Goal: Task Accomplishment & Management: Manage account settings

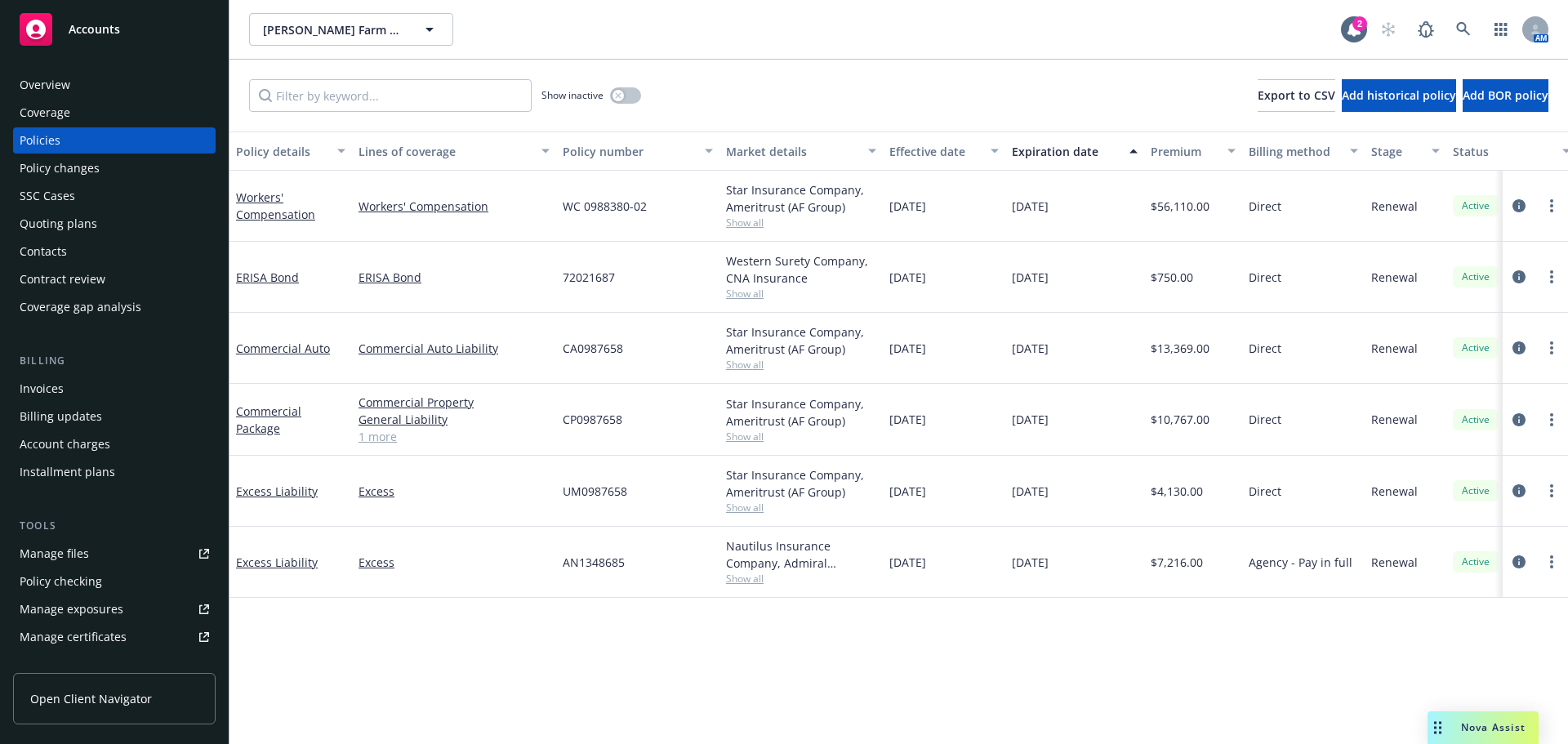
click at [90, 220] on div "Quoting plans" at bounding box center [58, 224] width 78 height 26
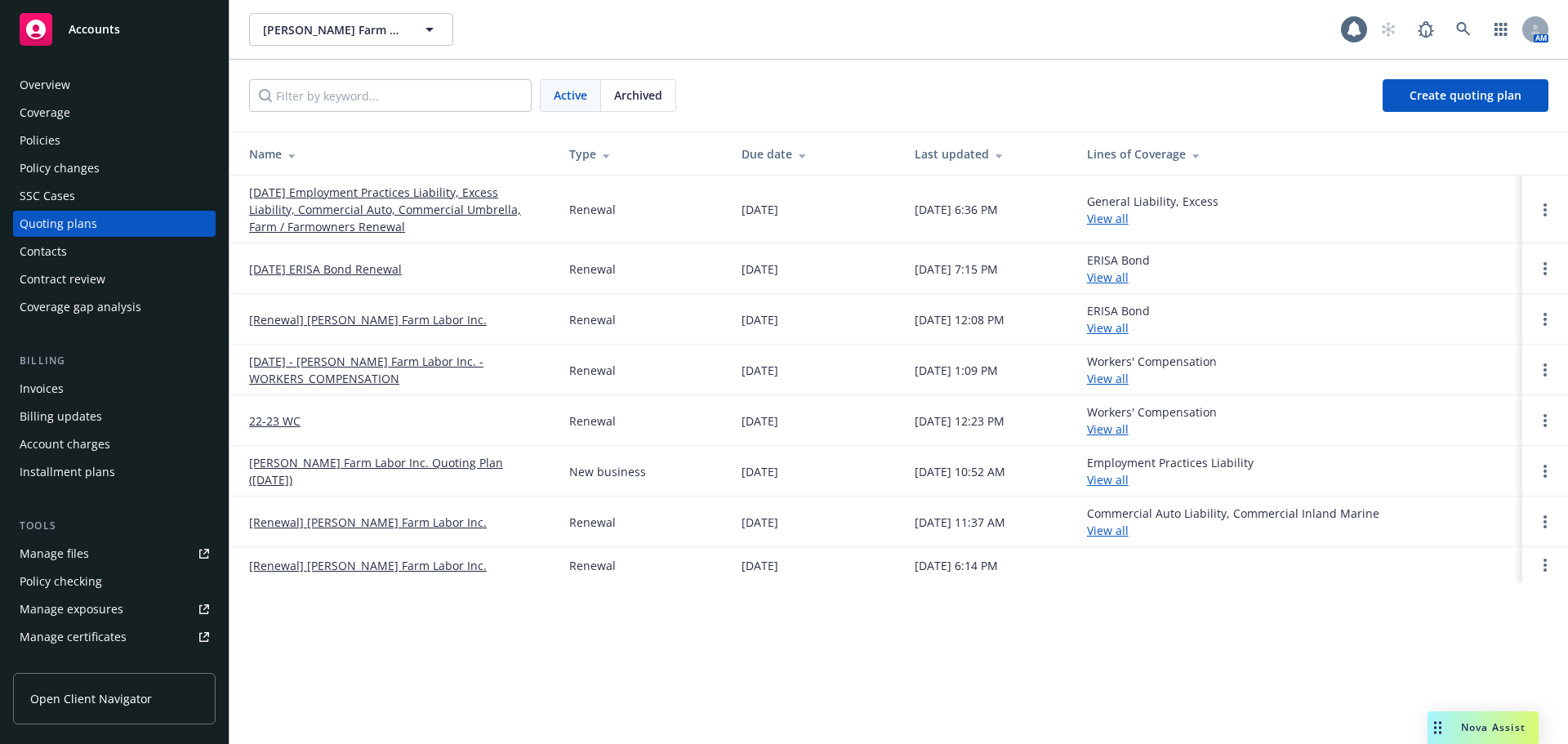
click at [98, 248] on div "Contacts" at bounding box center [114, 251] width 189 height 26
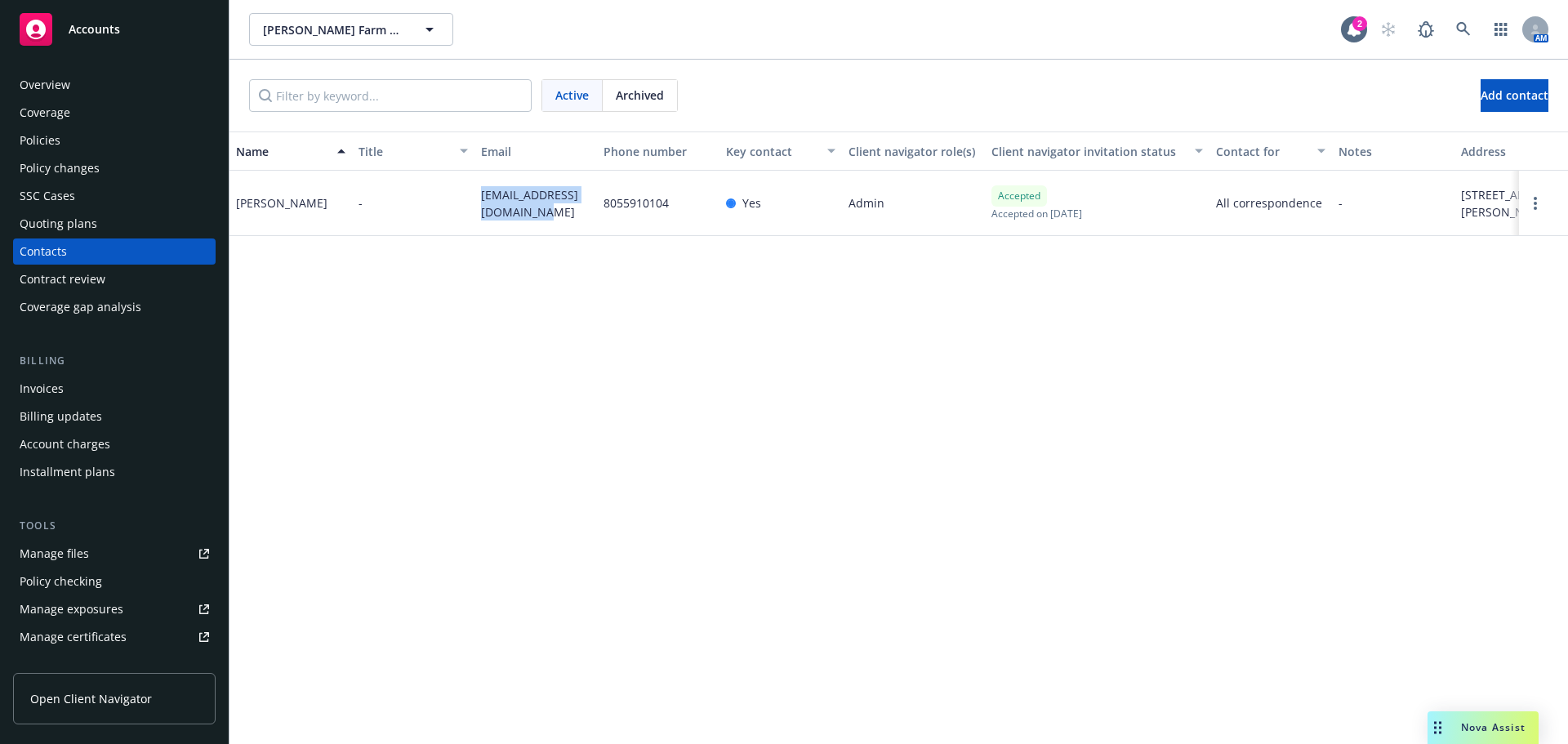
drag, startPoint x: 528, startPoint y: 223, endPoint x: 449, endPoint y: 190, distance: 85.6
click at [449, 190] on div "Pedro Heredia - herediafarmlabor@gmail.com 8055910104 Yes Admin Accepted Accept…" at bounding box center [898, 203] width 1338 height 65
click at [575, 224] on div "herediafarmlabor@gmail.com" at bounding box center [535, 203] width 122 height 65
drag, startPoint x: 544, startPoint y: 224, endPoint x: 435, endPoint y: 200, distance: 111.6
click at [435, 200] on div "Pedro Heredia - herediafarmlabor@gmail.com 8055910104 Yes Admin Accepted Accept…" at bounding box center [898, 203] width 1338 height 65
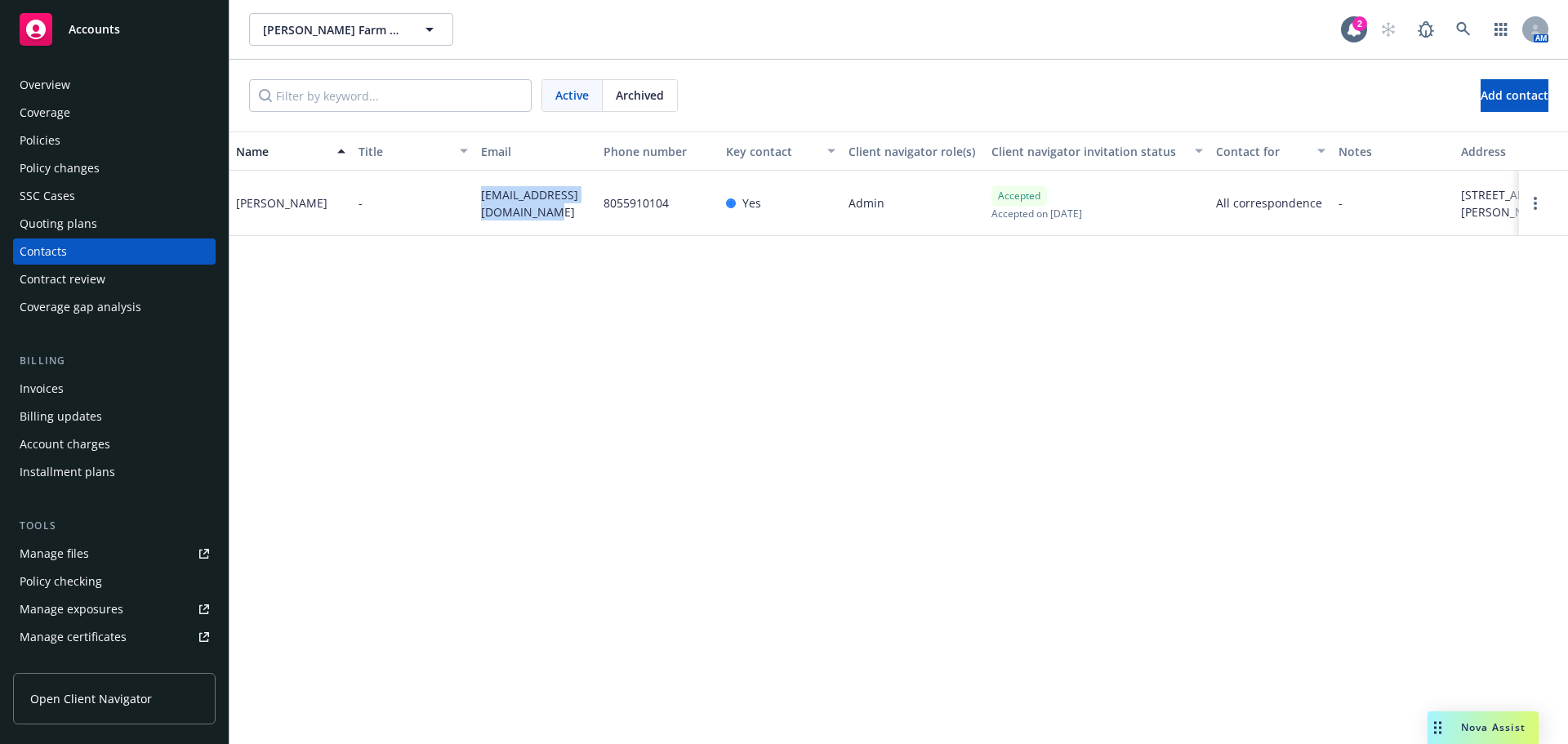
copy div "herediafarmlabor@gmail.com"
click at [95, 160] on div "Policy changes" at bounding box center [59, 168] width 80 height 26
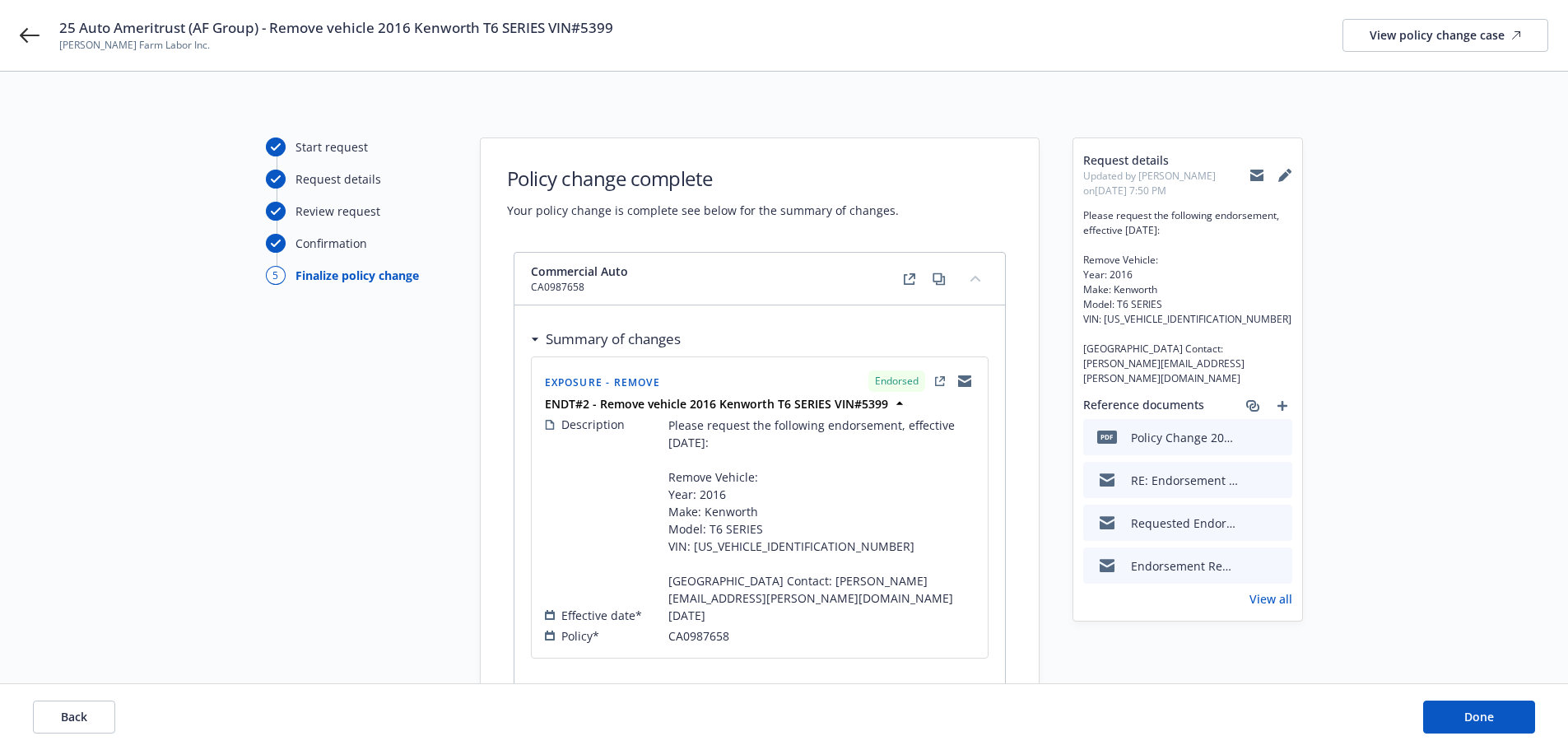
click at [1263, 182] on button at bounding box center [1256, 175] width 14 height 33
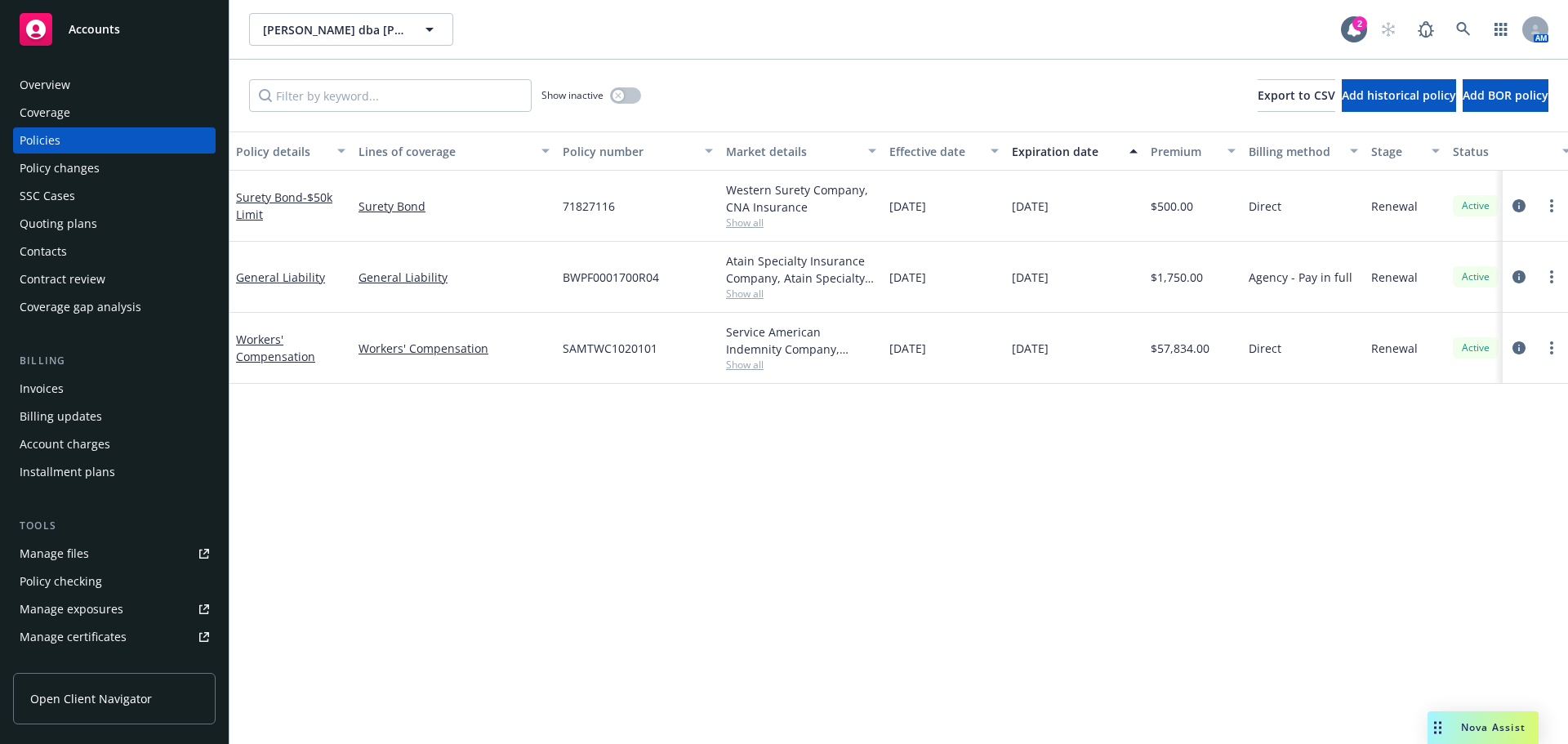
click at [145, 79] on div "Overview" at bounding box center [114, 84] width 189 height 26
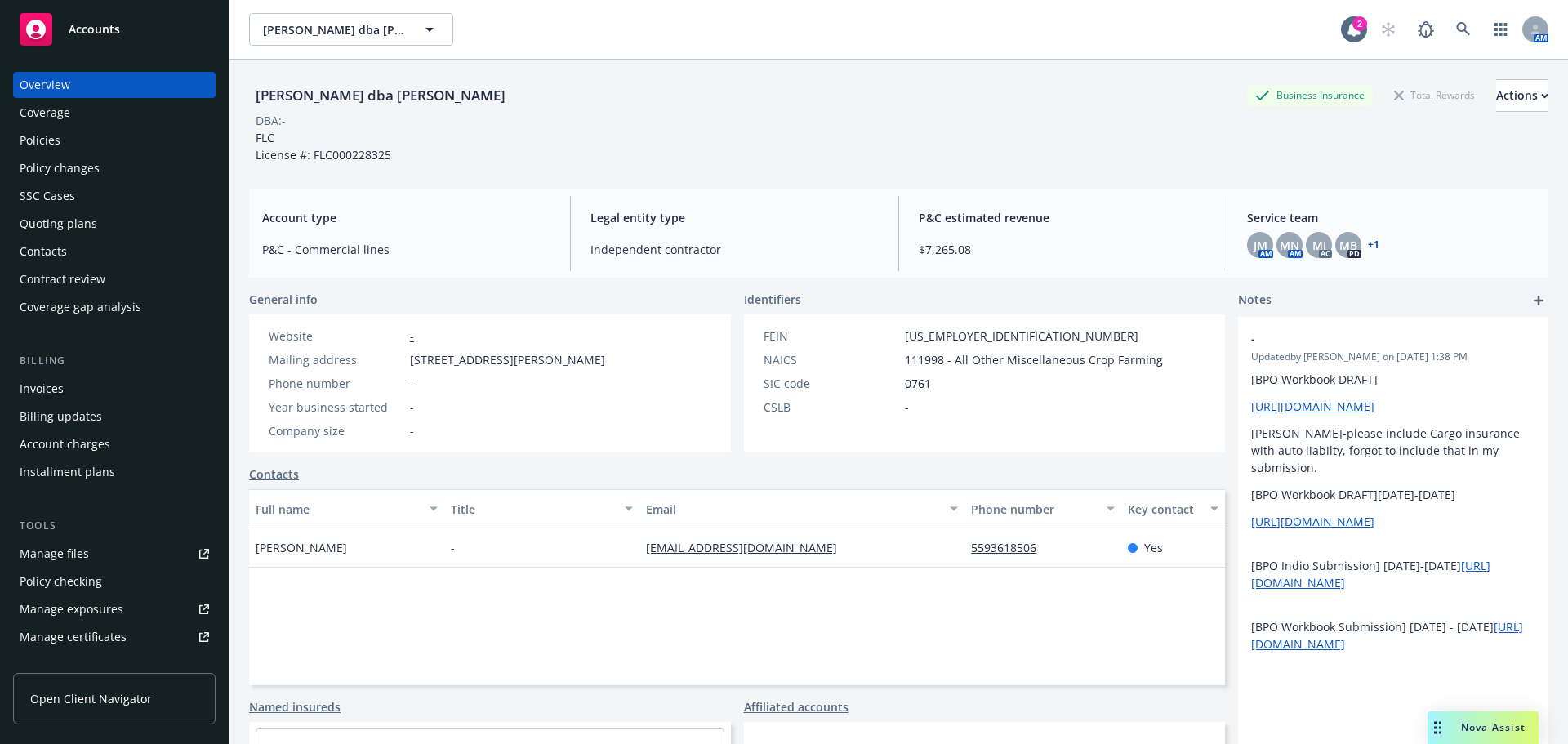
click at [1368, 245] on link "+ 1" at bounding box center [1374, 245] width 12 height 10
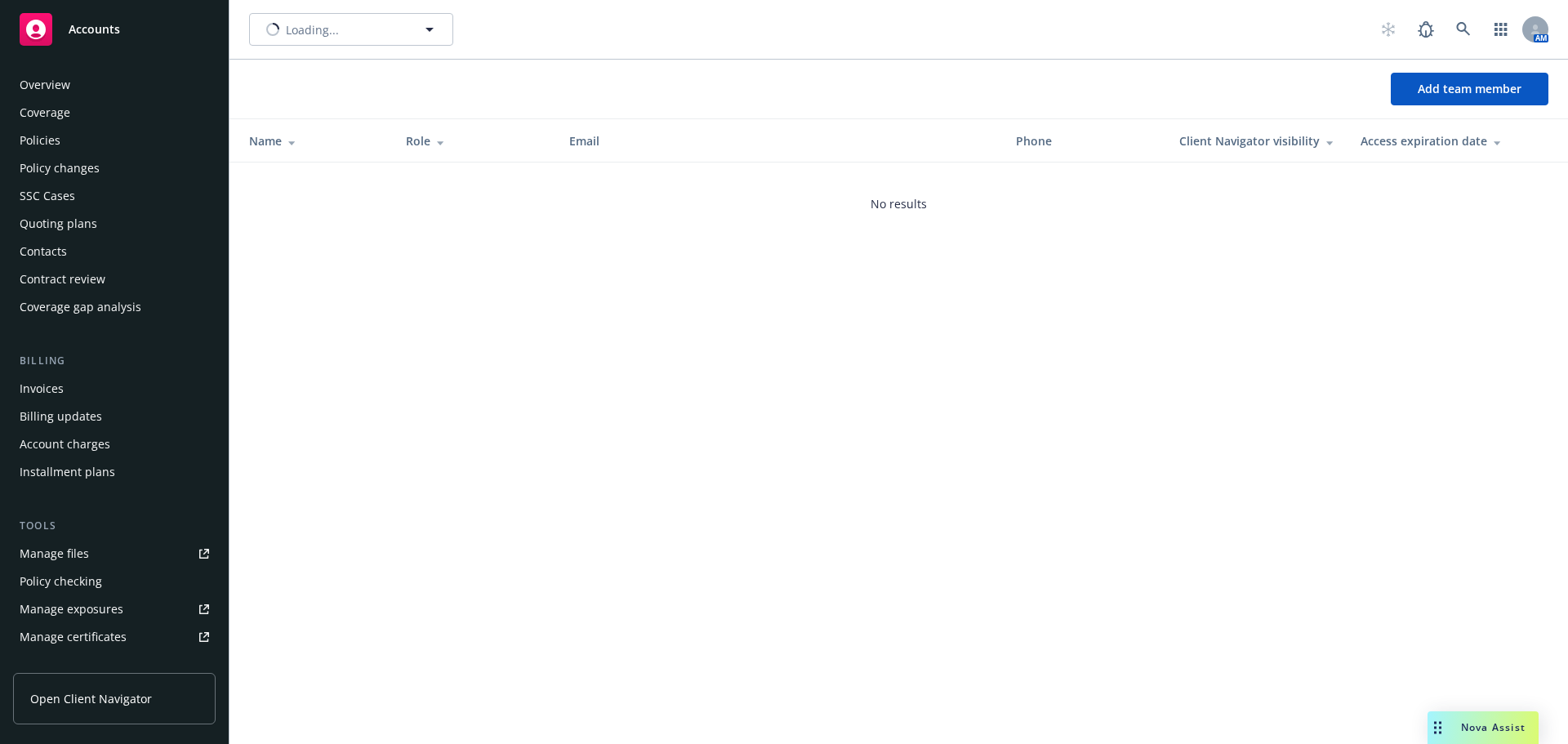
scroll to position [348, 0]
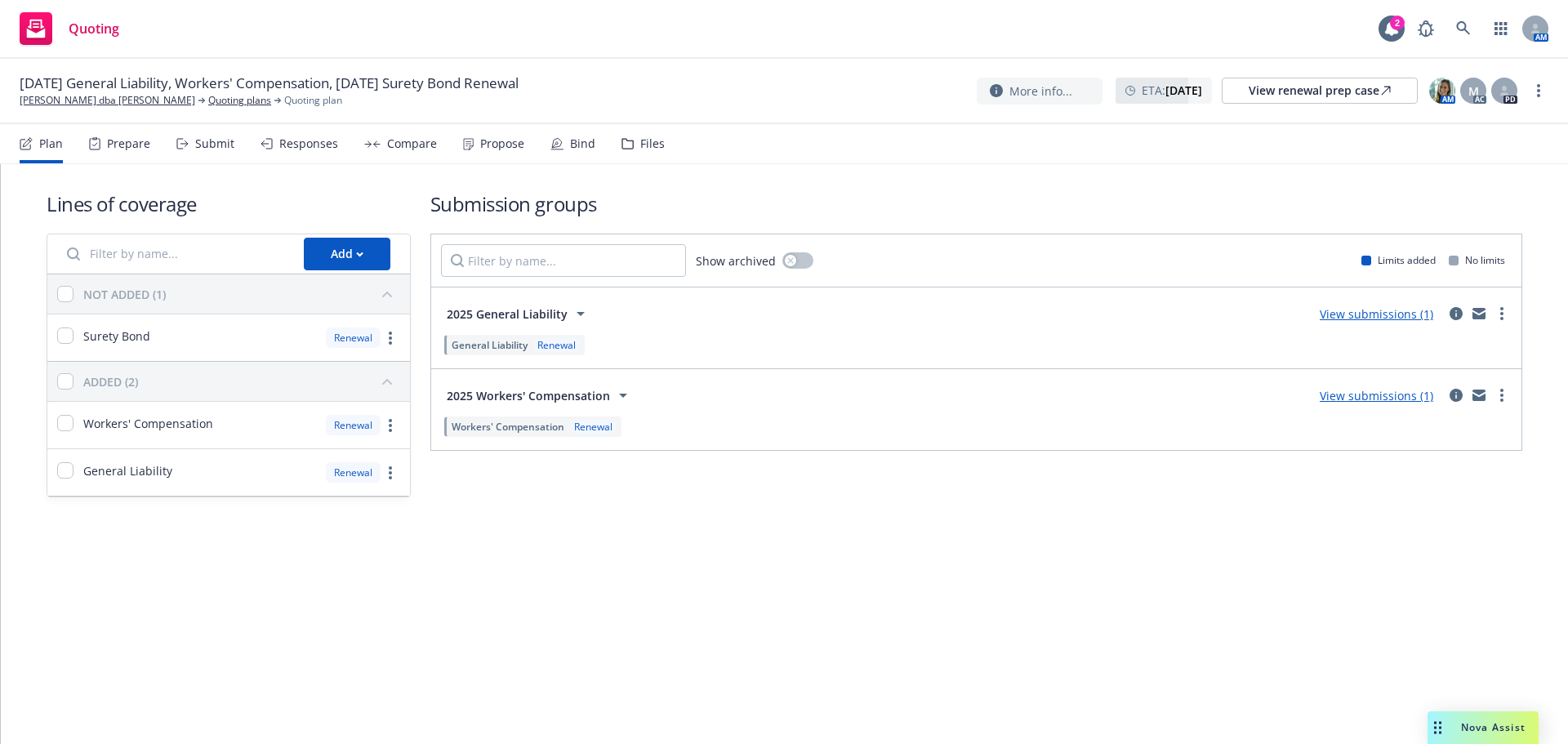
click at [513, 149] on div "Propose" at bounding box center [502, 143] width 44 height 13
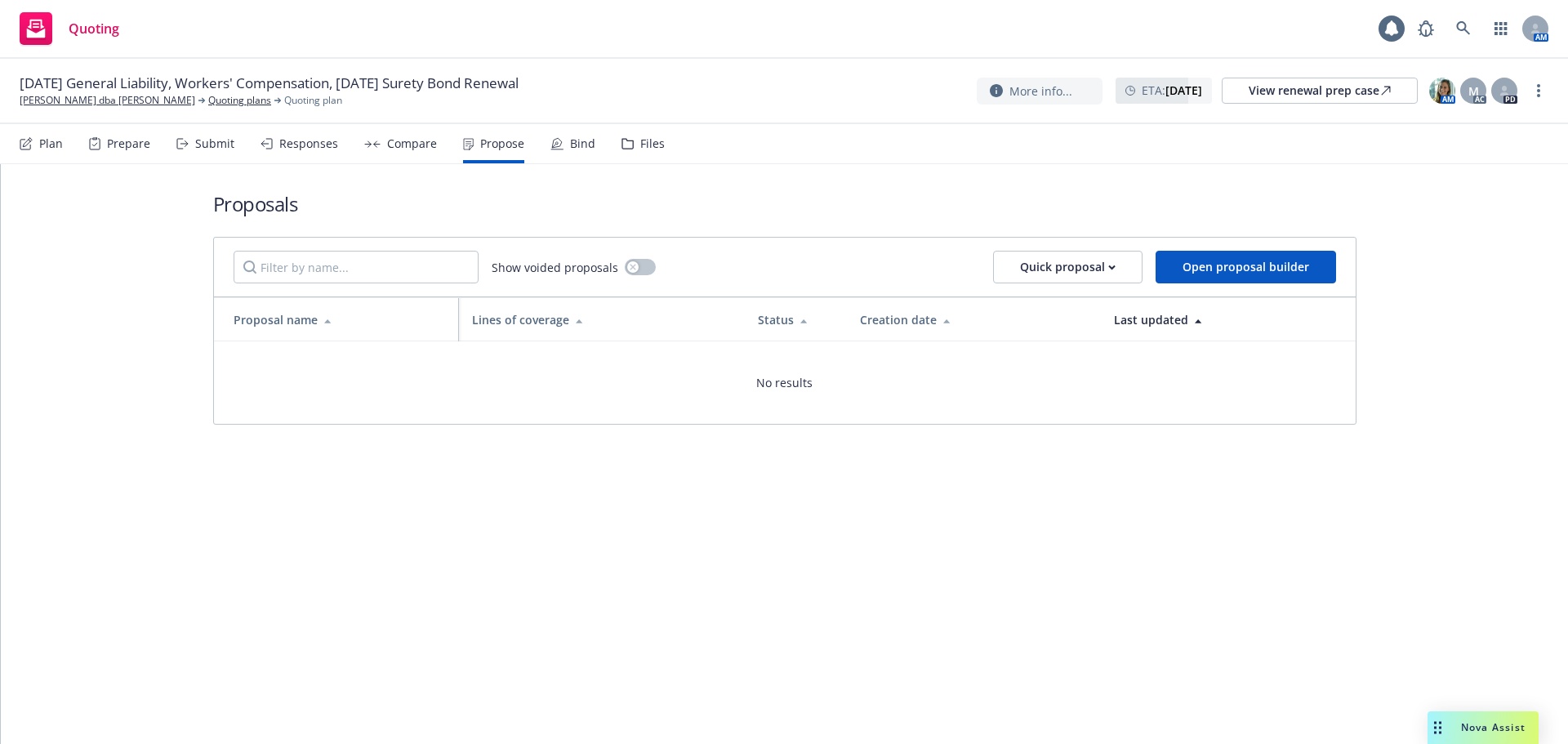
click at [426, 152] on div "Compare" at bounding box center [400, 144] width 73 height 39
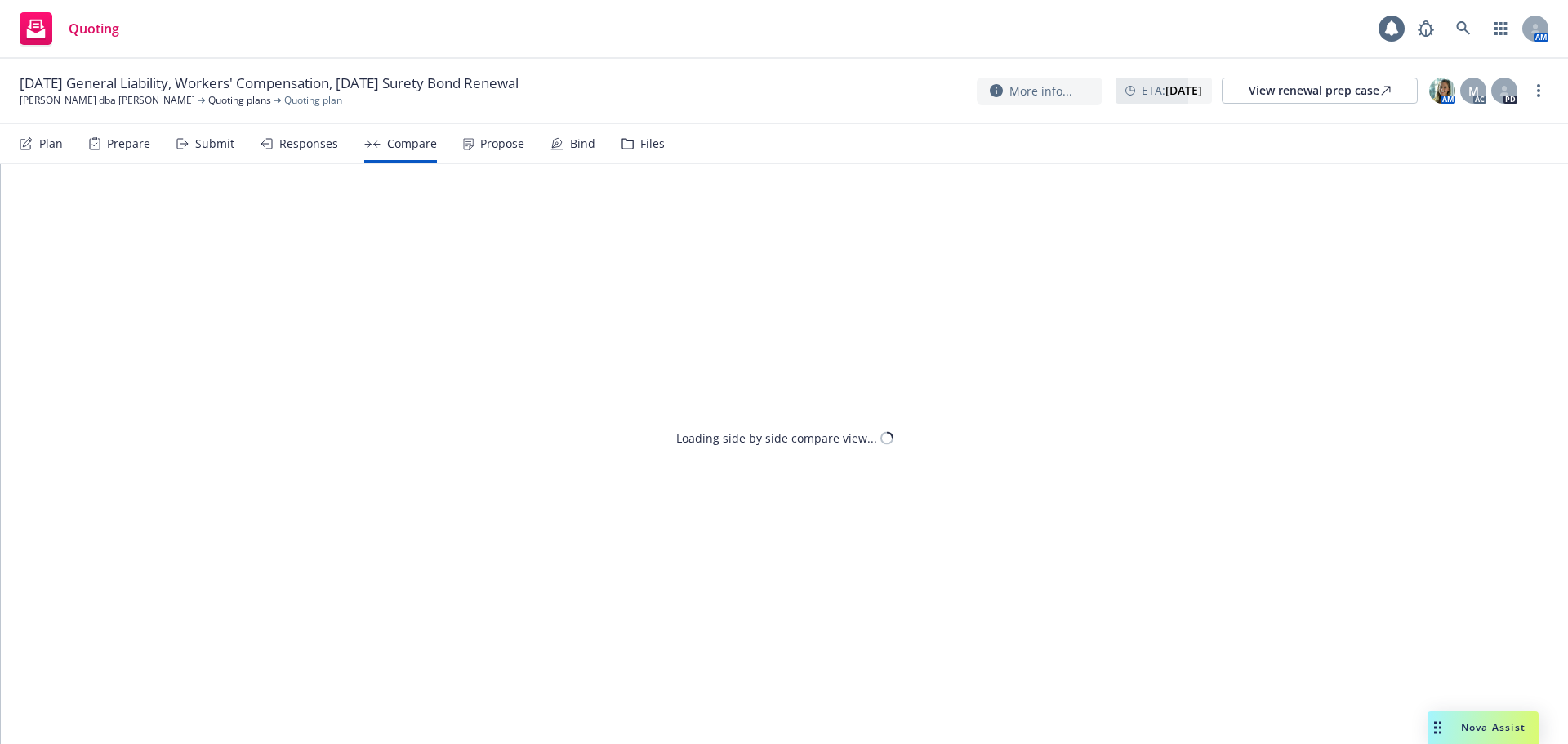
click at [301, 149] on div "Responses" at bounding box center [309, 143] width 59 height 13
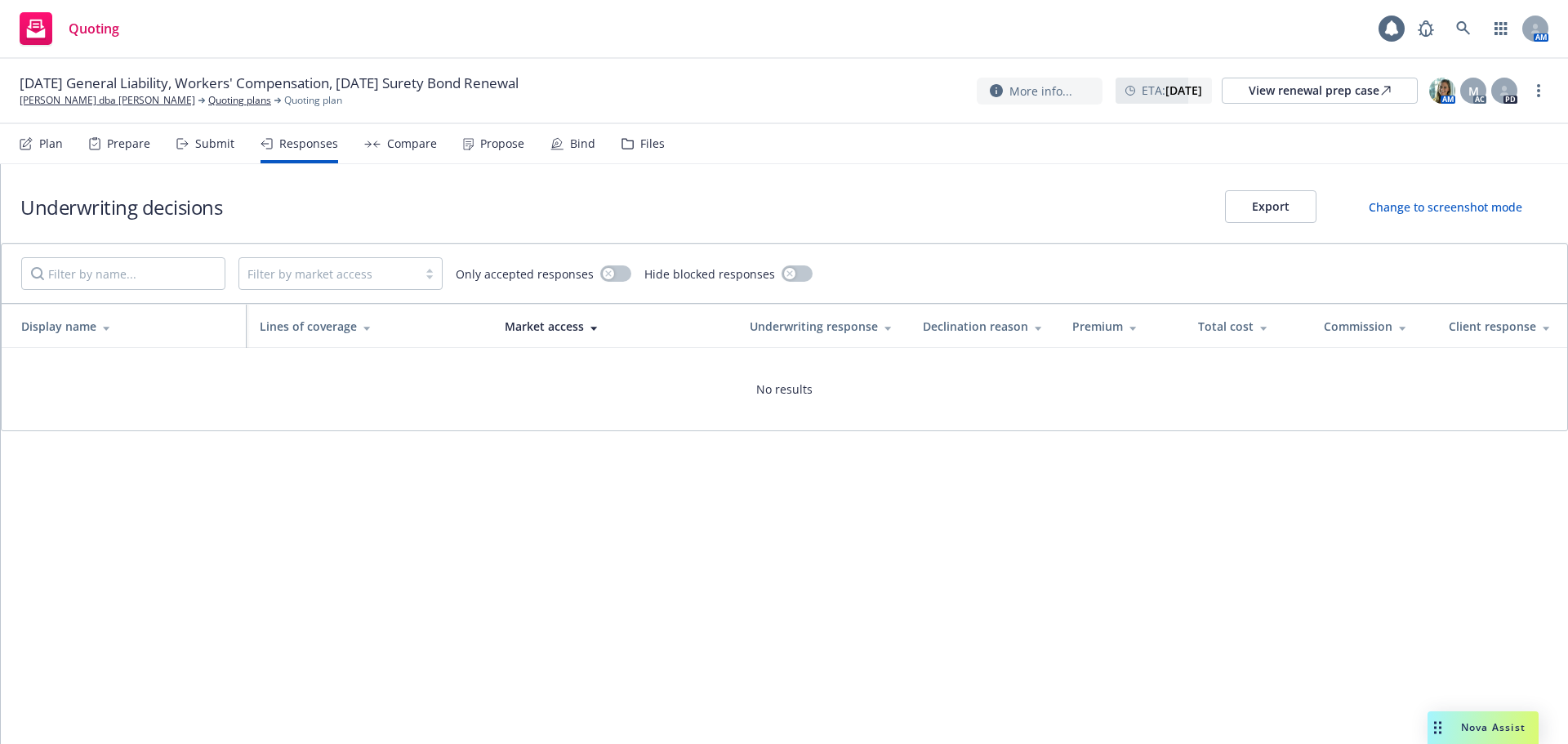
click at [201, 152] on div "Submit" at bounding box center [205, 144] width 58 height 39
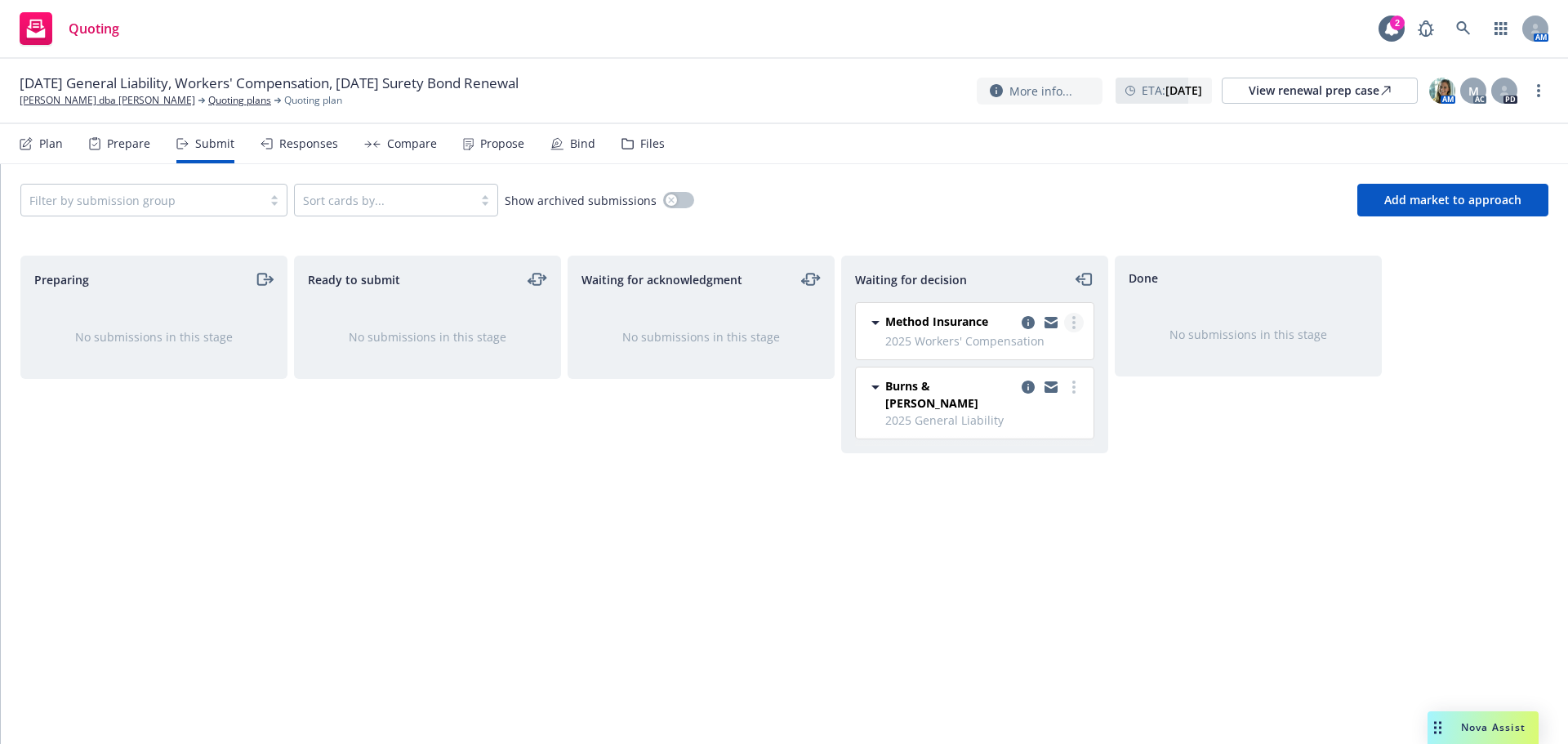
click at [1075, 325] on icon "more" at bounding box center [1074, 322] width 3 height 13
click at [989, 425] on span "Add accepted decision" at bounding box center [1001, 421] width 163 height 15
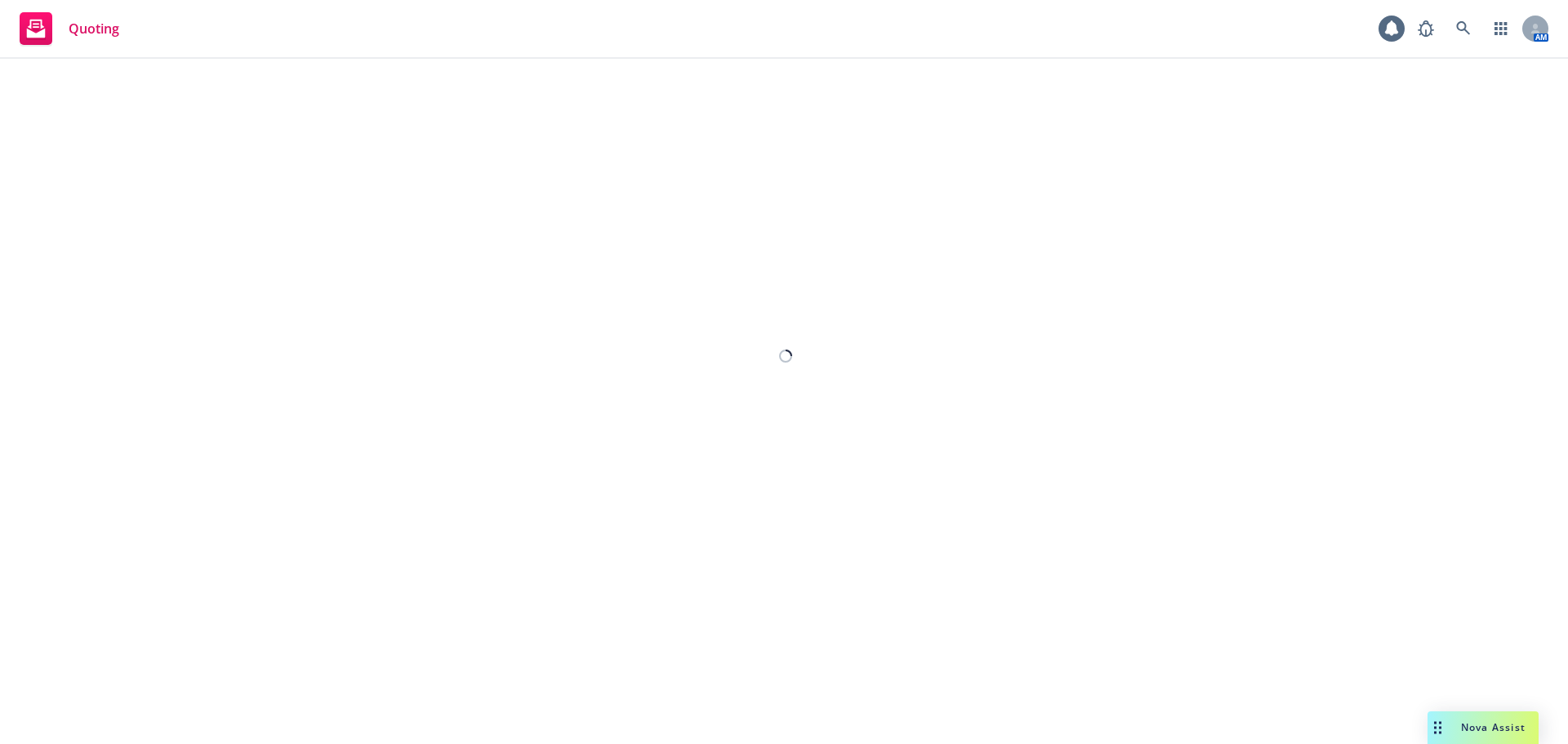
select select "12"
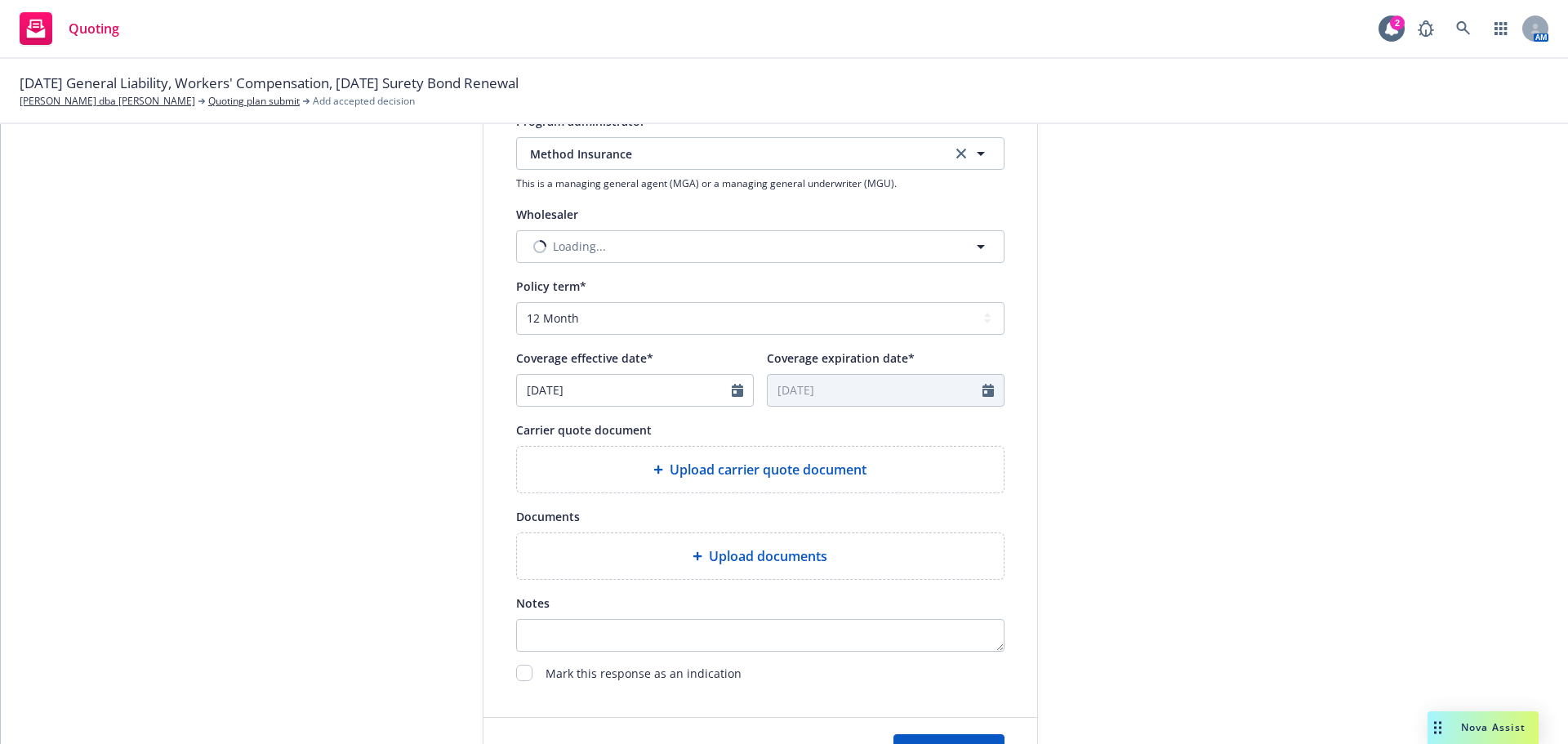
scroll to position [606, 0]
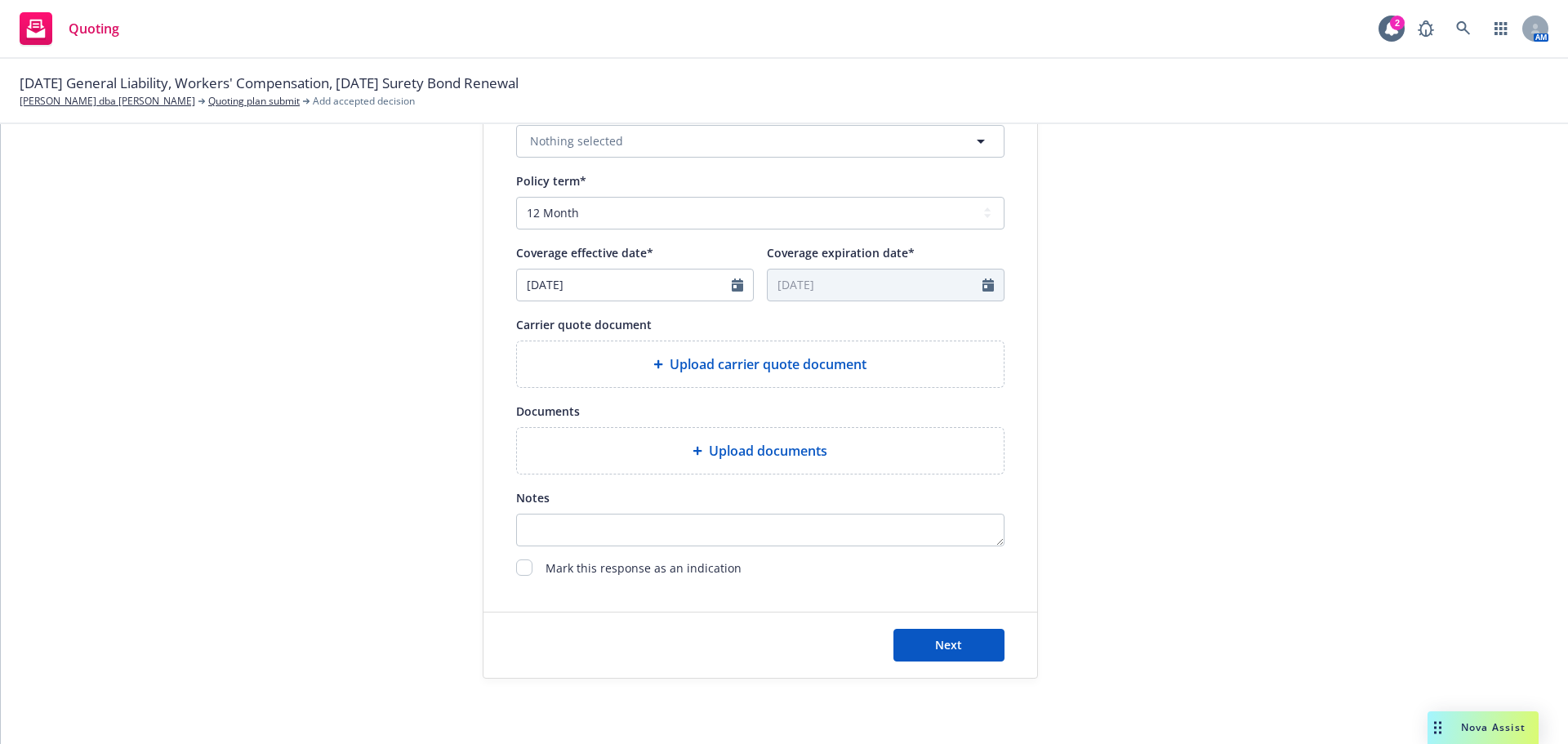
click at [713, 359] on span "Upload carrier quote document" at bounding box center [768, 364] width 197 height 19
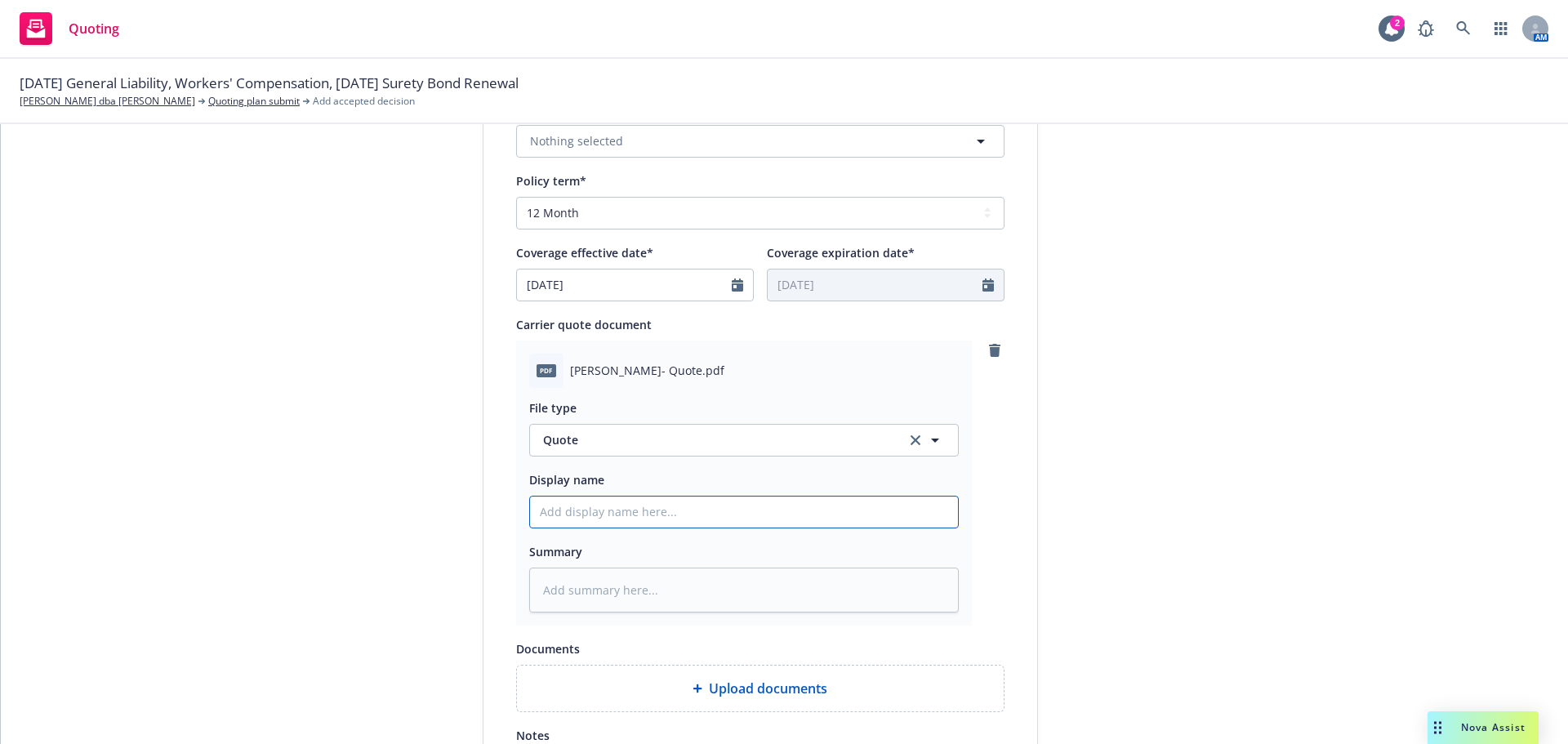
click at [622, 502] on input "Display name" at bounding box center [744, 512] width 428 height 31
type textarea "x"
type input "2"
type textarea "x"
type input "202"
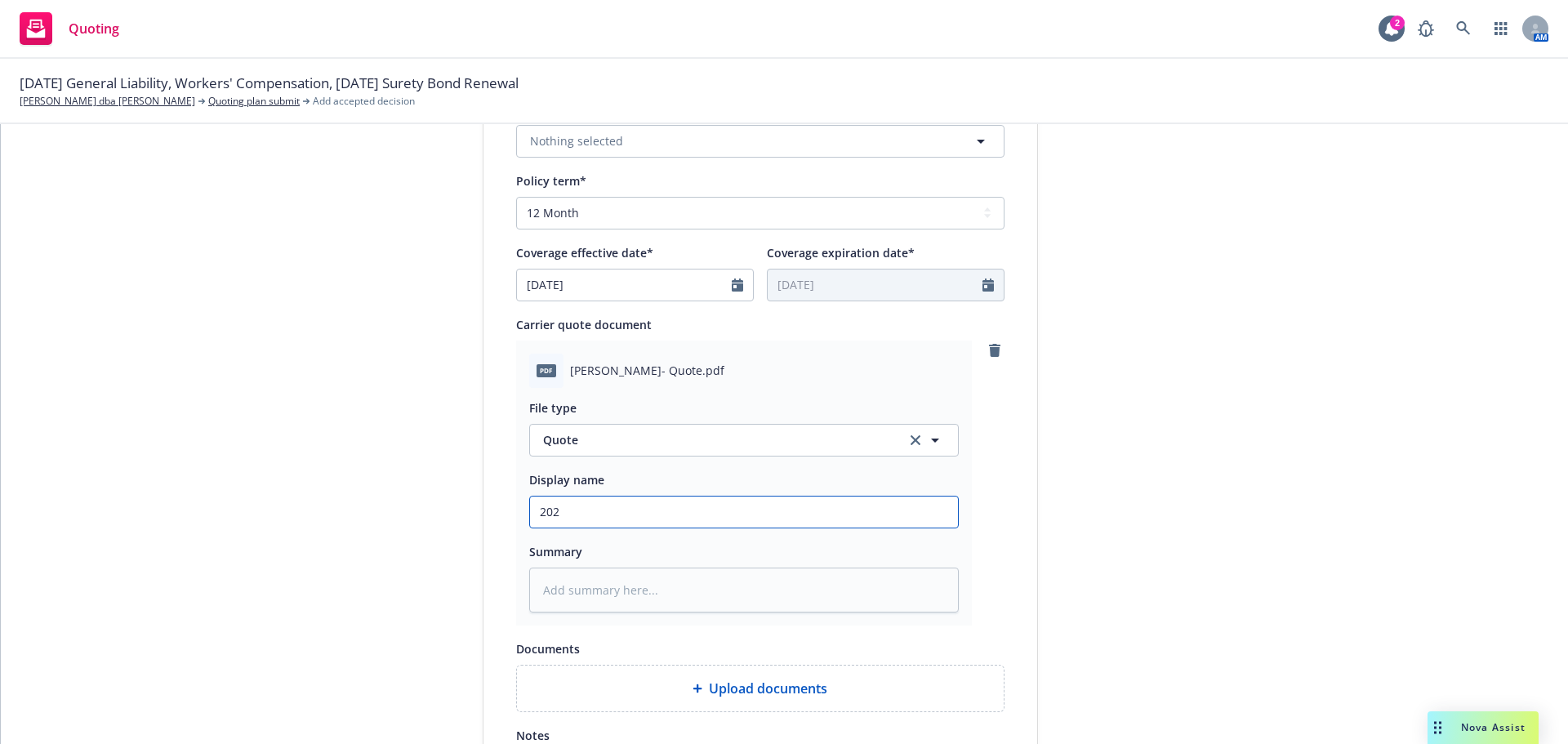
type textarea "x"
type input "2025"
type textarea "x"
type input "2025"
type textarea "x"
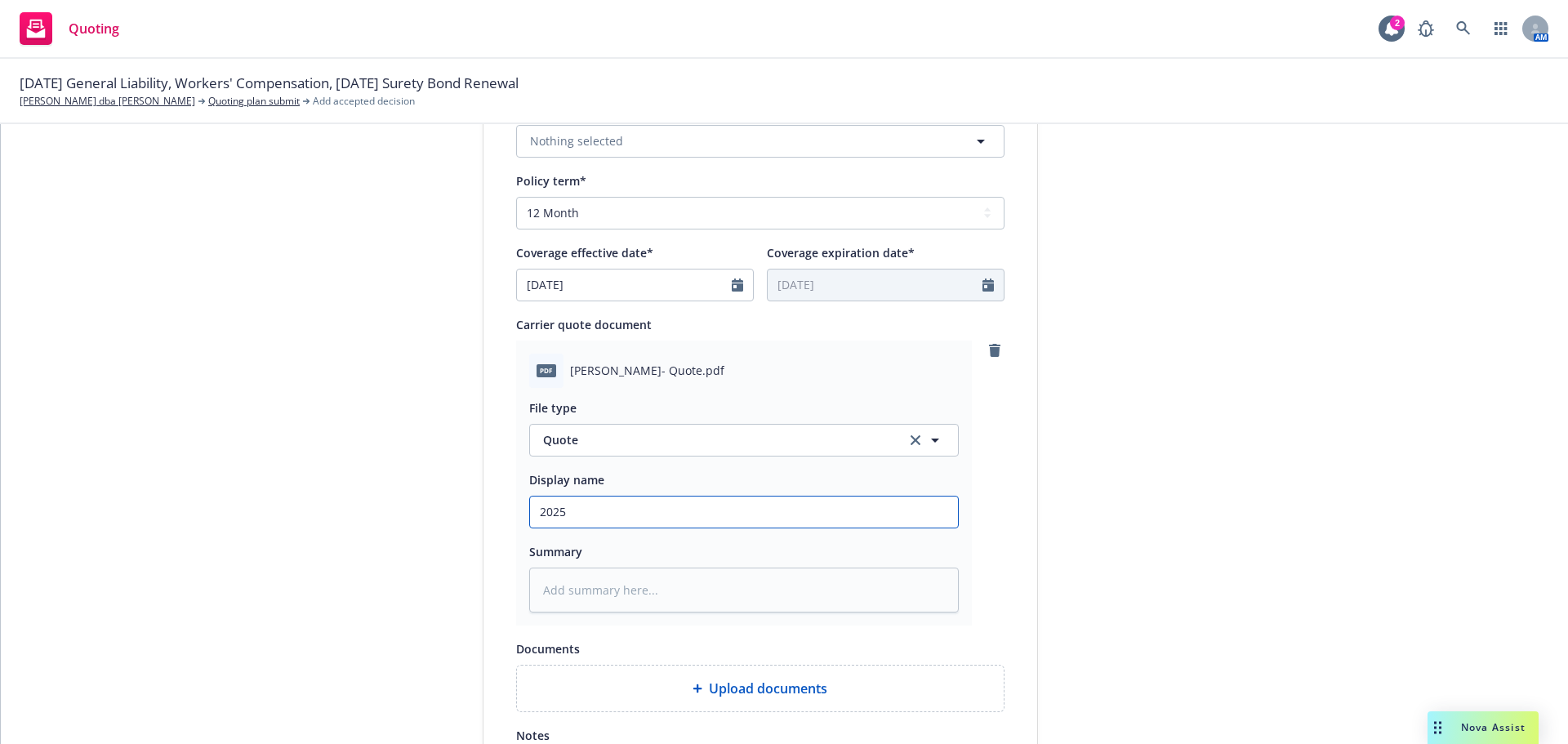
type input "2025 W"
type textarea "x"
type input "2025 Wo"
type textarea "x"
type input "2025 Wor"
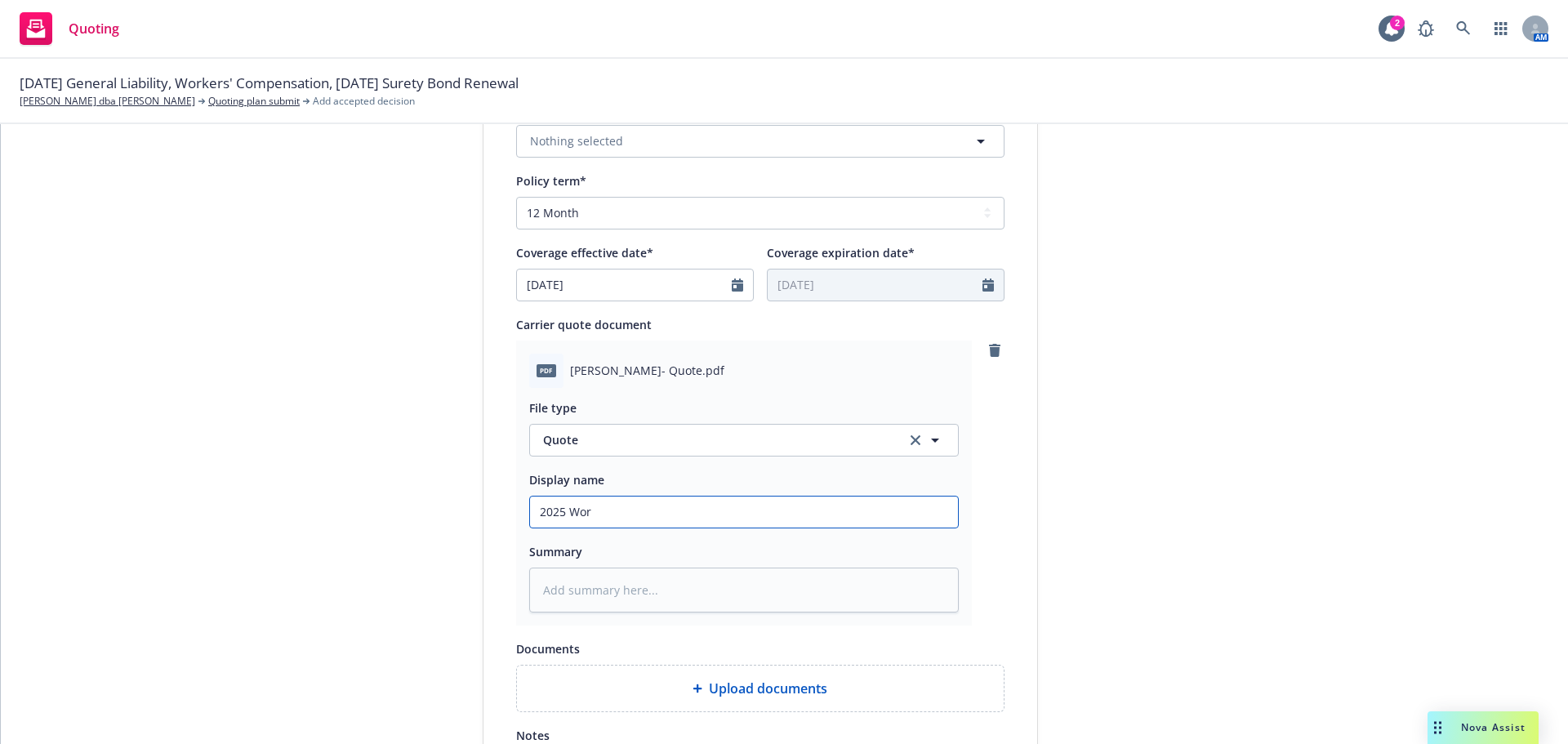
type textarea "x"
type input "2025 Work"
type textarea "x"
type input "2025 Worke"
type textarea "x"
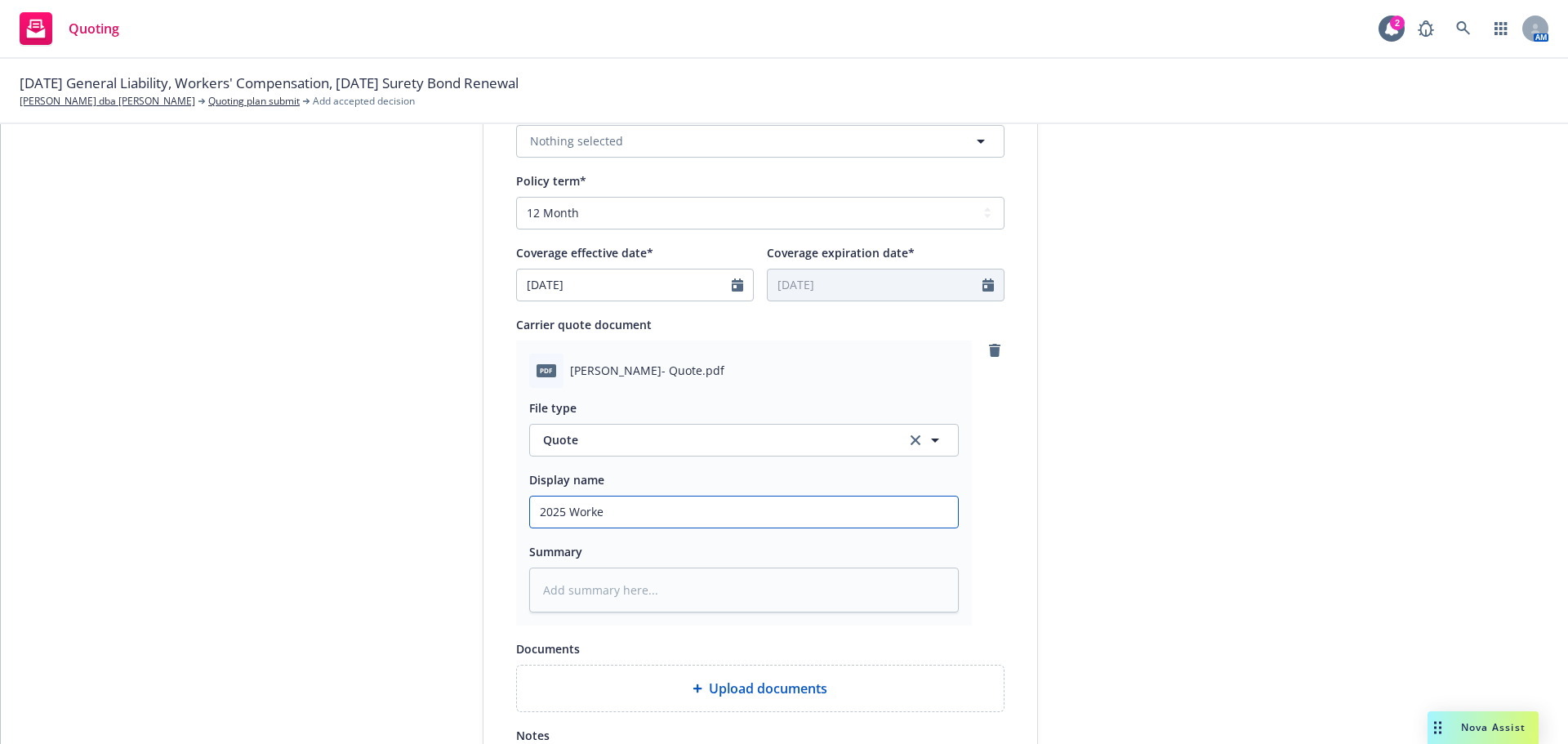
type input "2025 Worker"
type textarea "x"
type input "2025 Workers"
type textarea "x"
type input "2025 Workers"
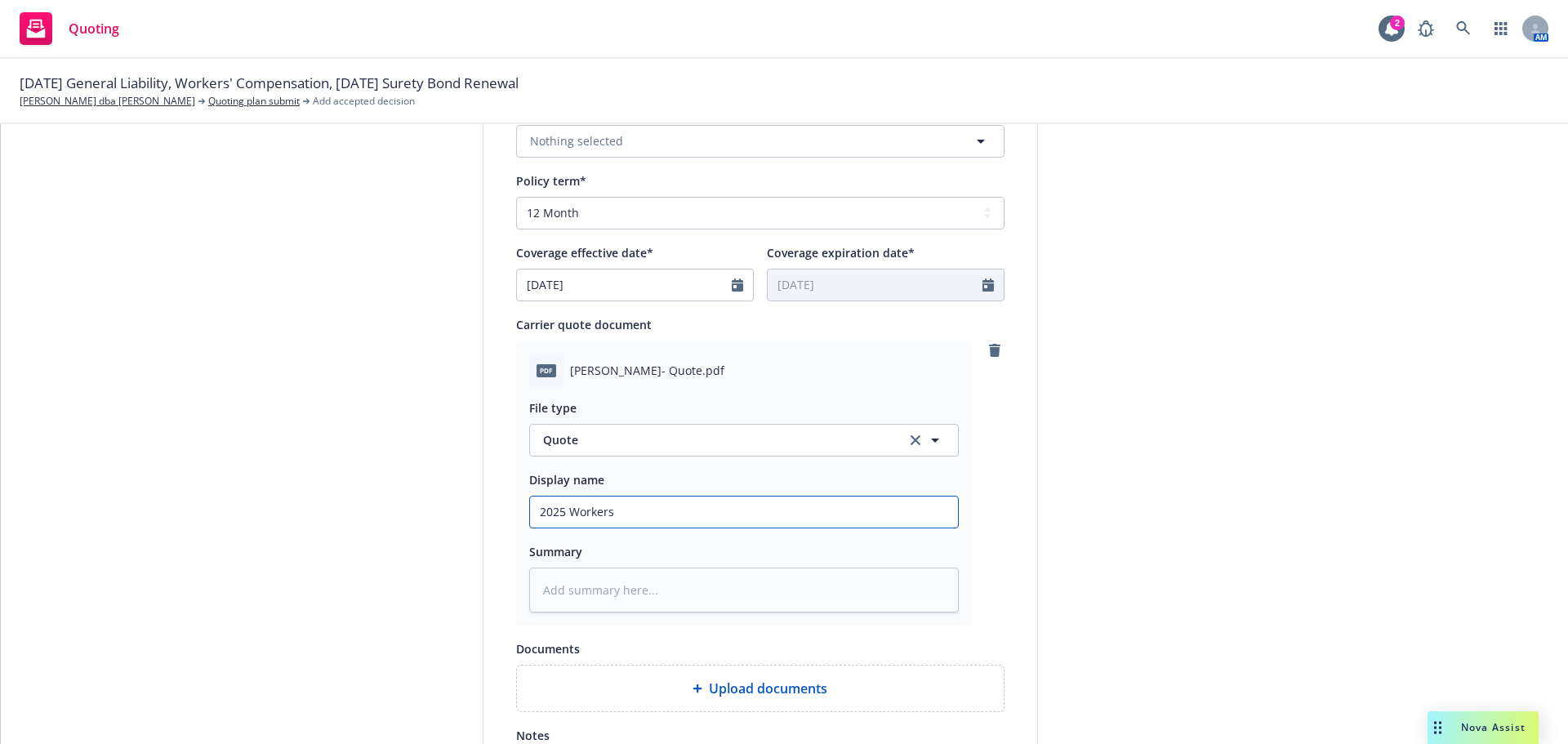
type textarea "x"
type input "2025 Workers C"
type textarea "x"
type input "2025 Workers Co"
type textarea "x"
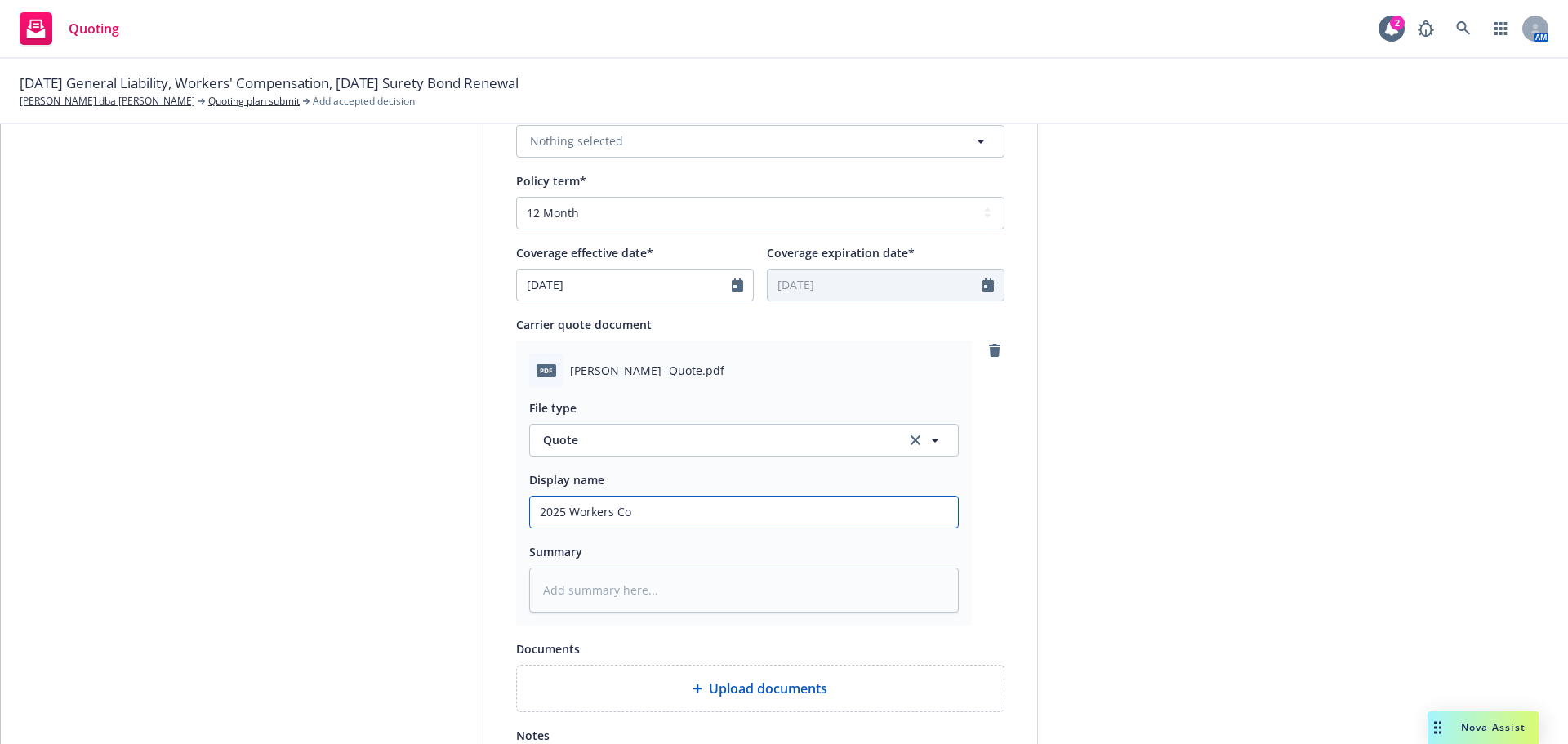
type input "2025 Workers Com"
type textarea "x"
type input "2025 Workers Comp"
type textarea "x"
type input "2025 Workers Compe"
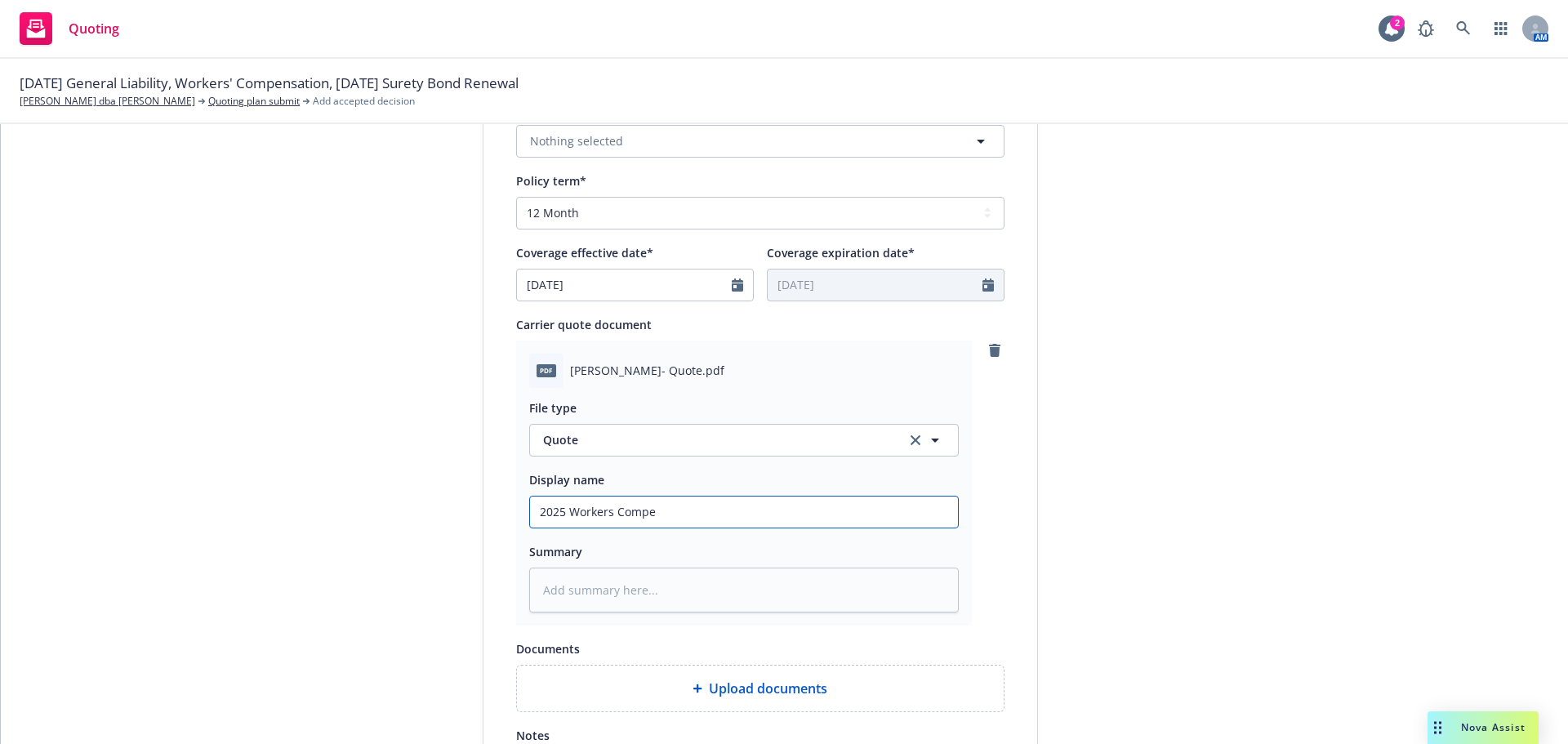
type textarea "x"
type input "2025 Workers Compen"
type textarea "x"
type input "2025 Workers Compens"
type textarea "x"
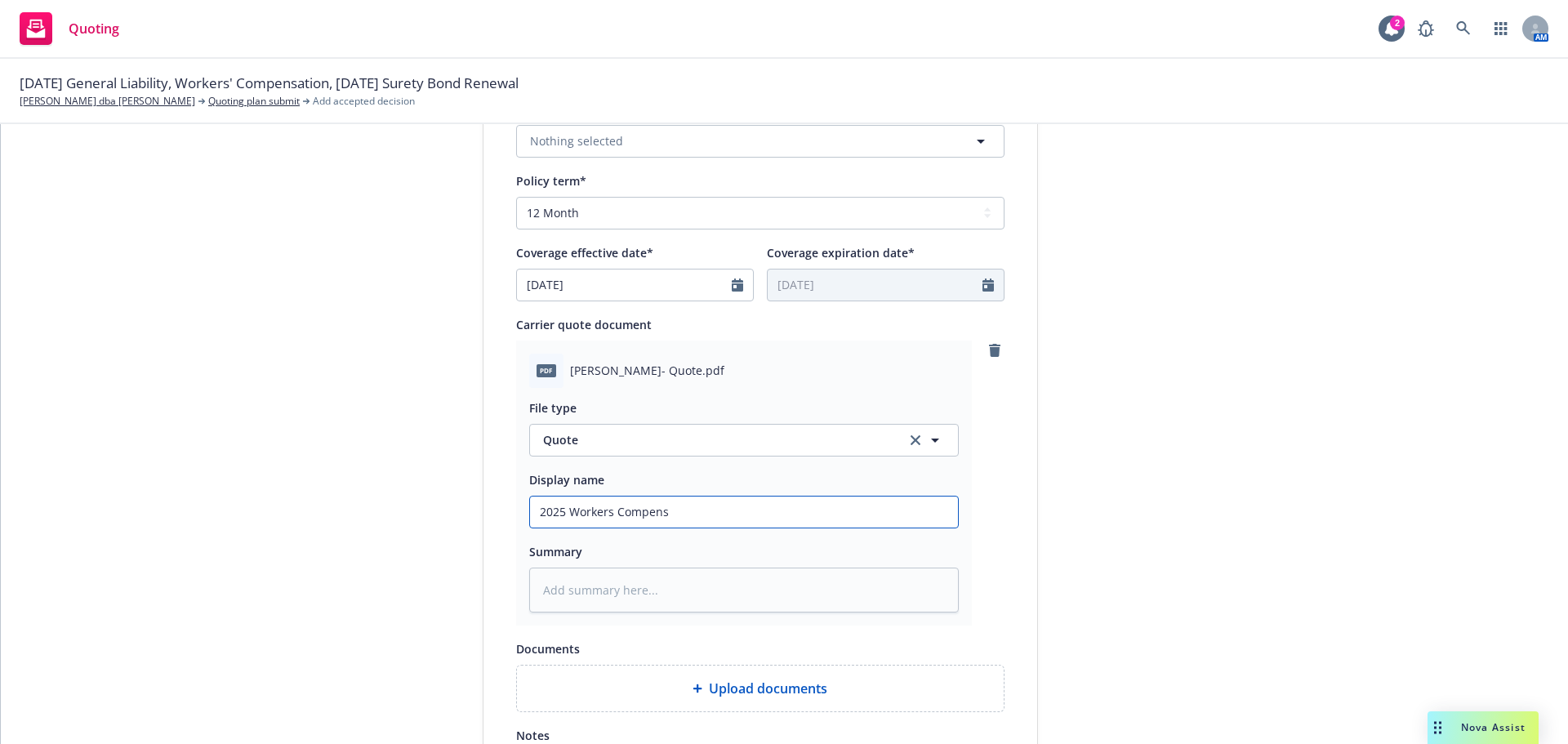
type input "2025 Workers Compensa"
type textarea "x"
type input "2025 Workers Compensat"
type textarea "x"
type input "2025 Workers Compensati"
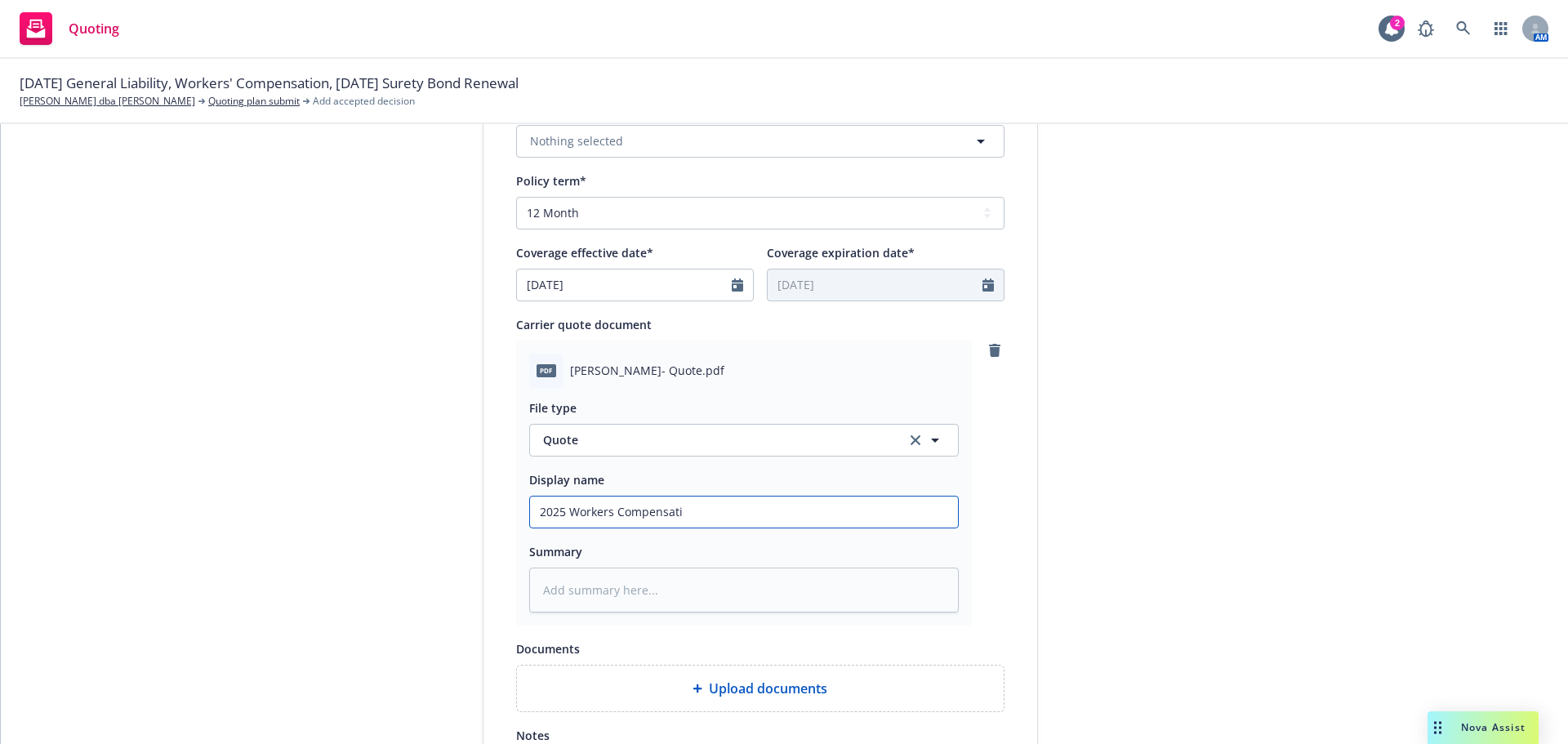
type textarea "x"
type input "2025 Workers Compensatio"
type textarea "x"
type input "2025 Workers Compensation"
type textarea "x"
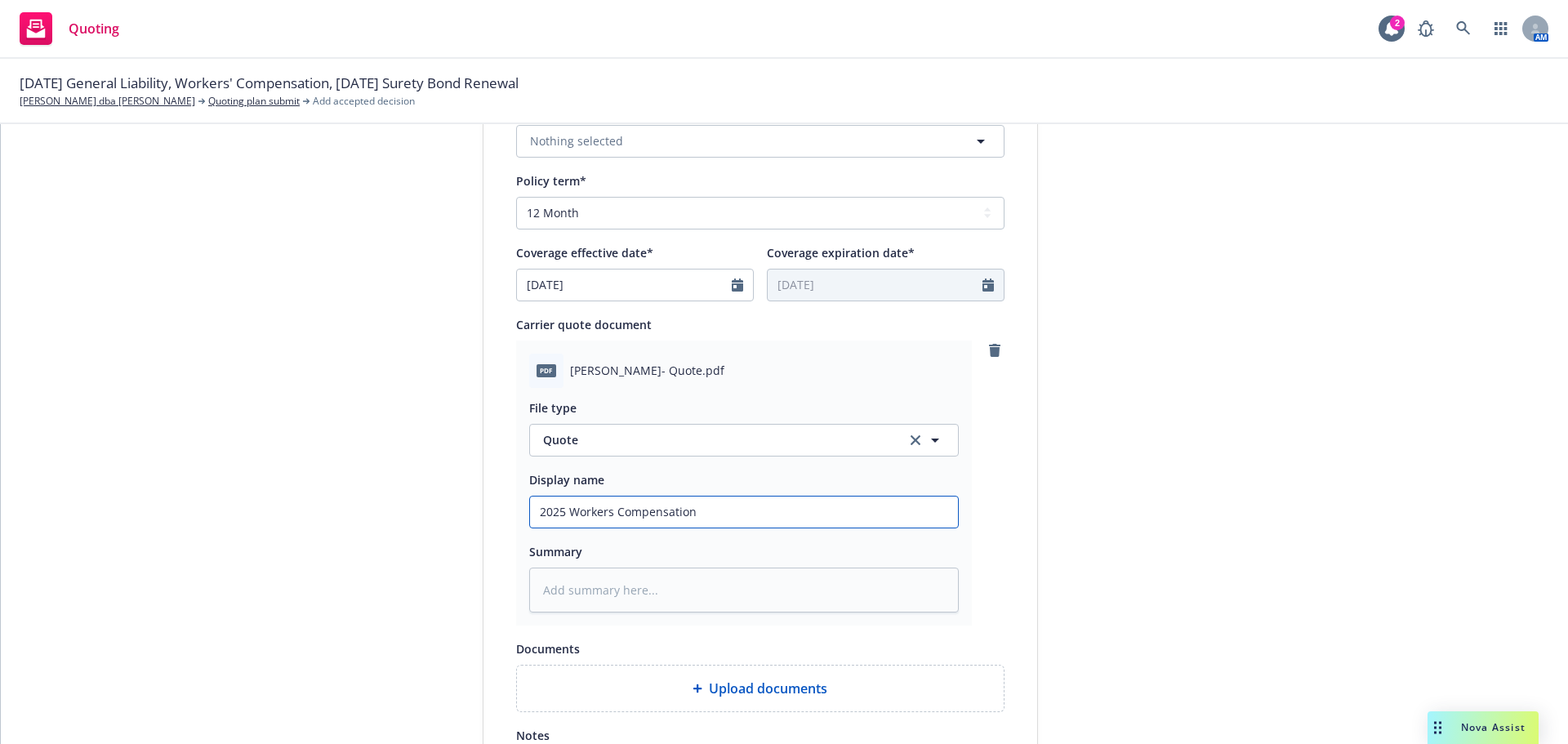
type input "2025 Workers Compensation"
type textarea "x"
type input "2025 Workers Compensation Q"
type textarea "x"
type input "2025 Workers Compensation Qu"
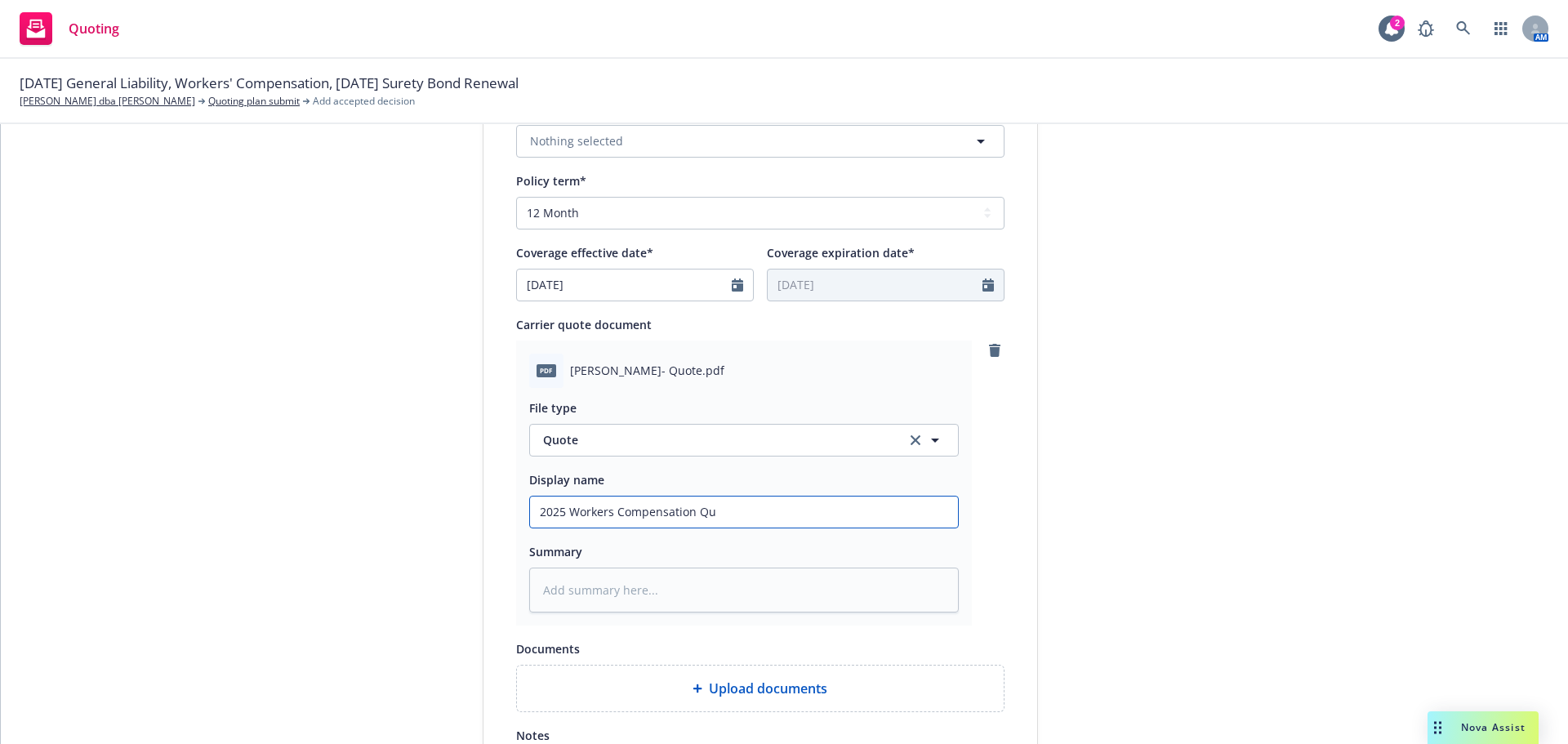
type textarea "x"
type input "2025 Workers Compensation Quo"
type textarea "x"
type input "2025 Workers Compensation Quot"
type textarea "x"
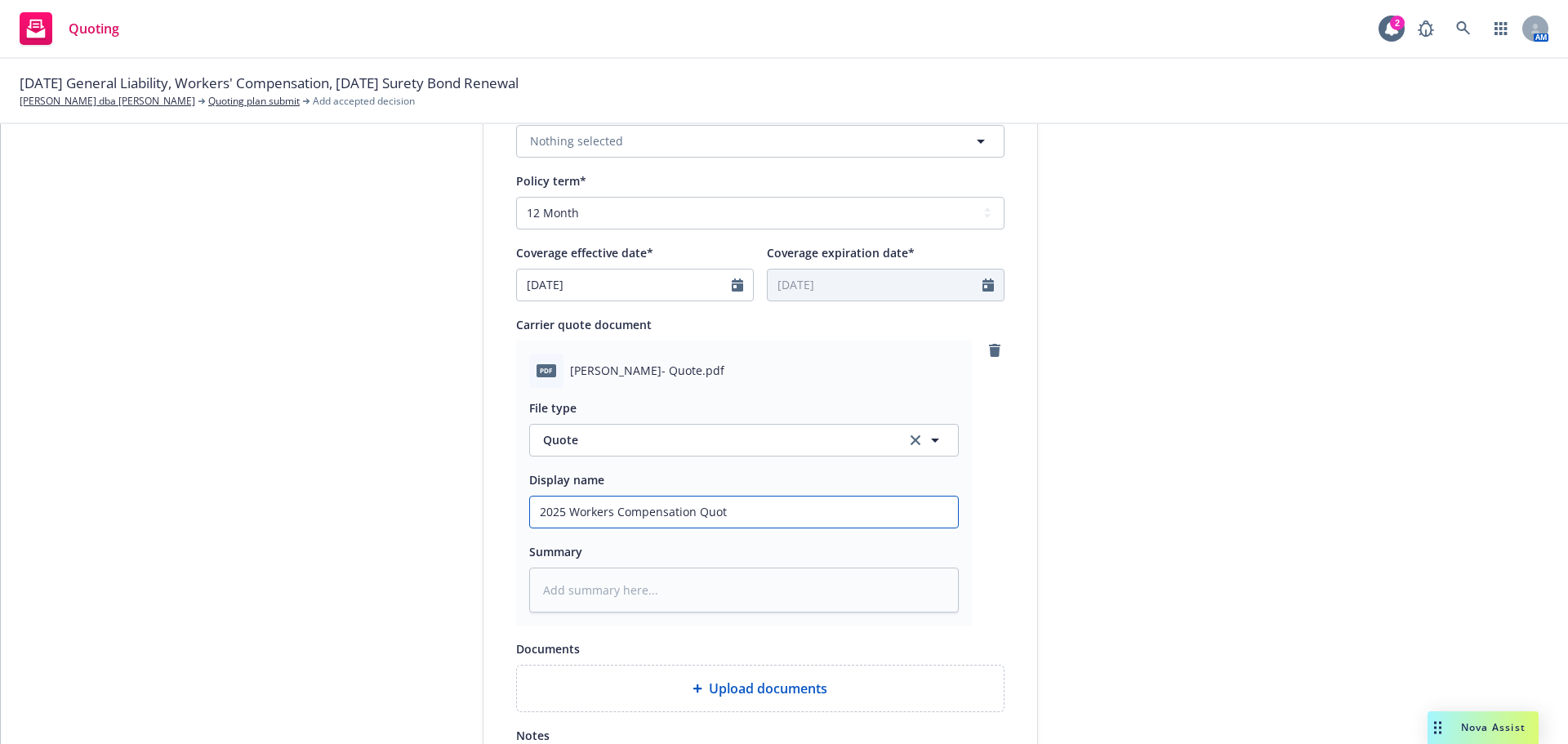
type input "2025 Workers Compensation Quote"
type textarea "x"
type input "2025 Workers Compensation Quote"
type textarea "x"
type input "2025 Workers Compensation Quote -"
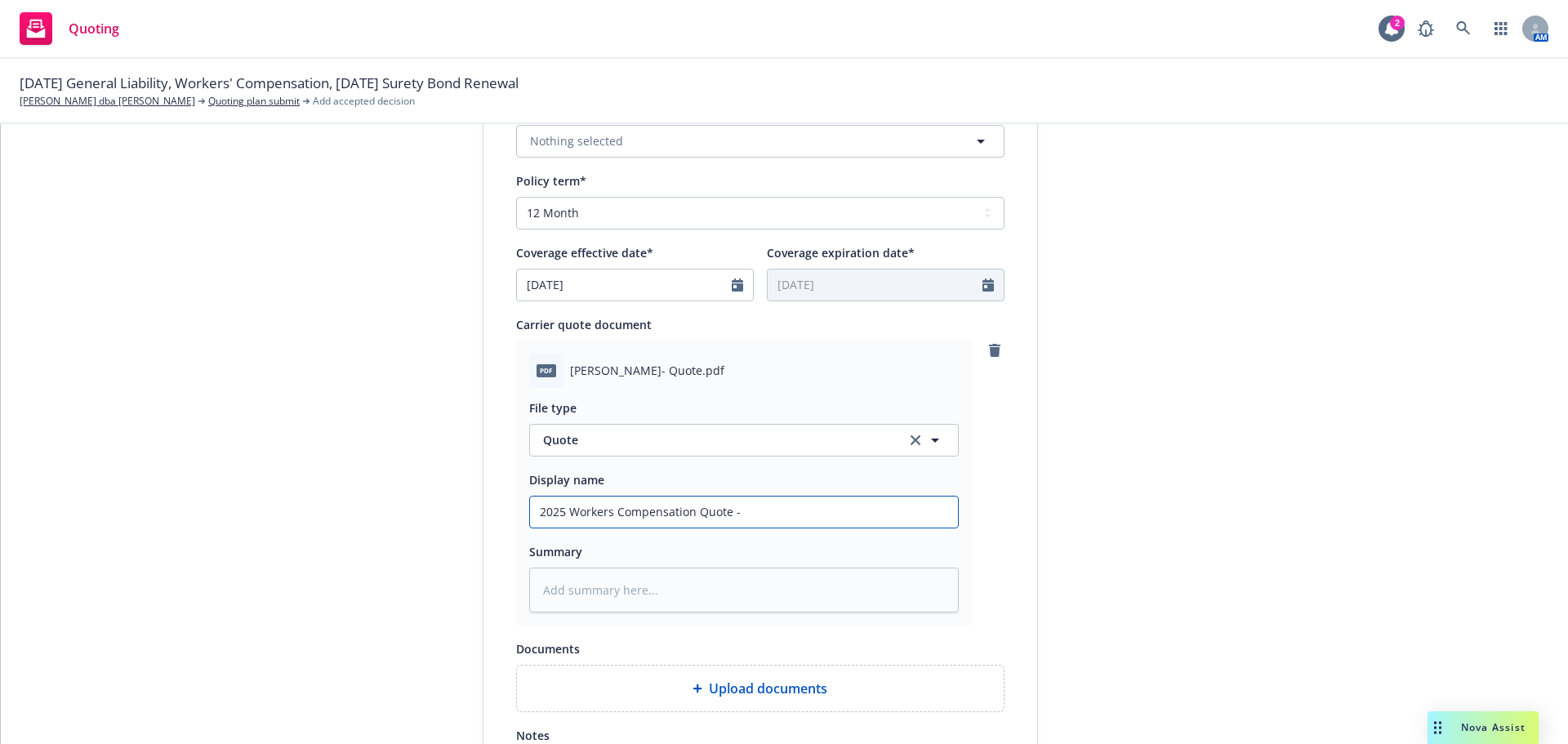
type textarea "x"
type input "2025 Workers Compensation Quote -"
type textarea "x"
type input "2025 Workers Compensation Quote - M"
type textarea "x"
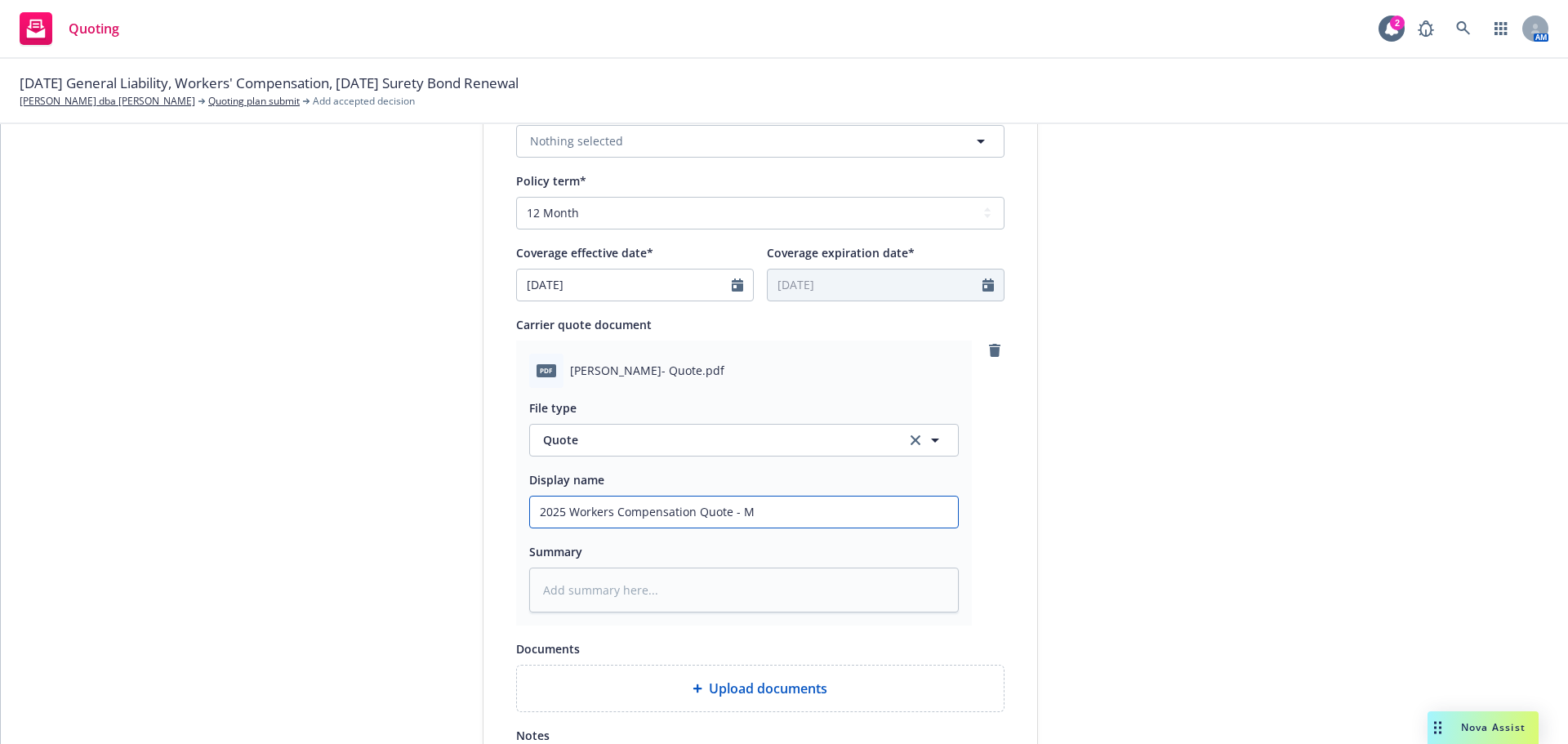
type input "2025 Workers Compensation Quote - ME"
type textarea "x"
type input "2025 Workers Compensation Quote - MEt"
type textarea "x"
type input "2025 Workers Compensation Quote - MEto"
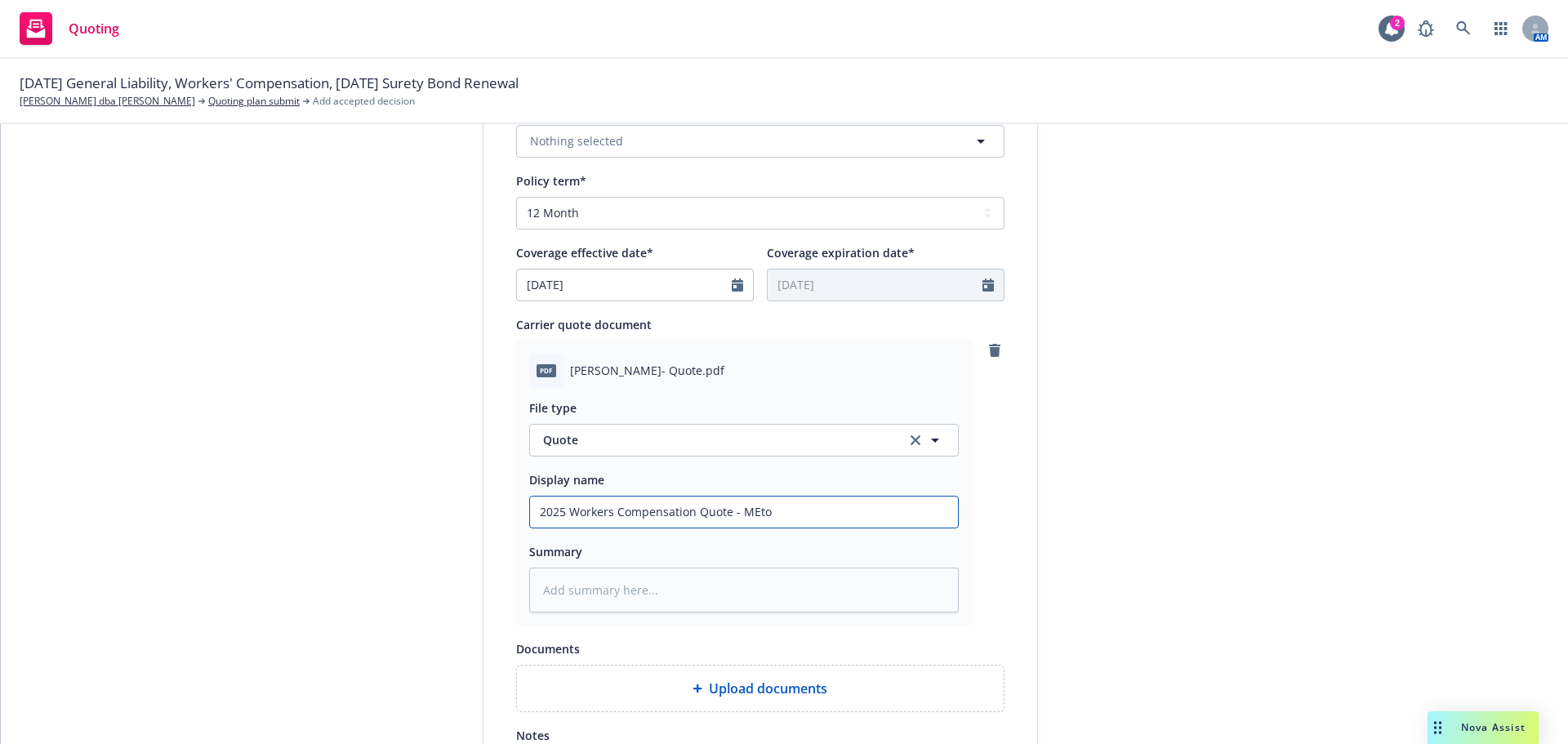
type textarea "x"
type input "2025 Workers Compensation Quote - MEtod"
type textarea "x"
type input "2025 Workers Compensation Quote - MEto"
type textarea "x"
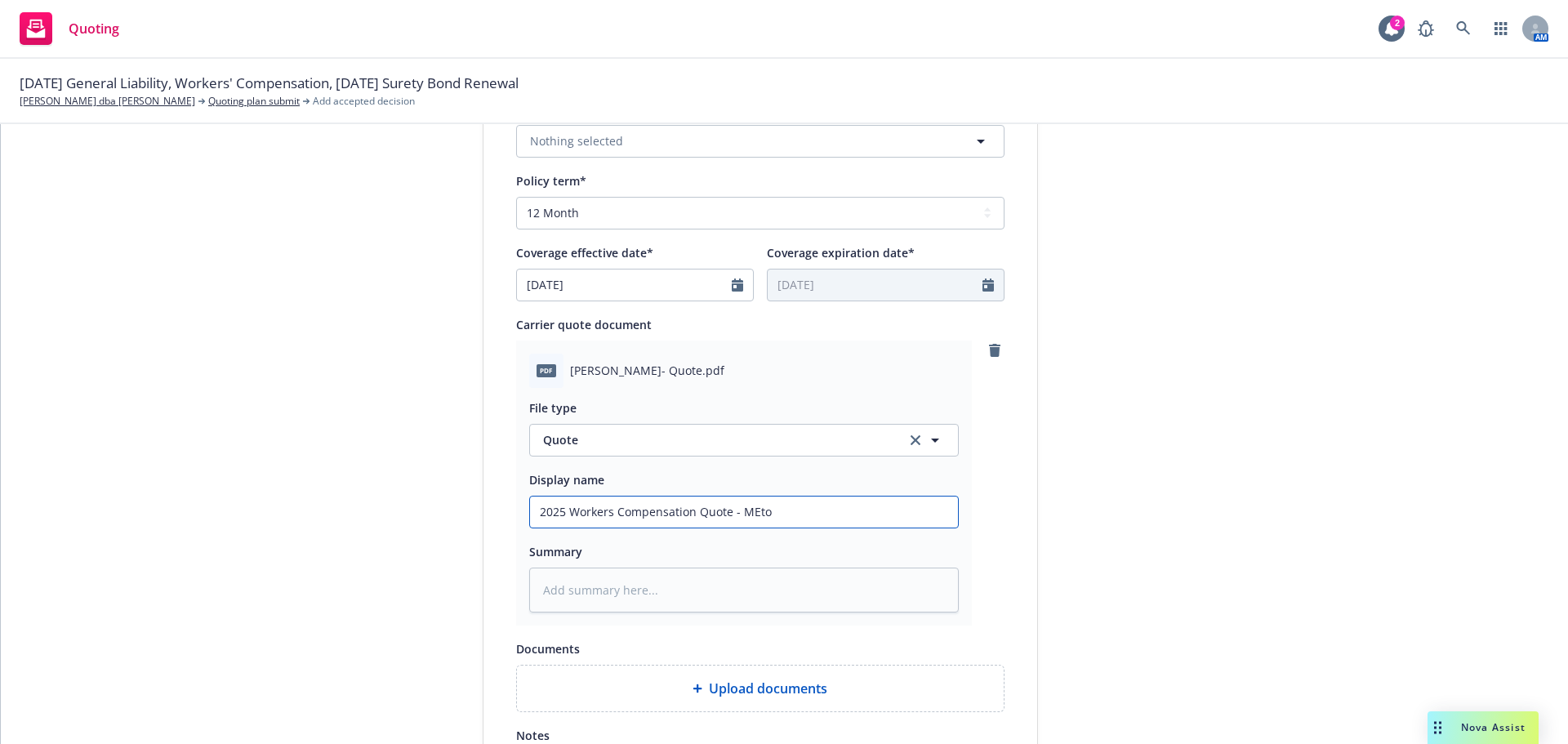
type input "2025 Workers Compensation Quote - MEt"
type textarea "x"
type input "2025 Workers Compensation Quote - ME"
type textarea "x"
type input "2025 Workers Compensation Quote - M"
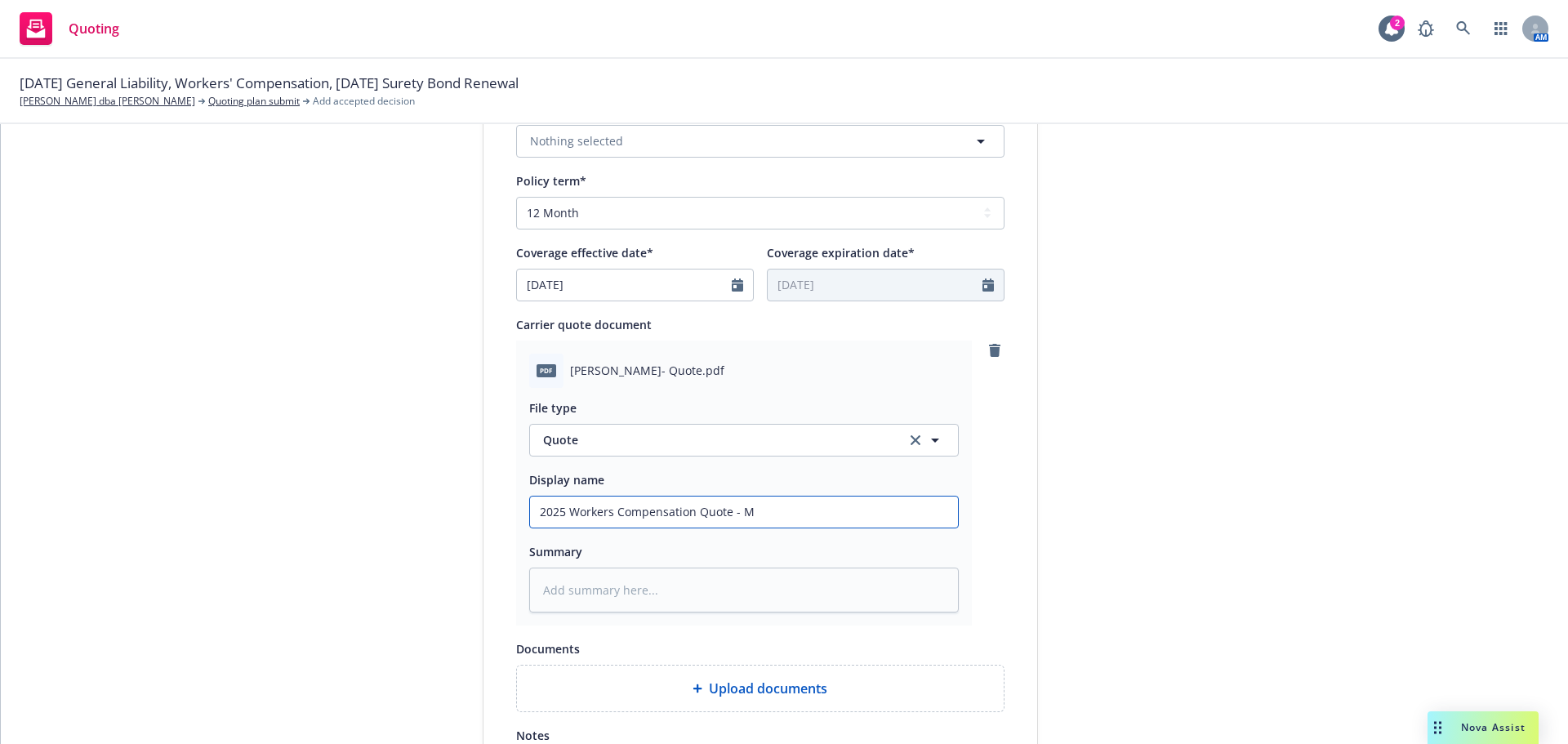
type textarea "x"
type input "2025 Workers Compensation Quote - Me"
type textarea "x"
type input "2025 Workers Compensation Quote - Met"
type textarea "x"
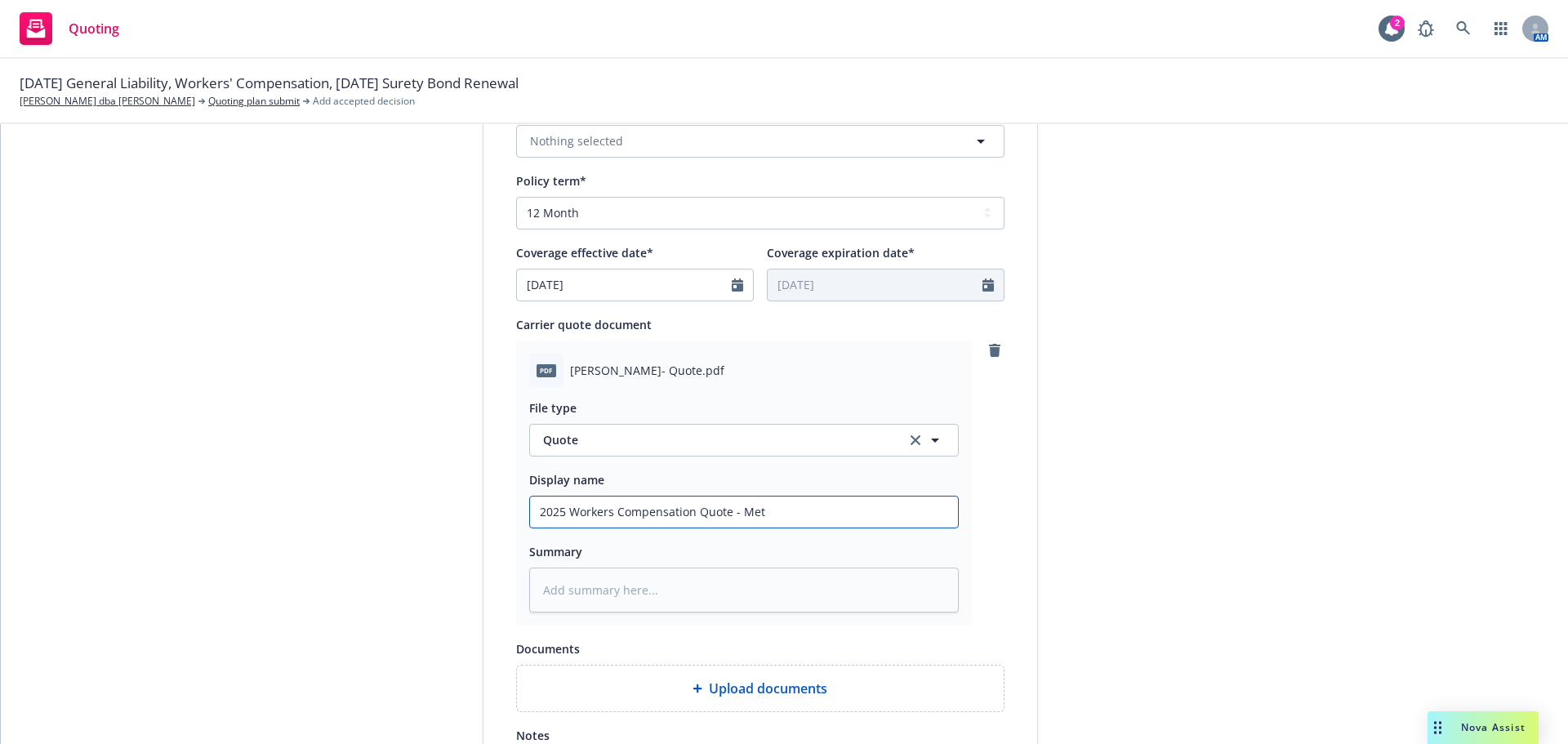
type input "2025 Workers Compensation Quote - Meth"
type textarea "x"
type input "2025 Workers Compensation Quote - Metho"
type textarea "x"
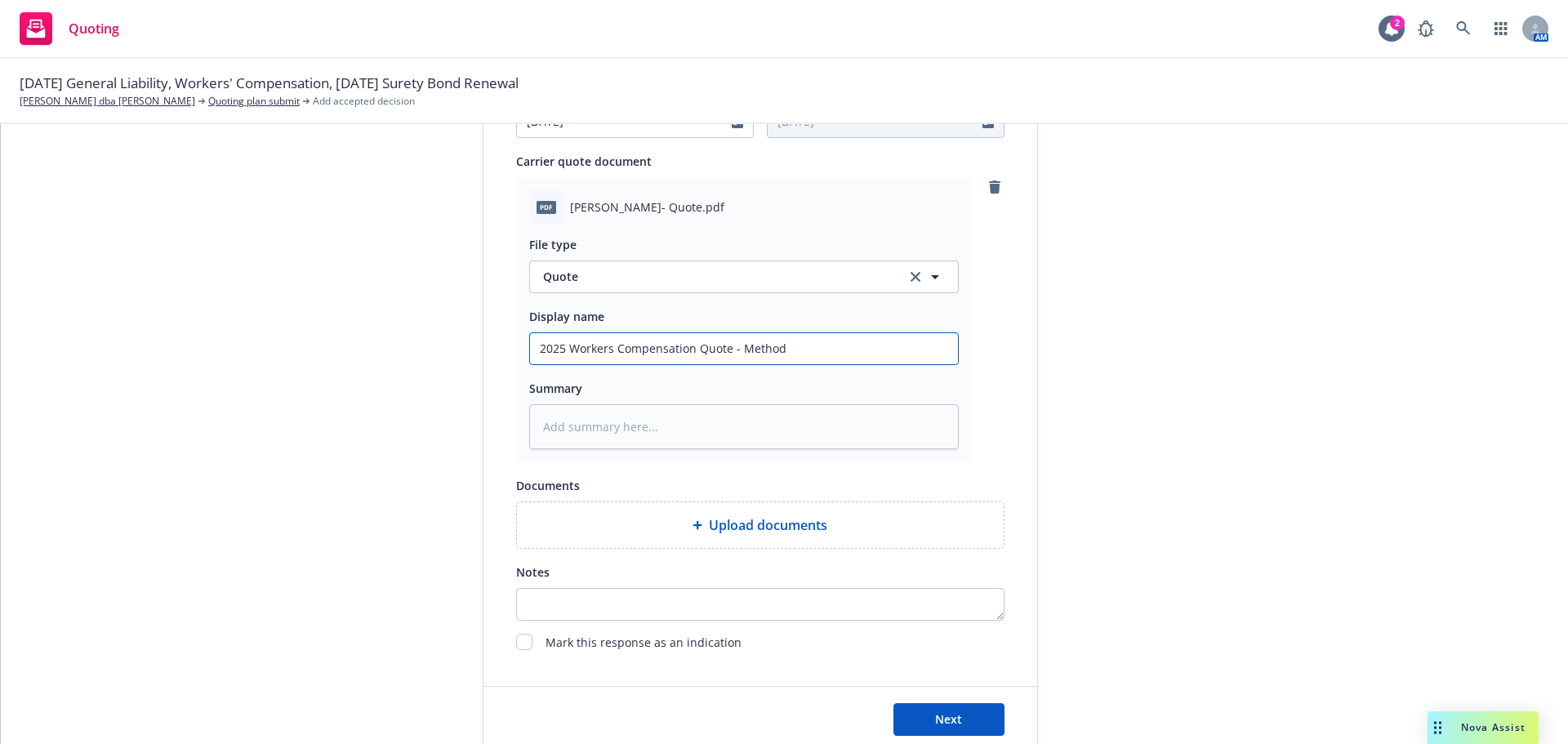
scroll to position [844, 0]
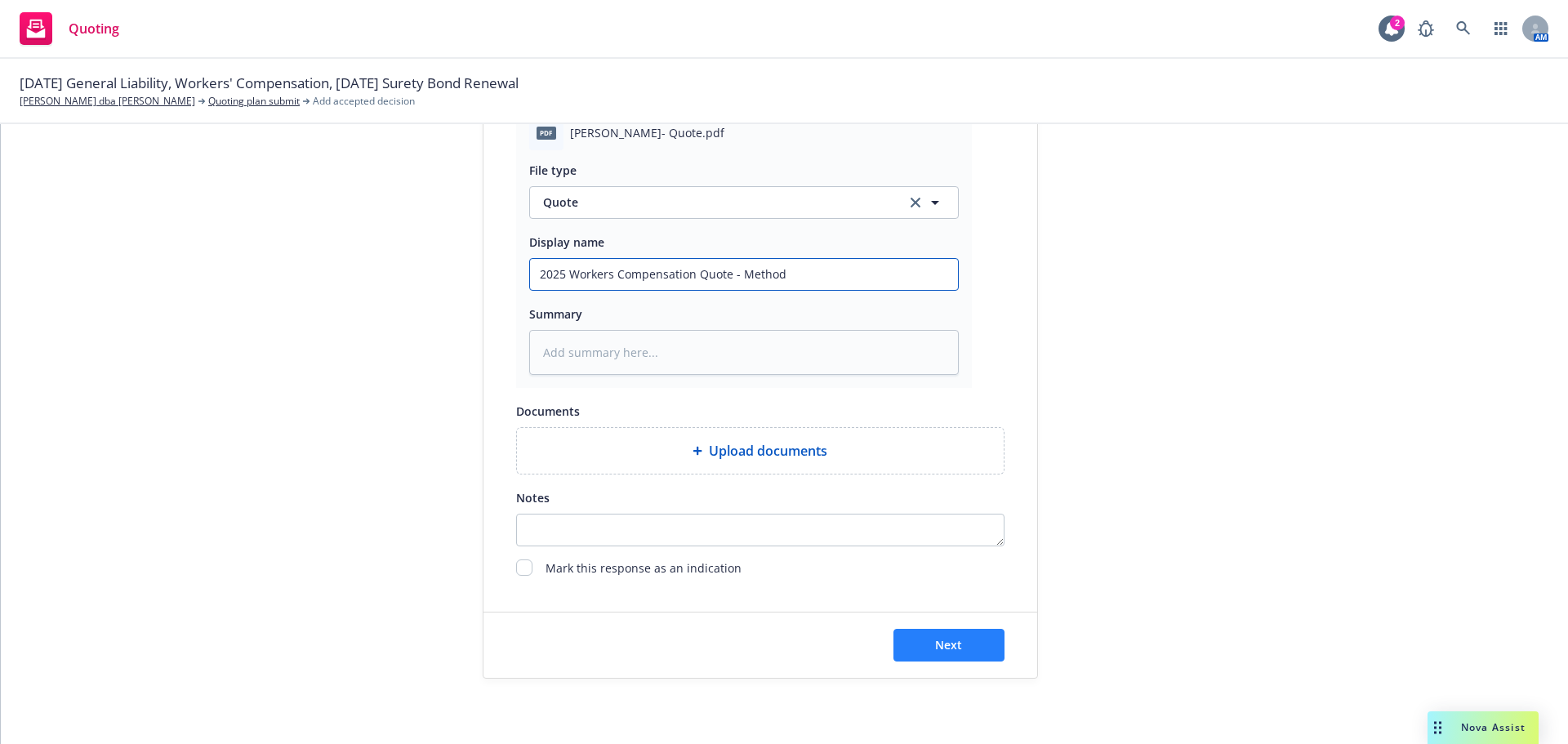
type input "2025 Workers Compensation Quote - Method"
click at [956, 656] on button "Next" at bounding box center [949, 645] width 111 height 33
type textarea "x"
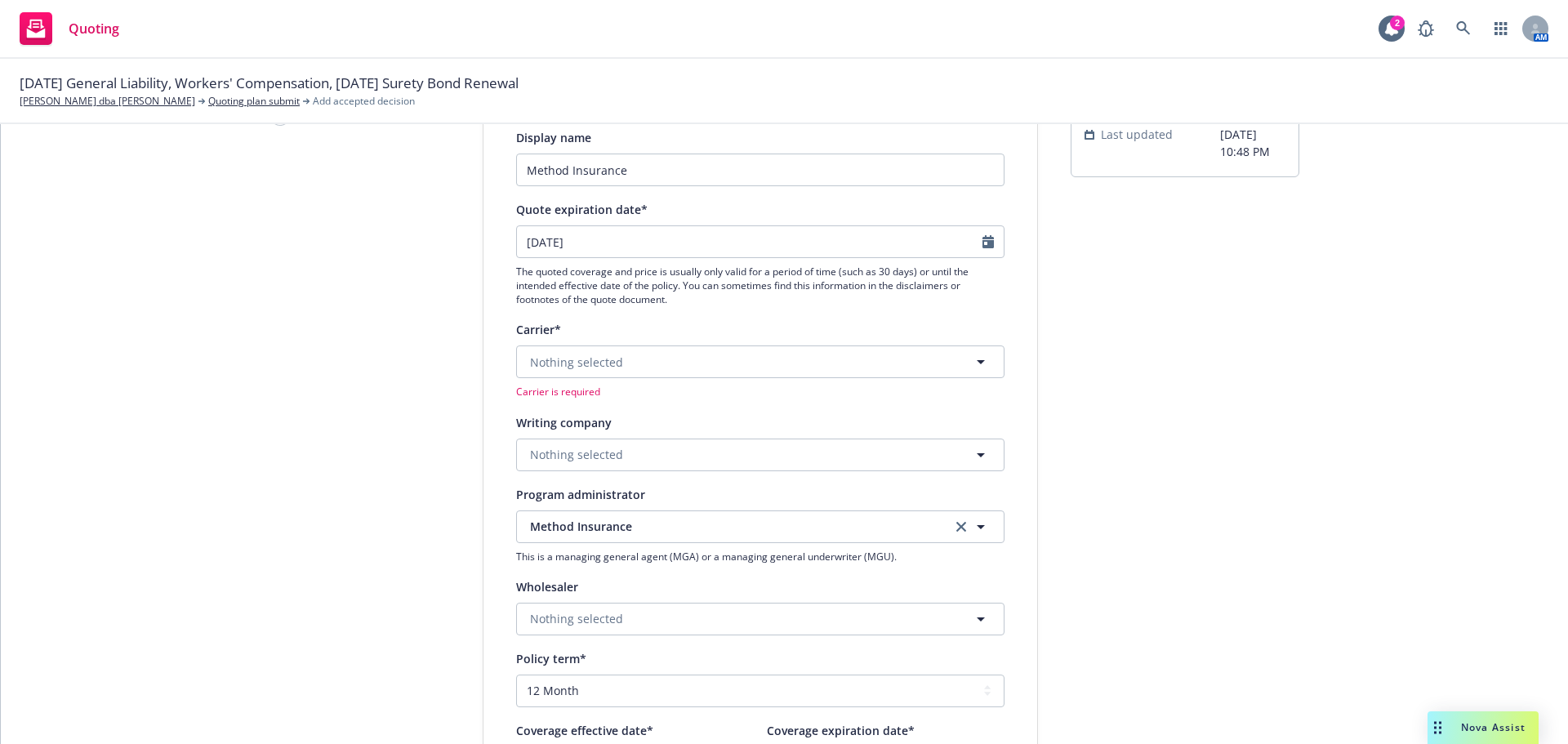
scroll to position [109, 0]
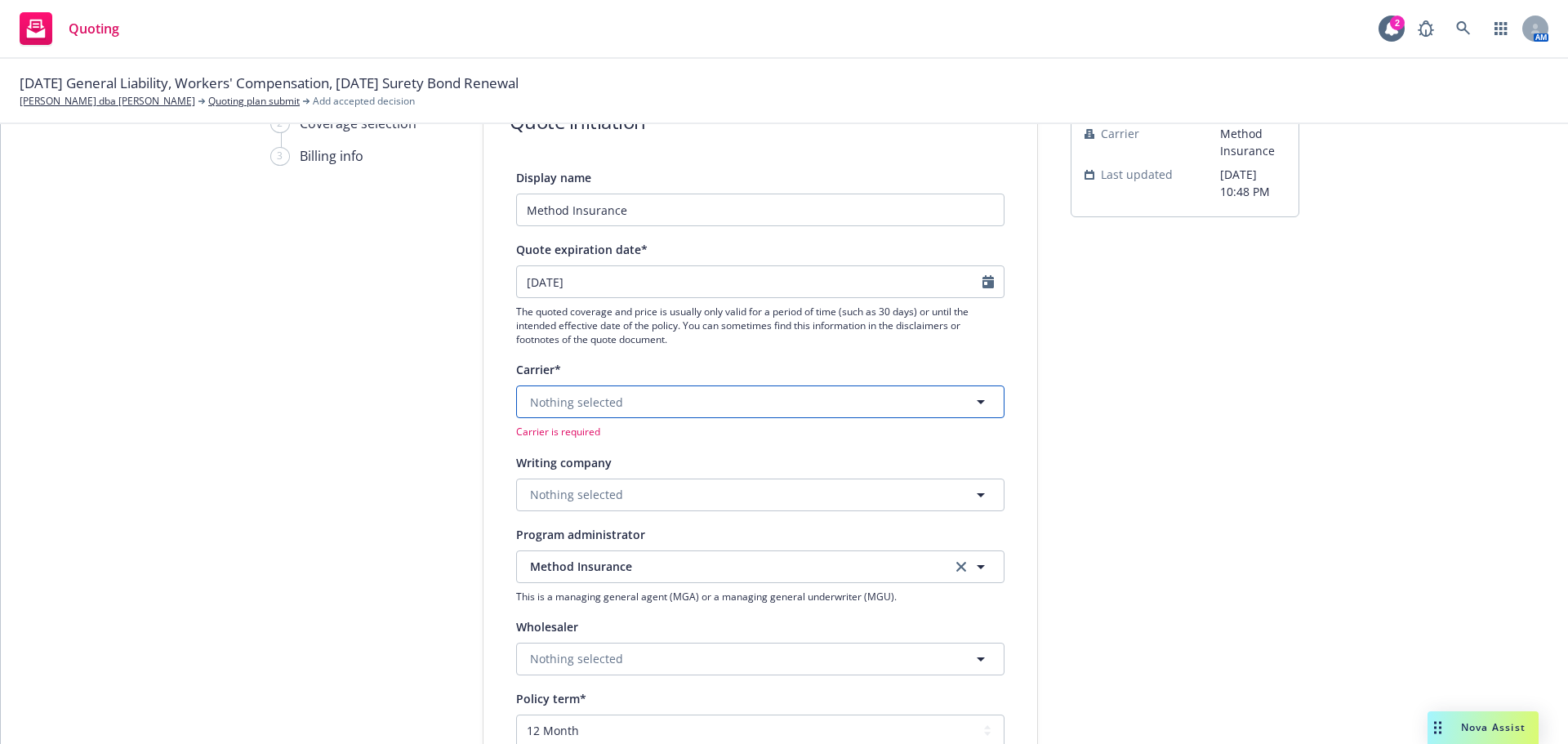
click at [603, 401] on span "Nothing selected" at bounding box center [577, 402] width 93 height 17
type input "e"
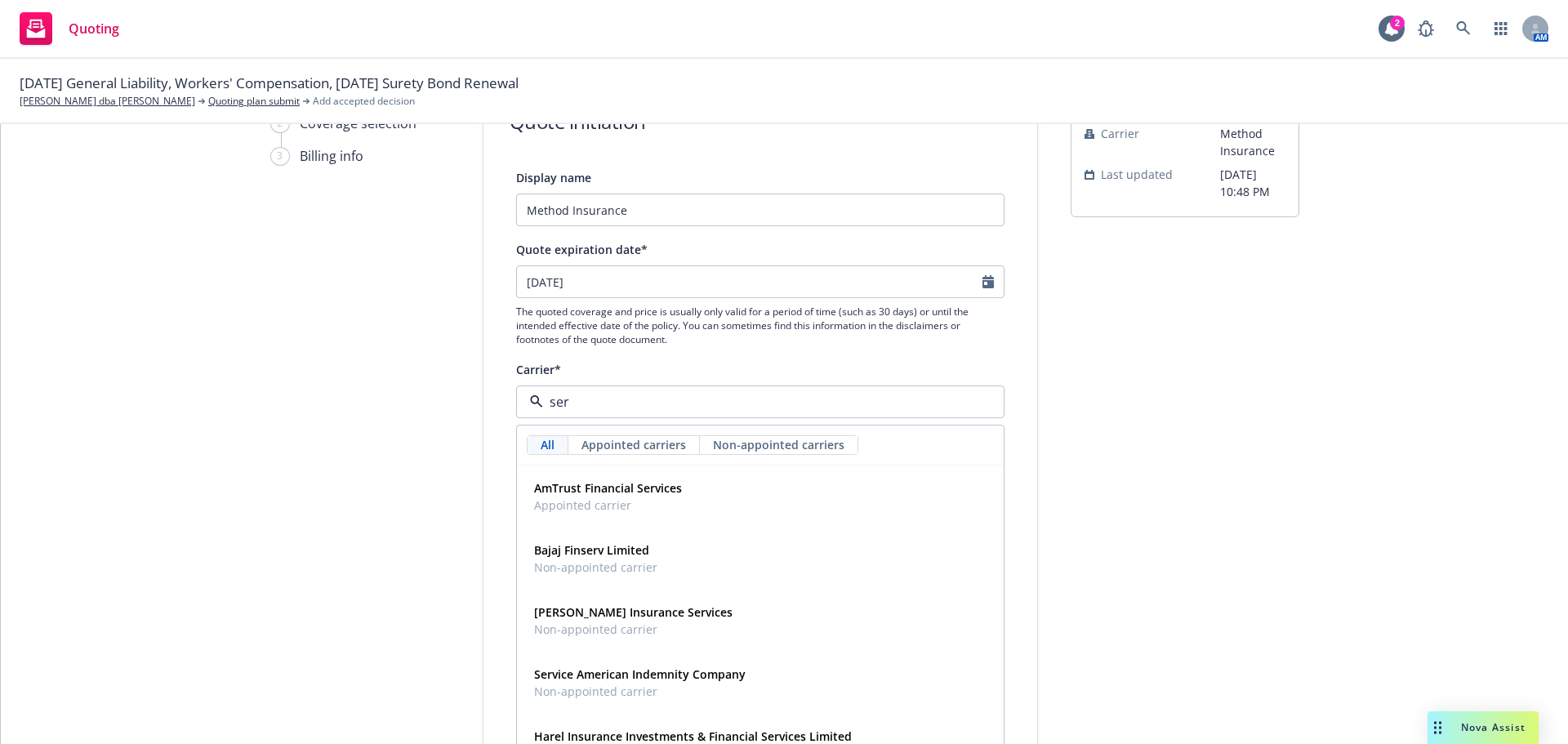
type input "serv"
click at [632, 678] on strong "Service American Indemnity Company" at bounding box center [639, 674] width 211 height 15
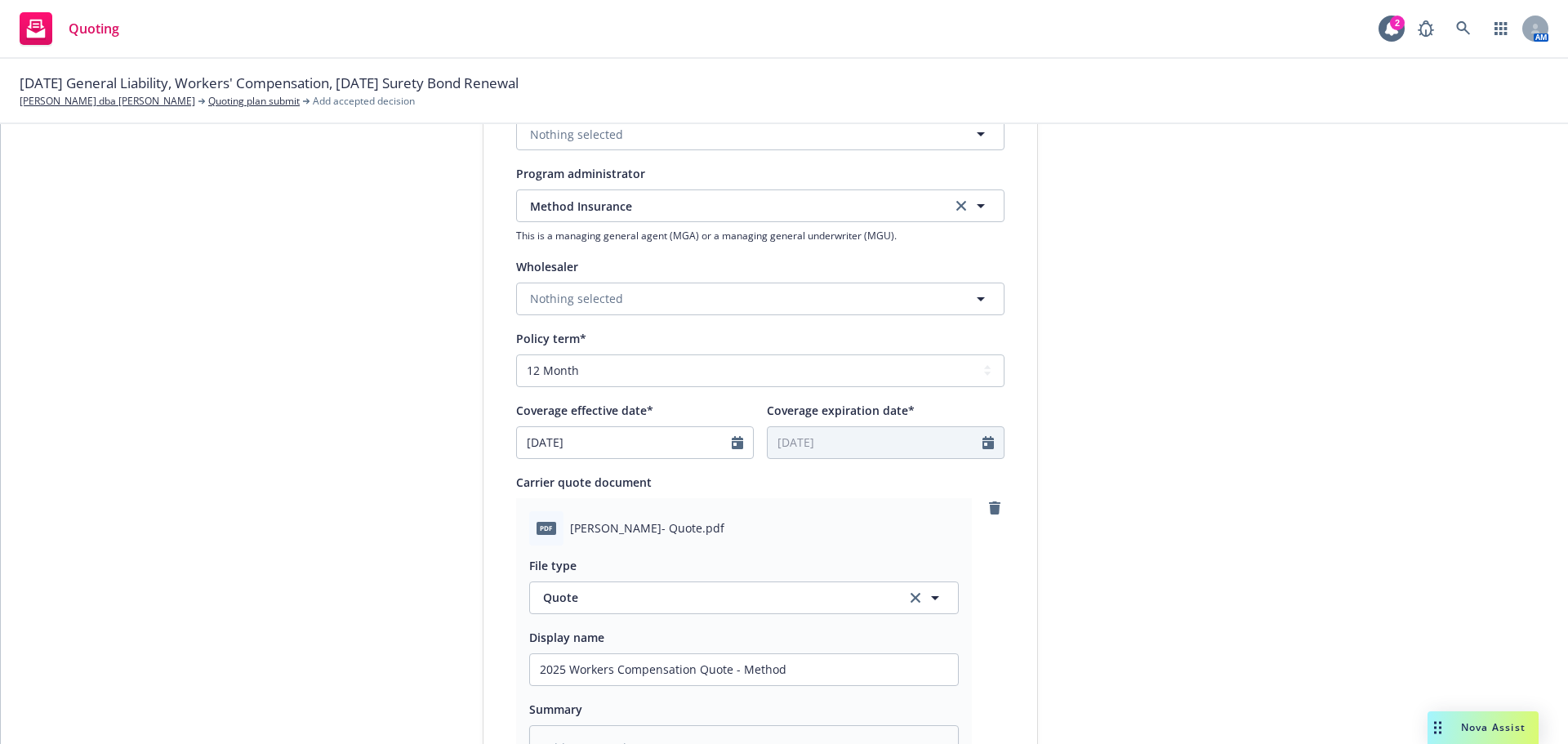
scroll to position [912, 0]
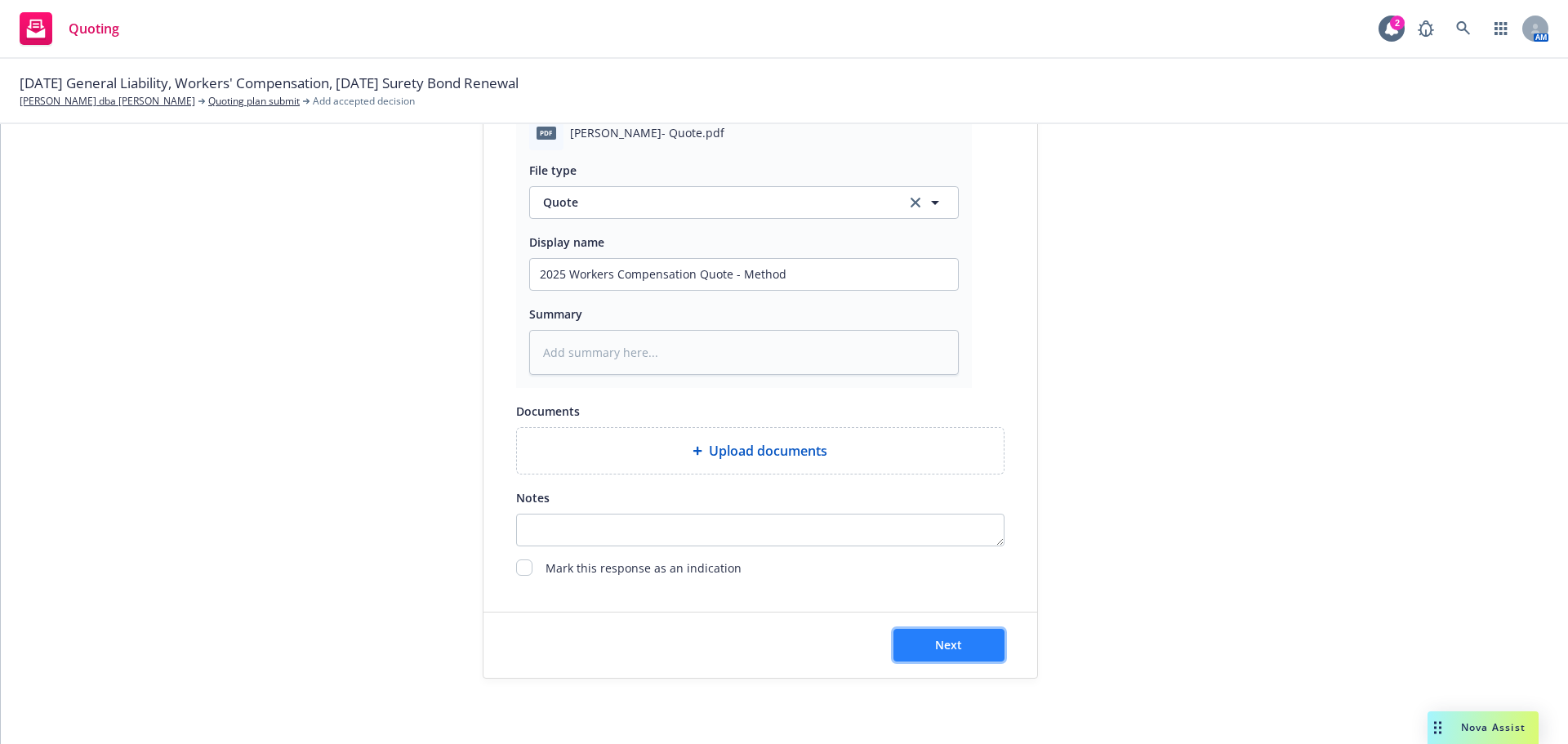
click at [919, 637] on button "Next" at bounding box center [949, 645] width 111 height 33
type textarea "x"
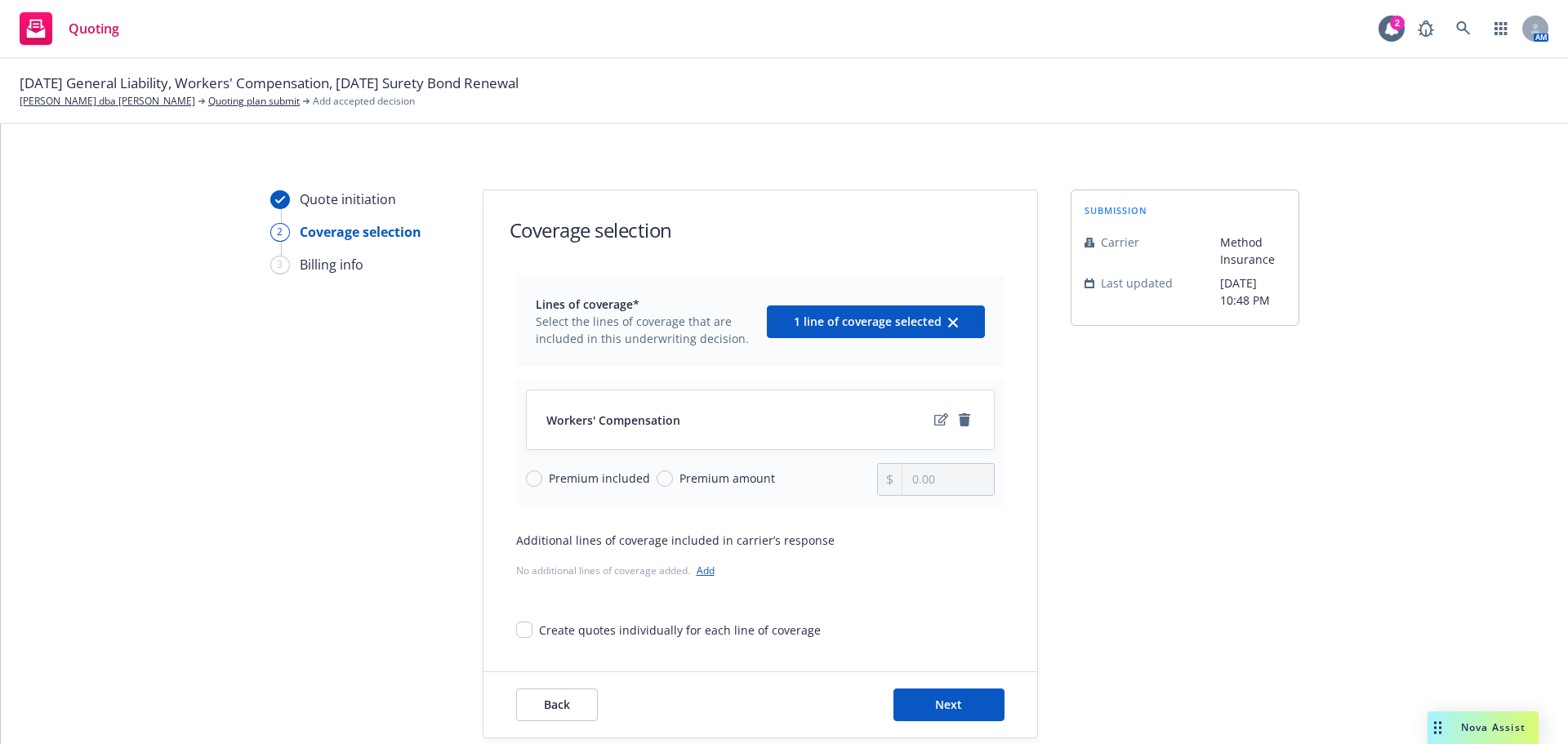
scroll to position [60, 0]
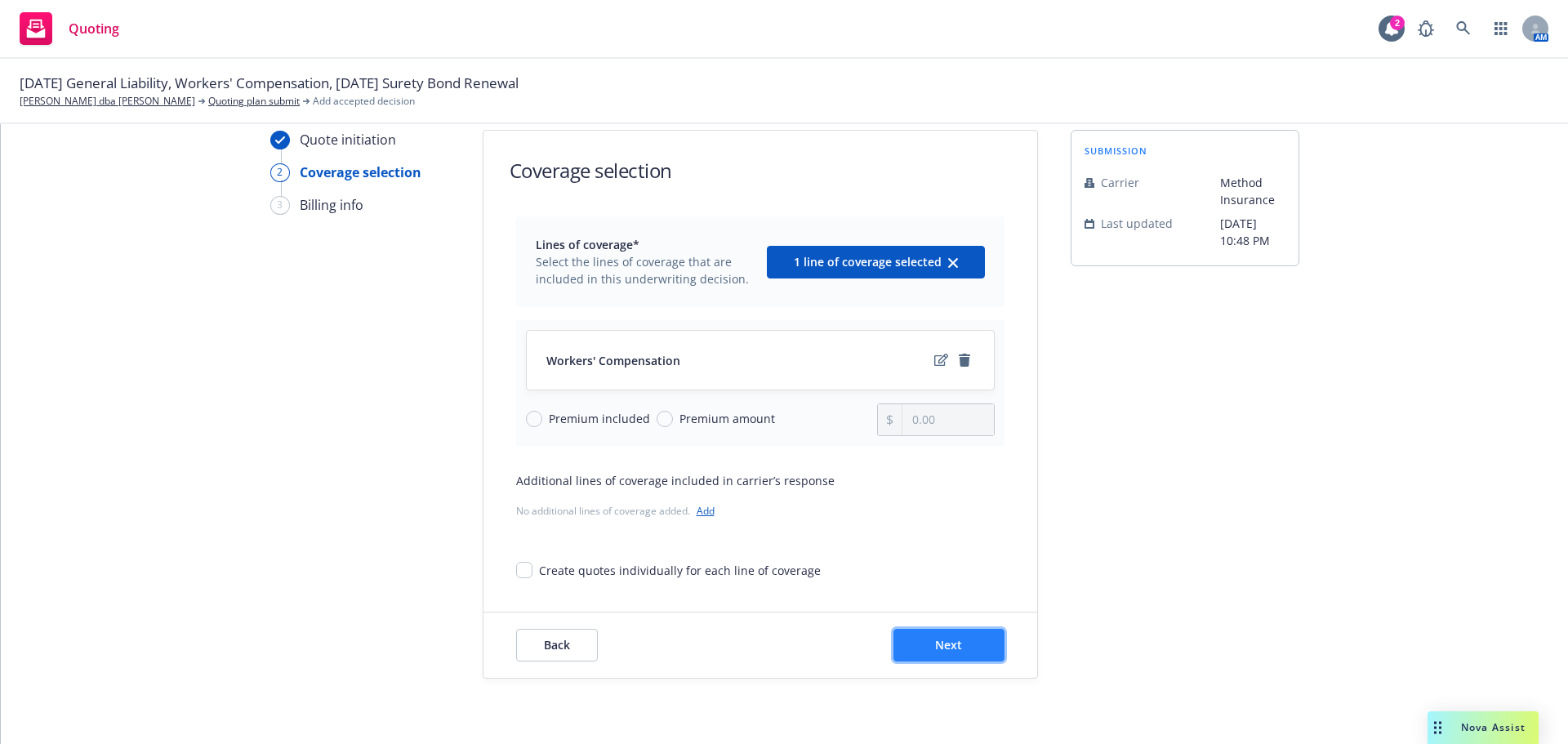
click at [947, 648] on span "Next" at bounding box center [948, 644] width 27 height 15
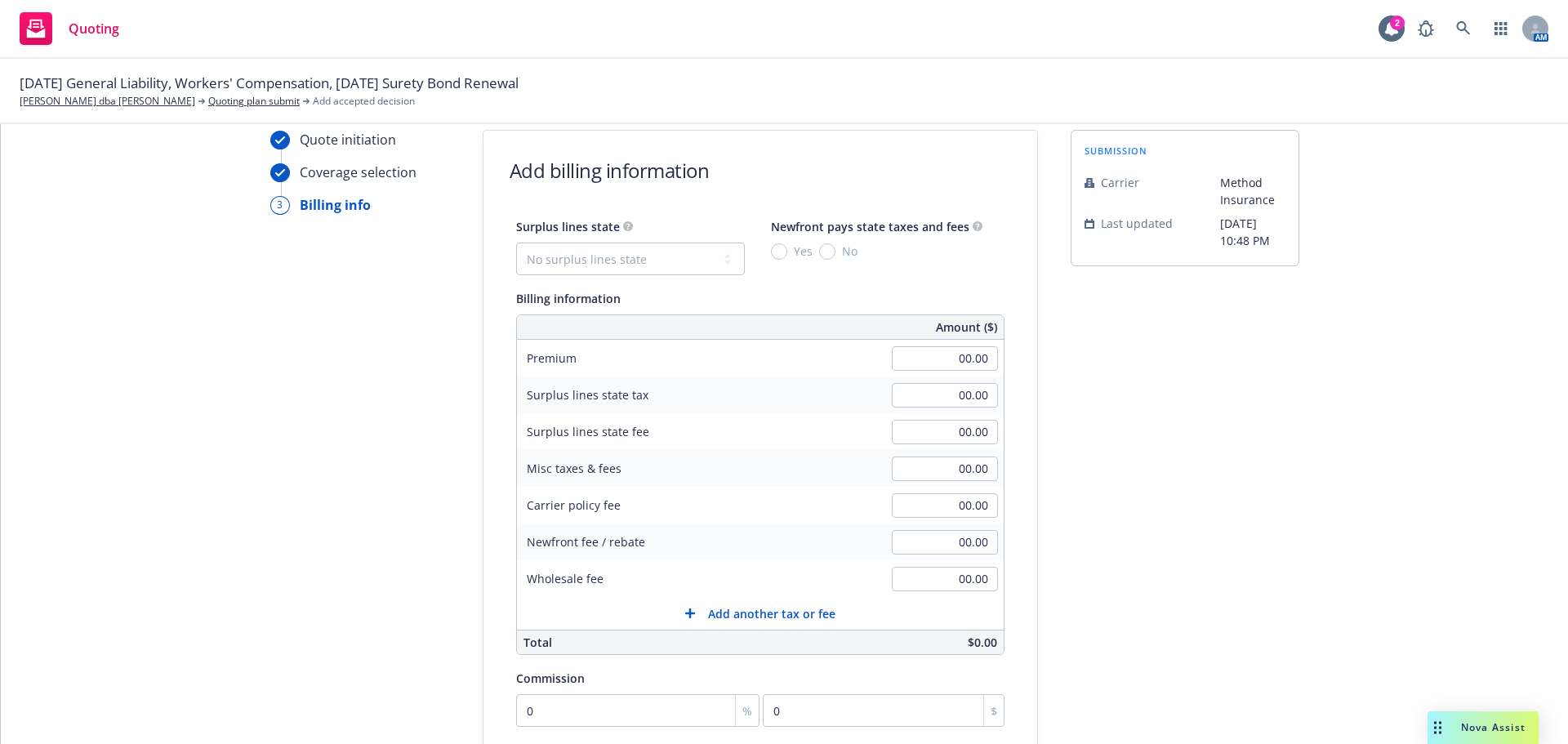
click at [948, 372] on div "00.00" at bounding box center [944, 358] width 117 height 36
click at [954, 358] on input "00.00" at bounding box center [945, 358] width 106 height 24
paste input "$1,150,000 $62,761"
drag, startPoint x: 936, startPoint y: 359, endPoint x: 874, endPoint y: 362, distance: 62.1
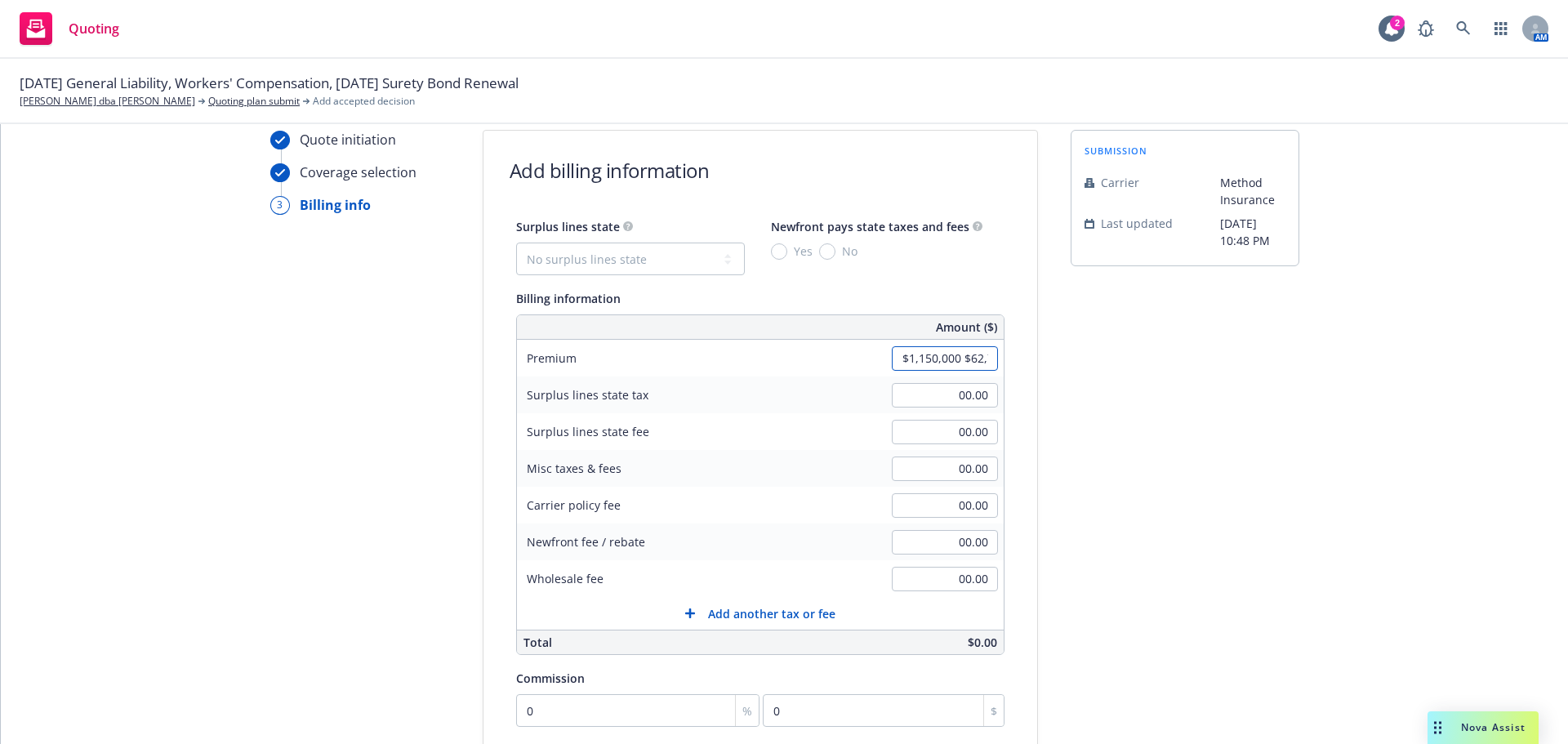
click at [886, 362] on div "$1,150,000 $62,761" at bounding box center [944, 358] width 117 height 36
click at [1098, 426] on div "submission Carrier Method Insurance Last updated [DATE] 10:48 PM" at bounding box center [1185, 547] width 229 height 835
click at [979, 353] on input "00.00" at bounding box center [945, 358] width 106 height 24
type input "62,761.00"
click at [1187, 561] on div "submission Carrier Method Insurance Last updated [DATE] 10:48 PM" at bounding box center [1185, 547] width 229 height 835
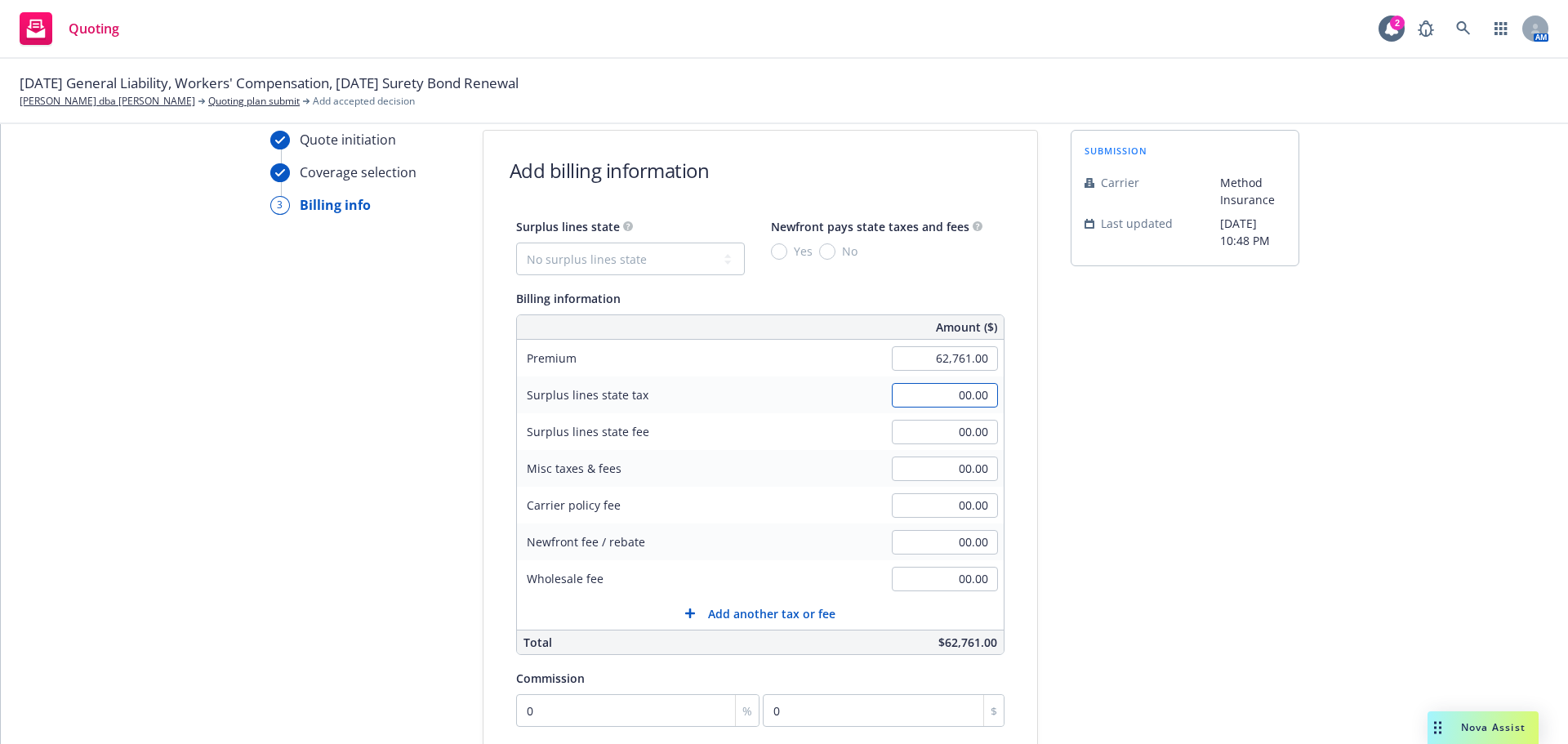
click at [932, 392] on input "00.00" at bounding box center [945, 395] width 106 height 24
click at [1124, 62] on div "[DATE] General Liability, Workers' Compensation, [DATE] Surety Bond [PERSON_NAM…" at bounding box center [784, 91] width 1568 height 65
click at [967, 388] on input "00.00" at bounding box center [945, 395] width 106 height 24
drag, startPoint x: 944, startPoint y: 482, endPoint x: 979, endPoint y: 466, distance: 38.5
click at [985, 461] on div "00.00" at bounding box center [944, 469] width 117 height 36
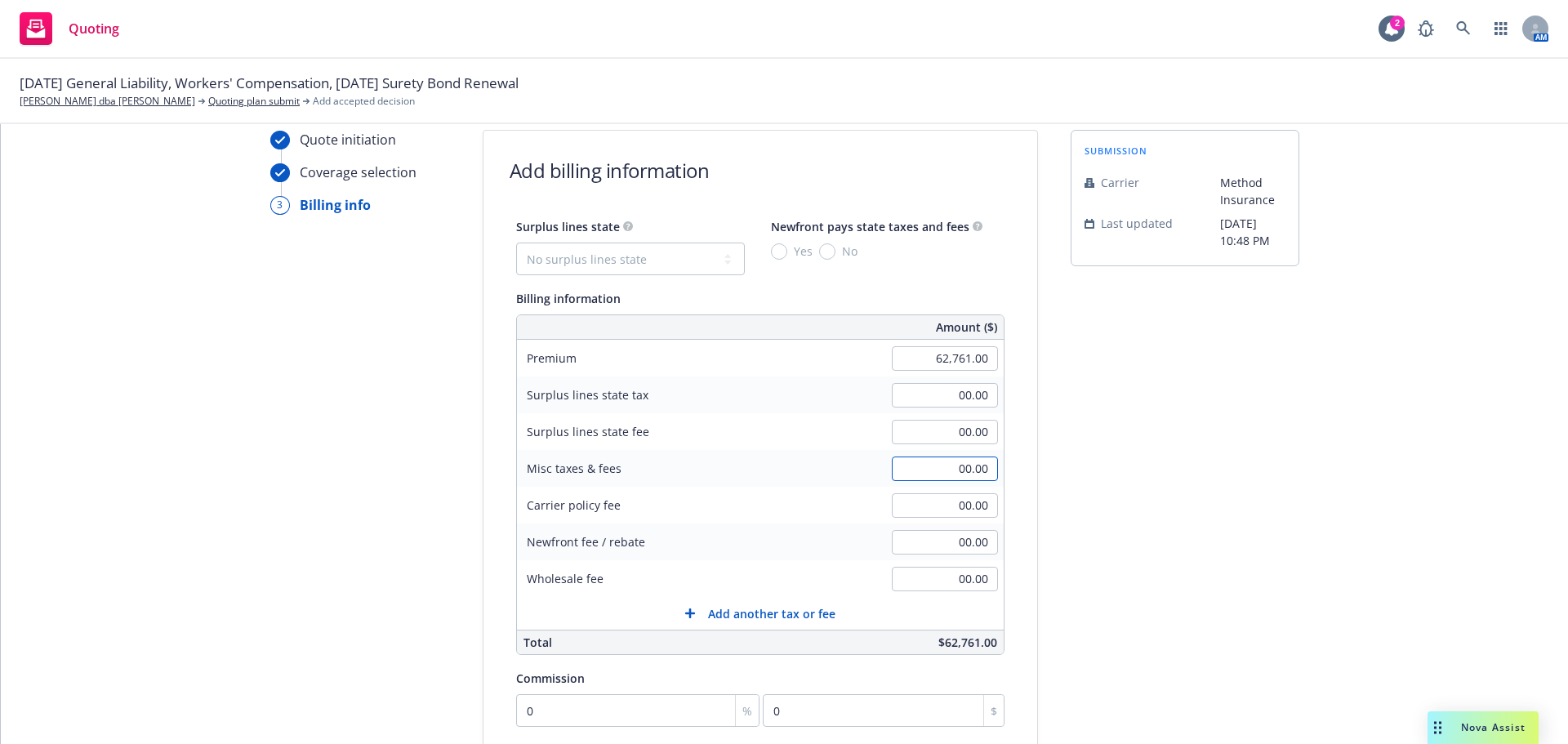
click at [974, 469] on input "00.00" at bounding box center [945, 469] width 106 height 24
type input "3,614.00"
click at [1166, 519] on div "submission Carrier Method Insurance Last updated [DATE] 10:48 PM" at bounding box center [1185, 547] width 229 height 835
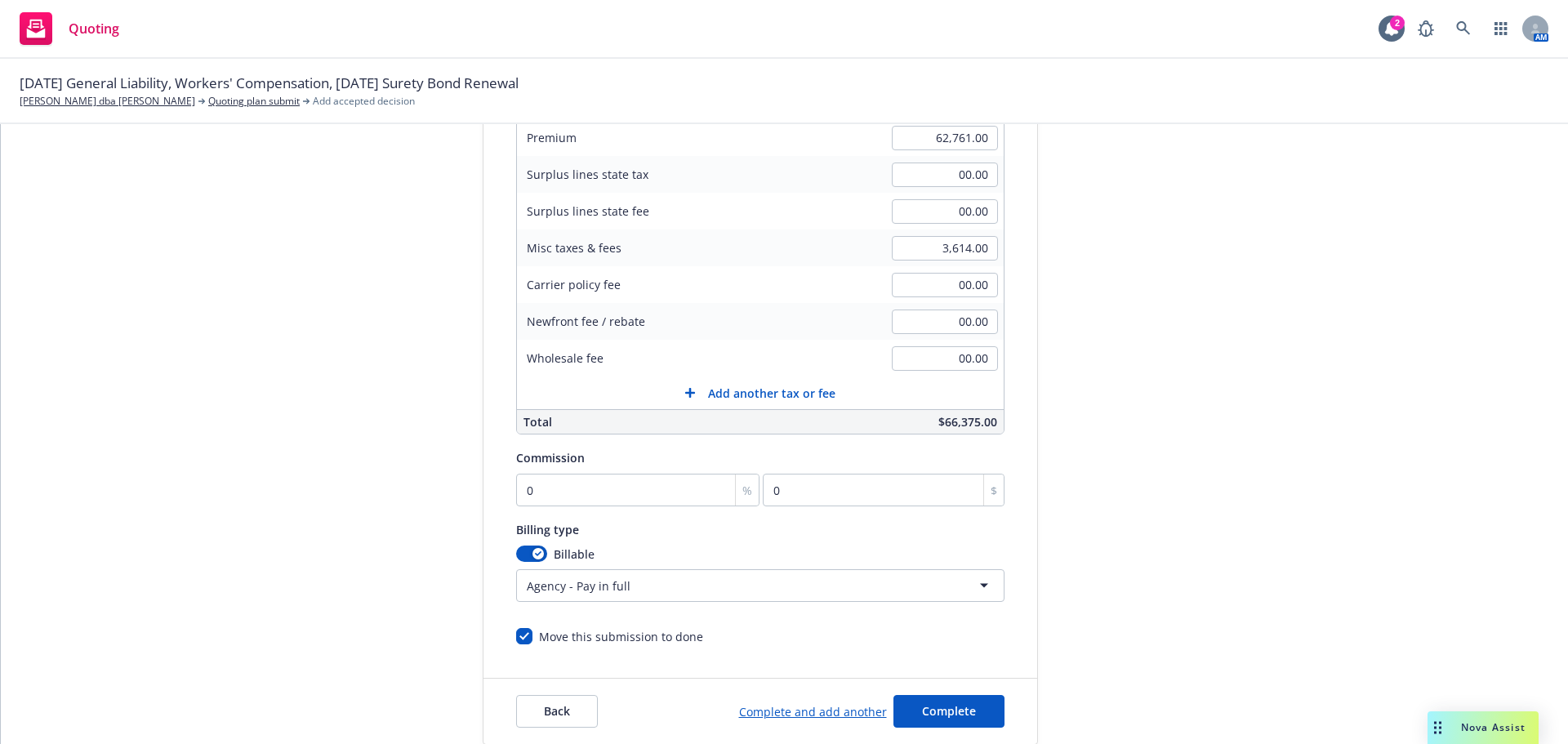
scroll to position [346, 0]
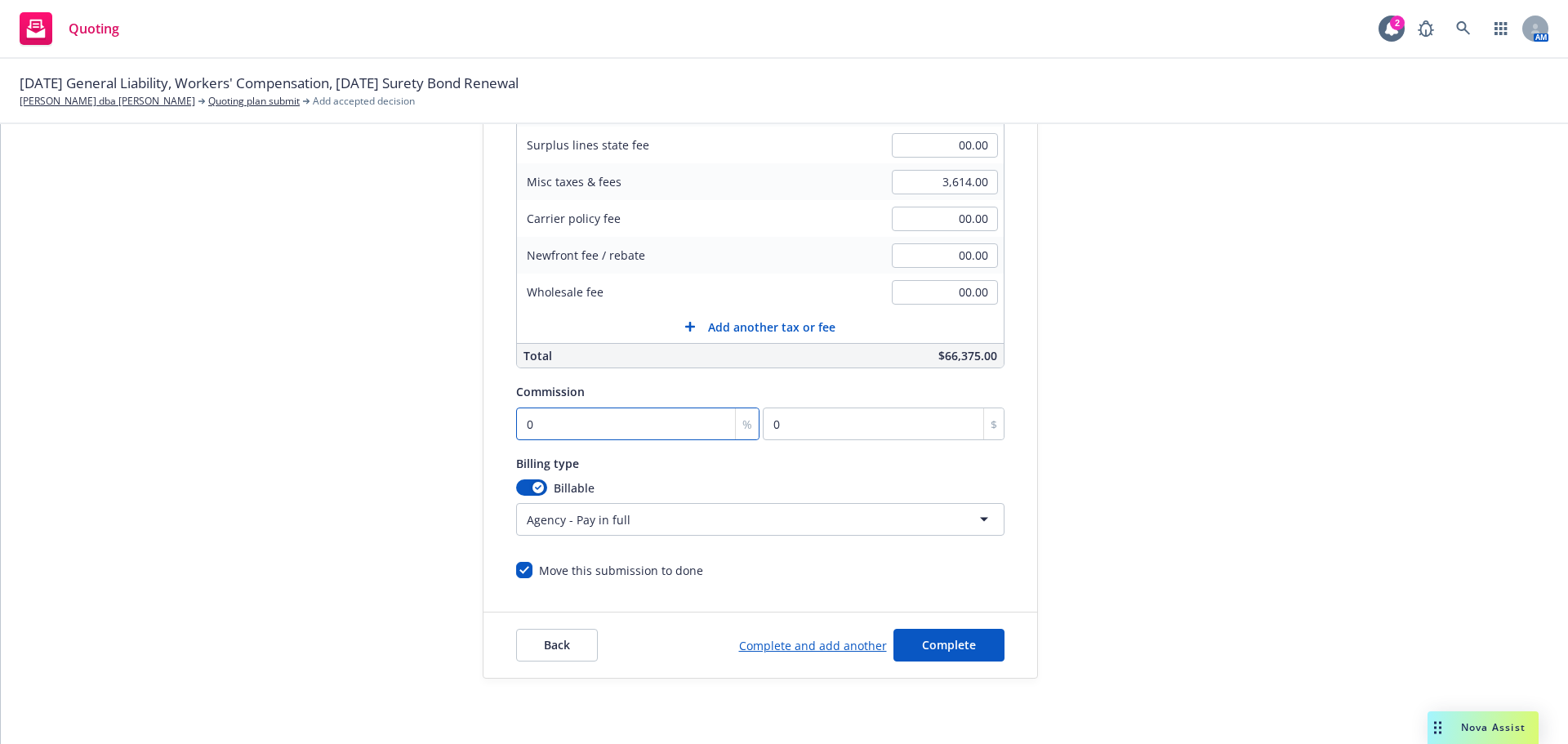
click at [581, 432] on input "0" at bounding box center [638, 424] width 244 height 33
click at [560, 429] on input "0" at bounding box center [638, 424] width 244 height 33
type input "01"
type input "627.61"
type input "012"
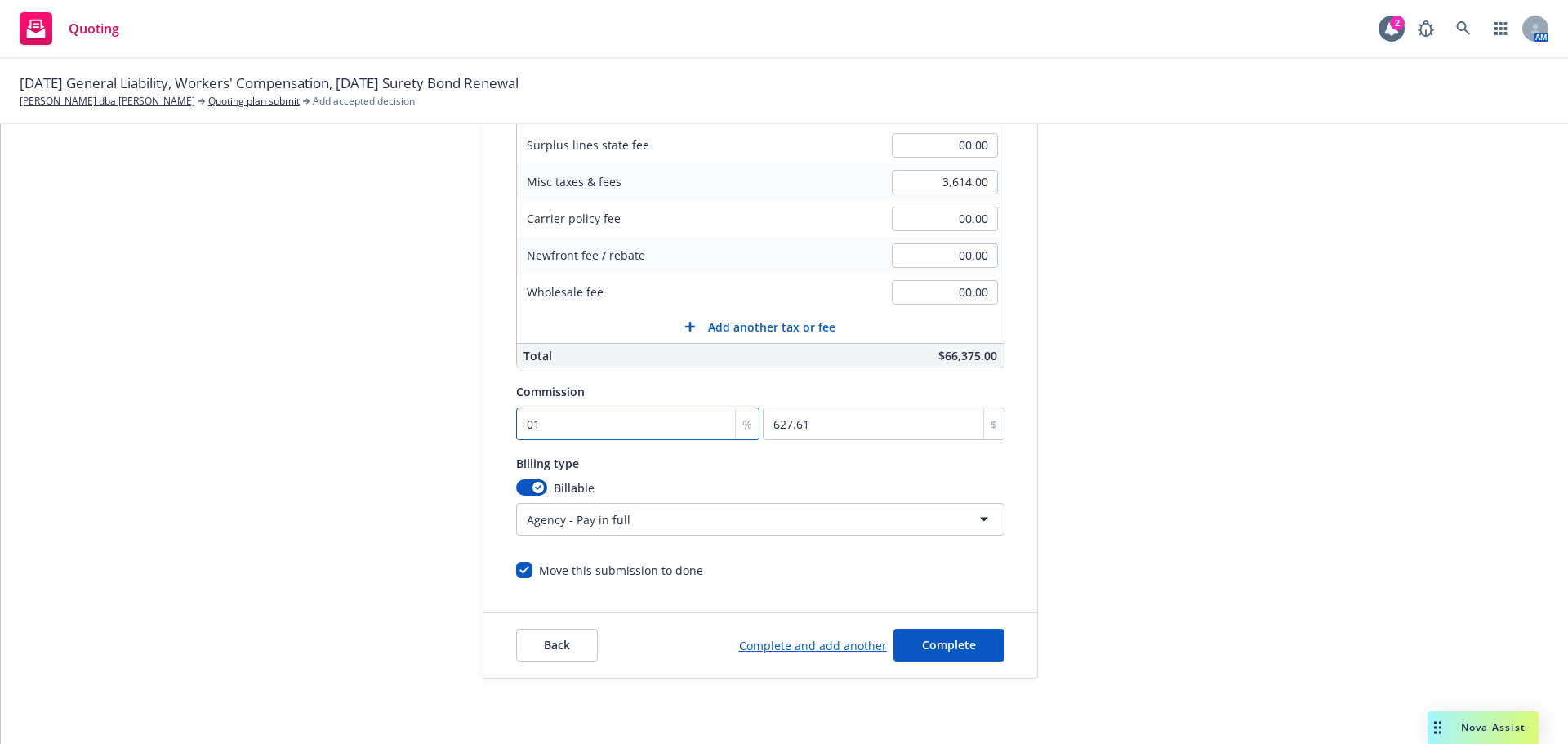
type input "7531.32"
type input "01"
type input "627.61"
type input "0"
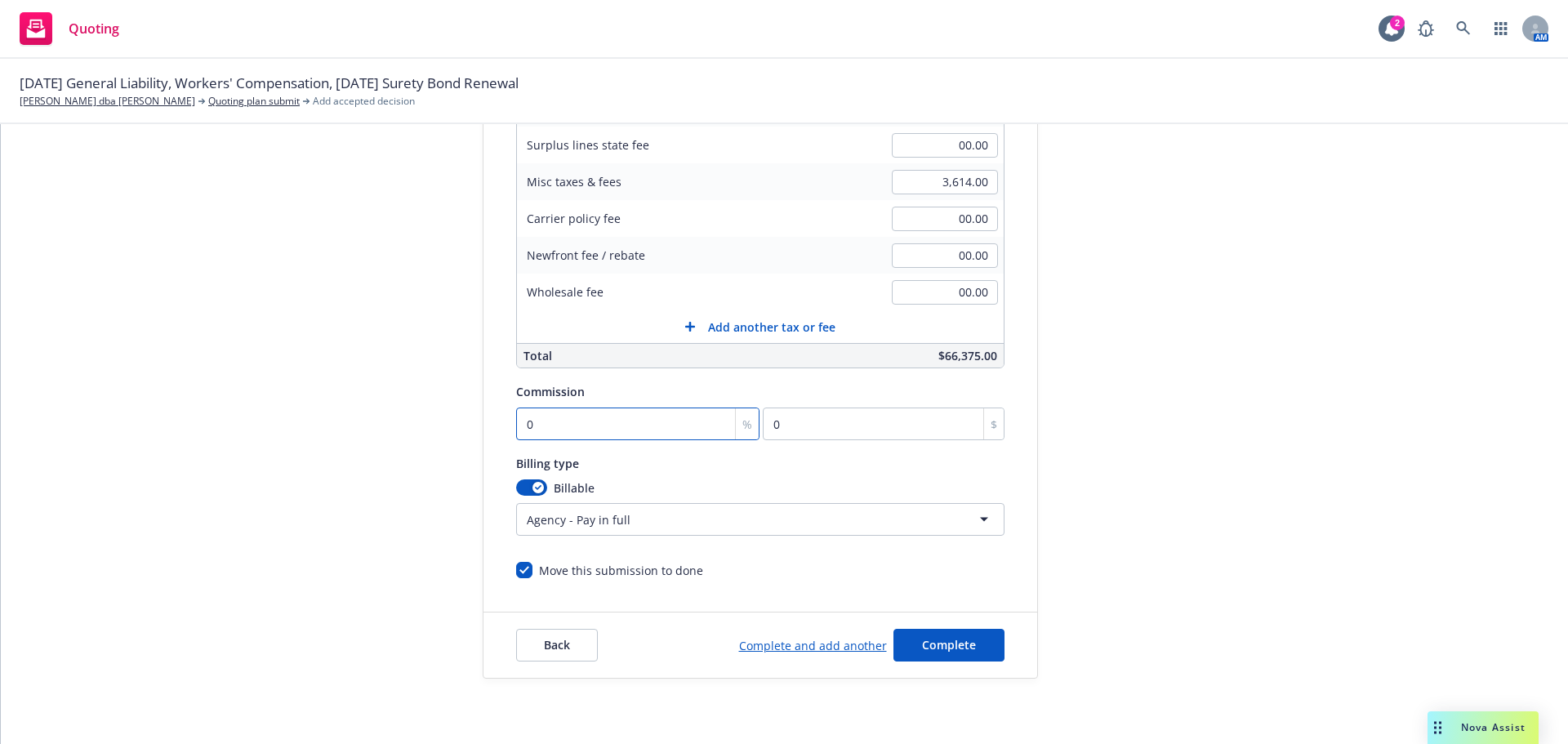
click at [516, 420] on input "0" at bounding box center [638, 424] width 244 height 33
type input "10"
type input "6276.1"
type input "120"
type input "75313.2"
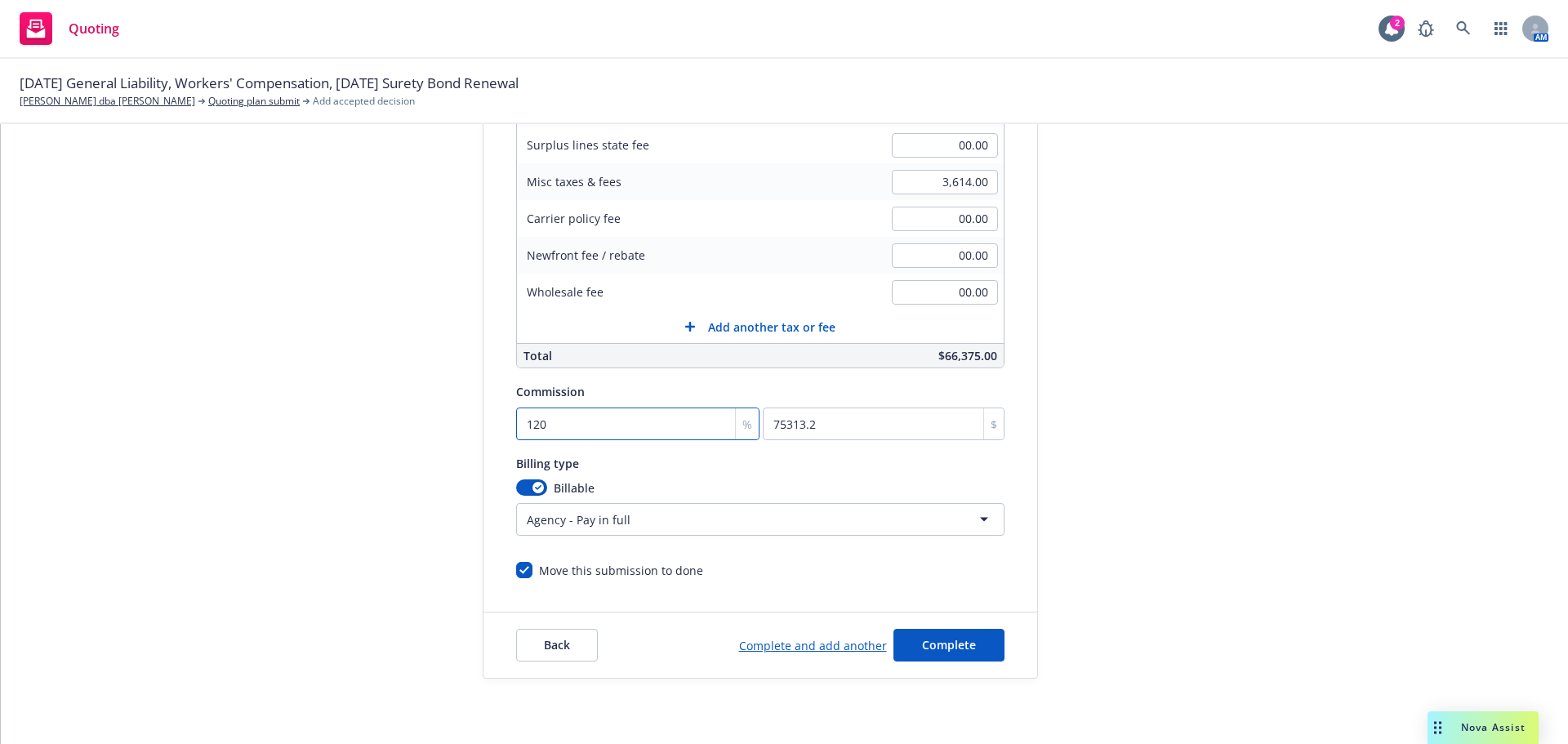
click at [544, 429] on input "120" at bounding box center [638, 424] width 244 height 33
type input "12"
type input "7531.32"
type input "12"
click at [420, 469] on div "Quote initiation Coverage selection 3 Billing info" at bounding box center [360, 260] width 180 height 835
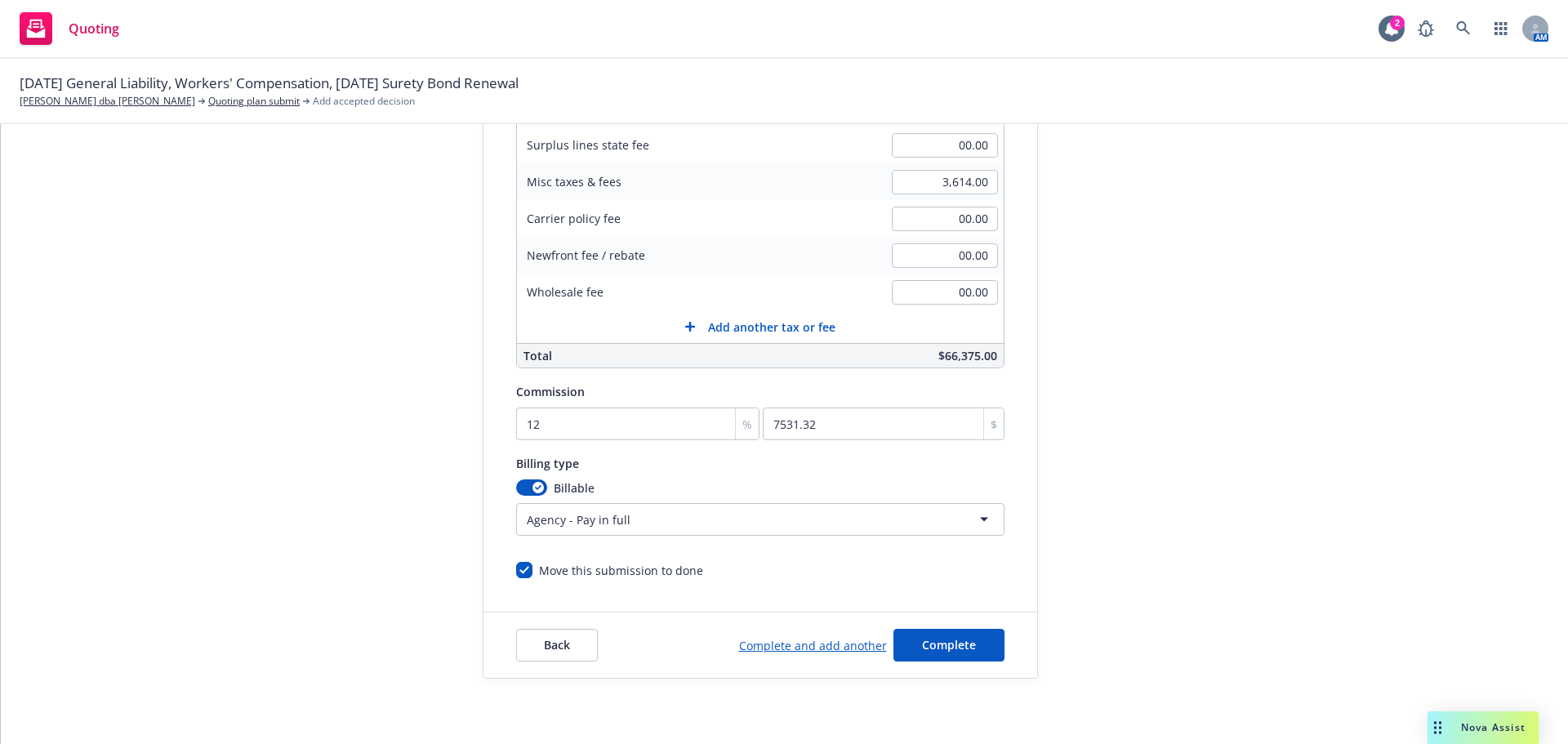
click at [659, 516] on html "Quoting 2 AM [DATE] General Liability, Workers' Compensation, [DATE] Surety Bon…" at bounding box center [784, 372] width 1568 height 744
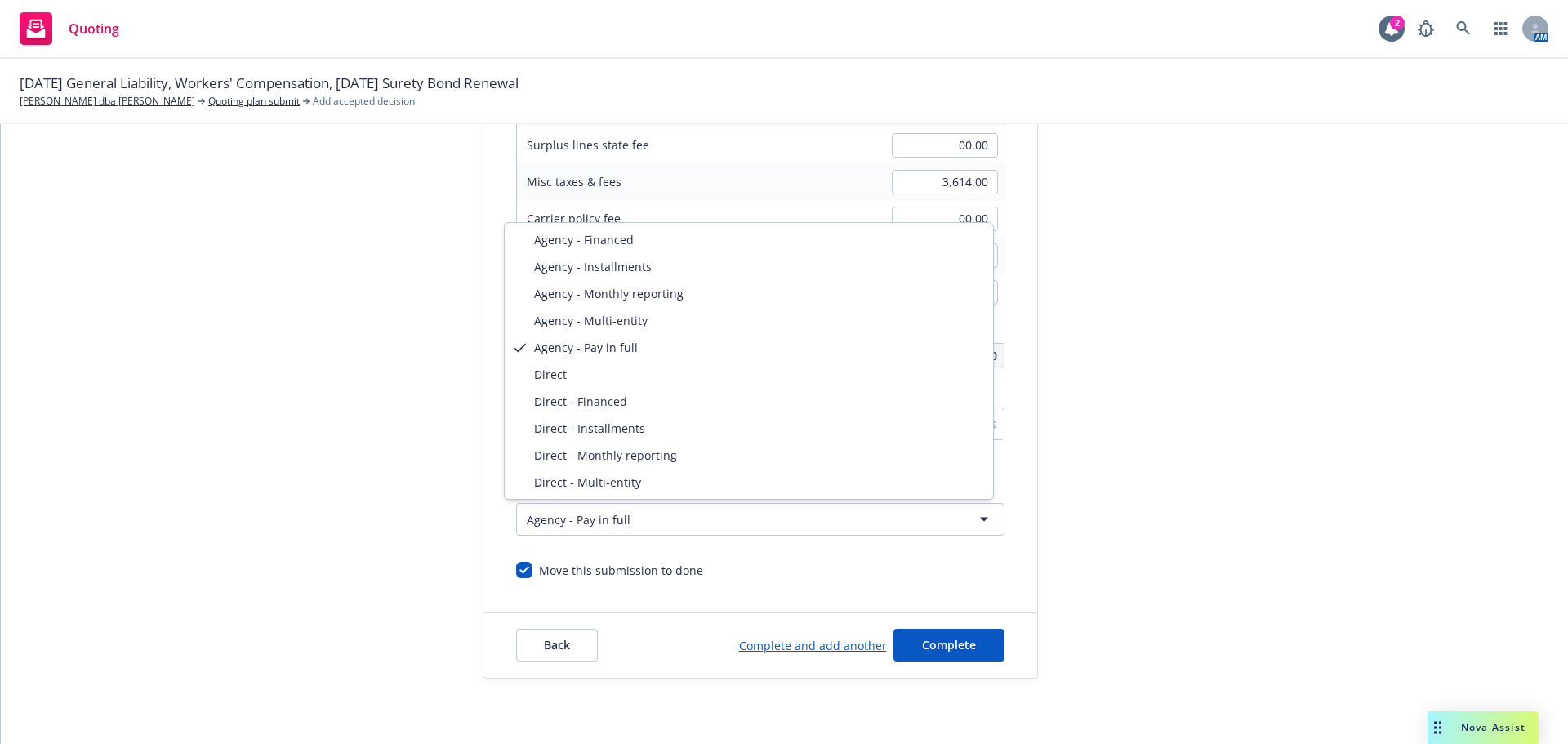
select select "DIRECT"
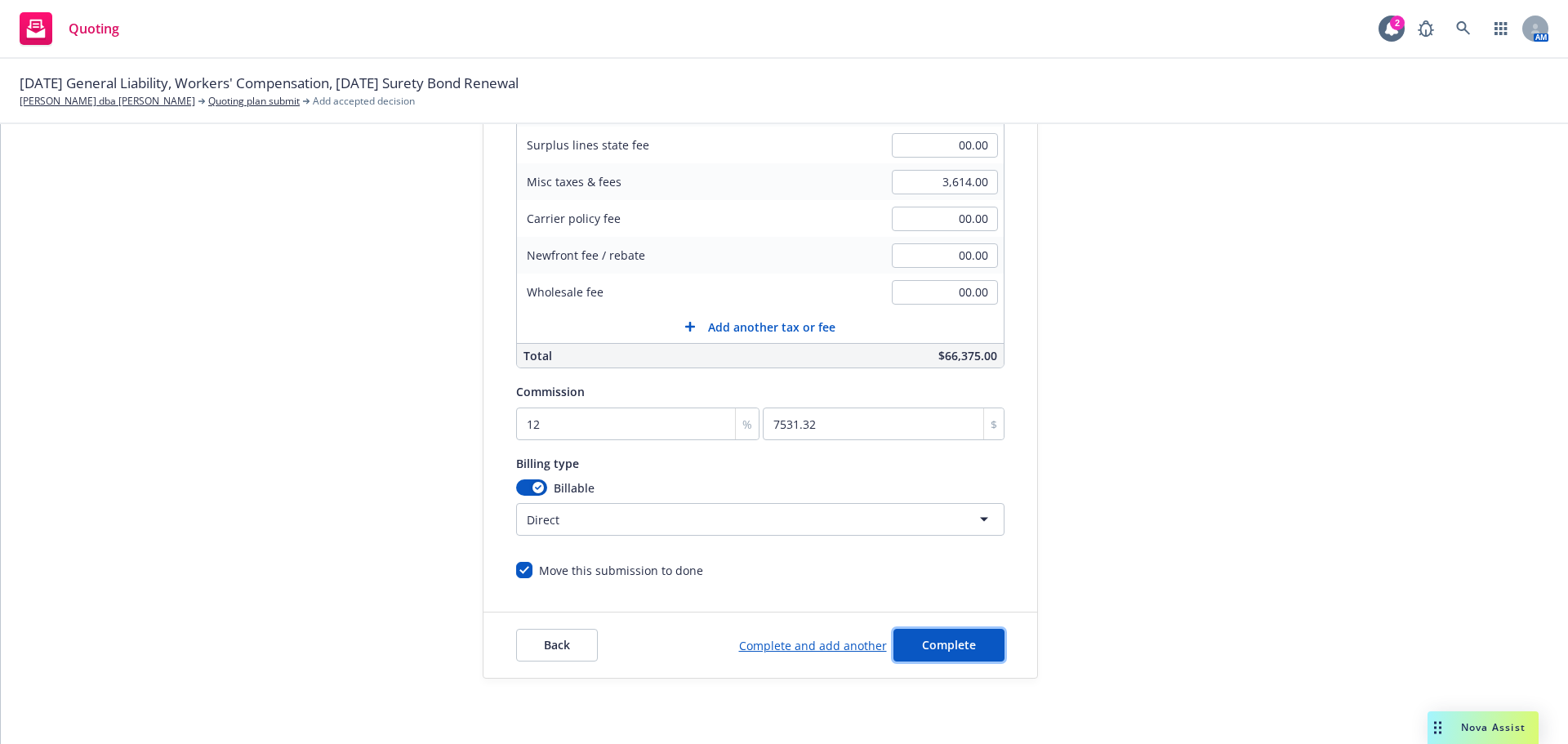
click at [937, 646] on span "Complete" at bounding box center [949, 644] width 54 height 15
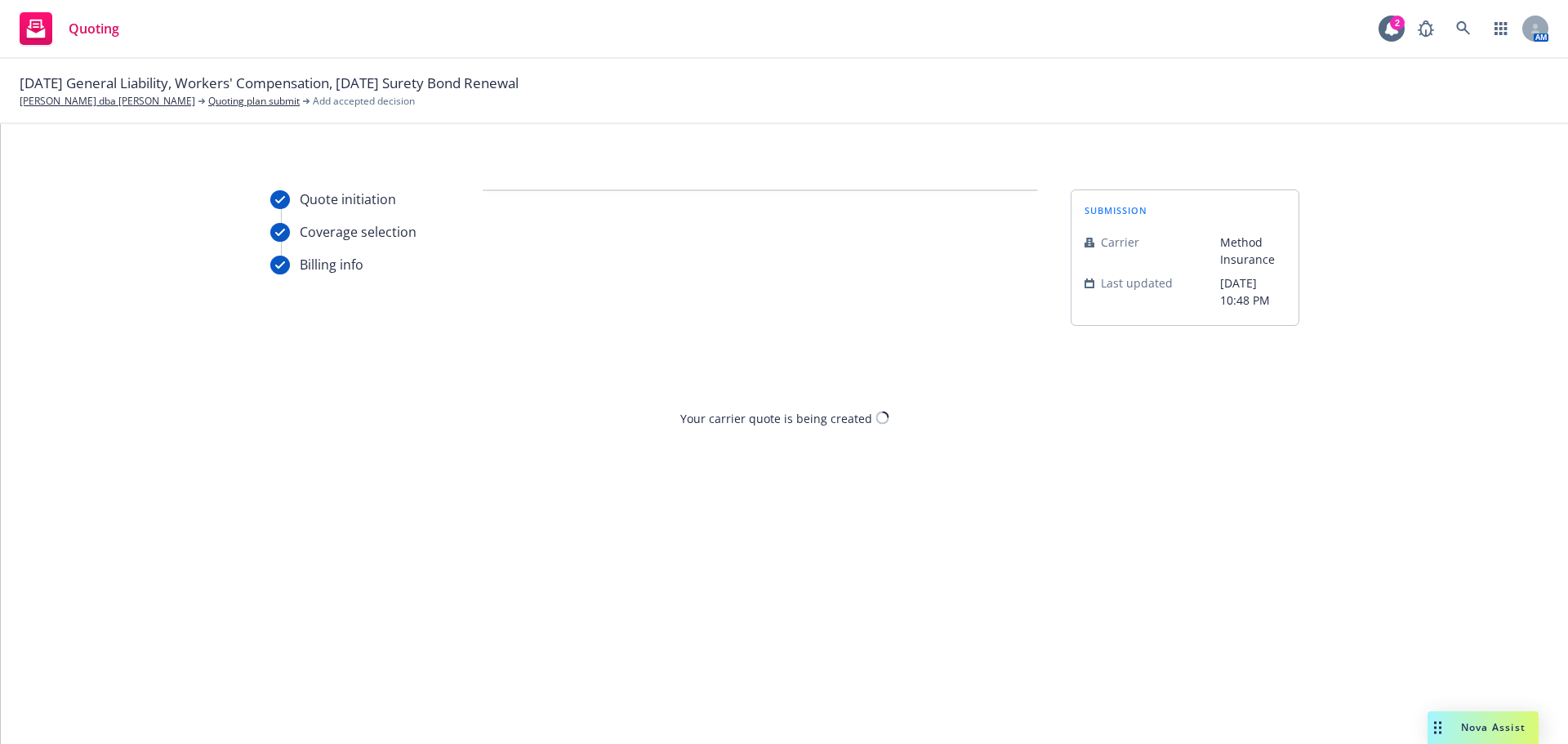
scroll to position [0, 0]
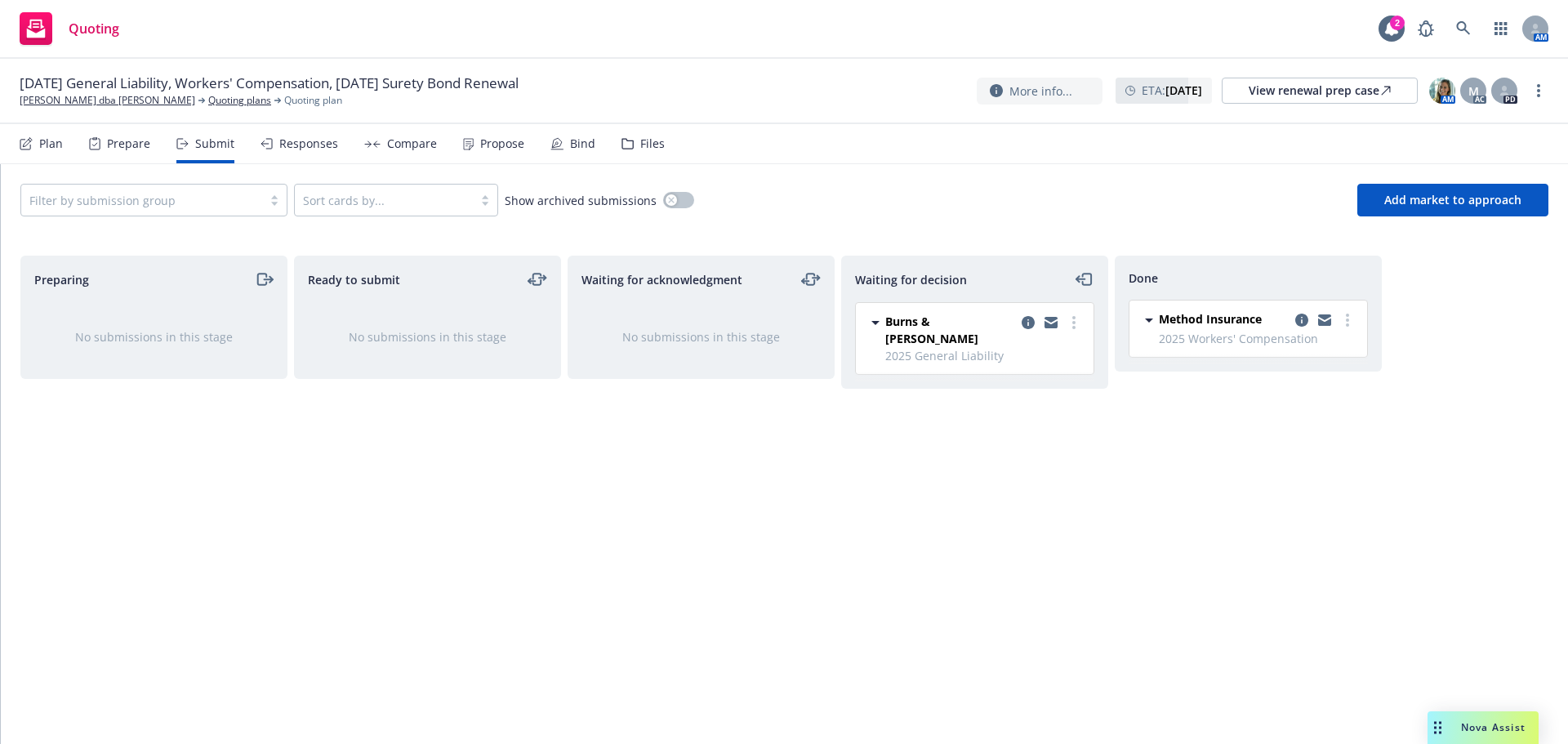
click at [304, 155] on div "Responses" at bounding box center [300, 144] width 78 height 39
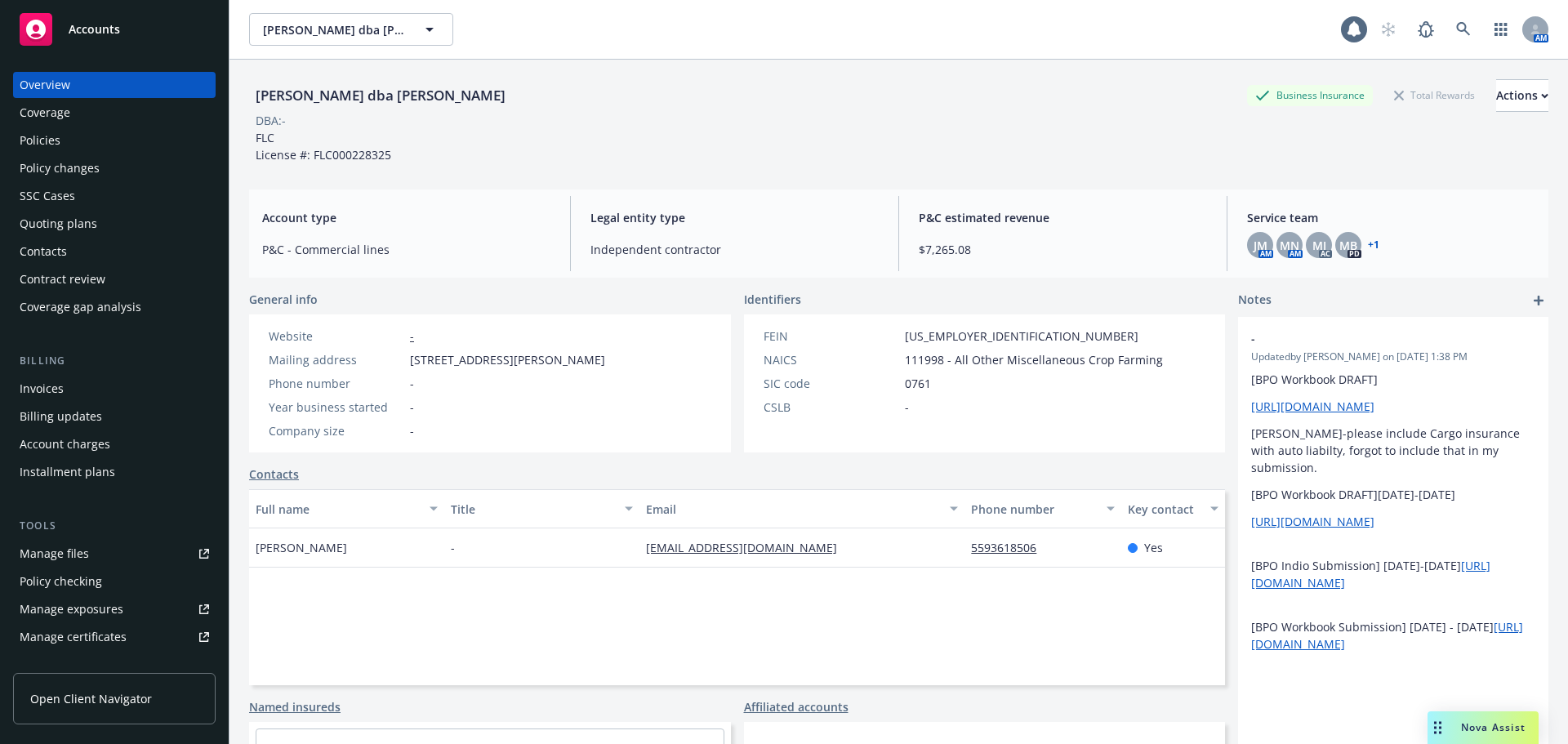
click at [90, 133] on div "Policies" at bounding box center [114, 140] width 189 height 26
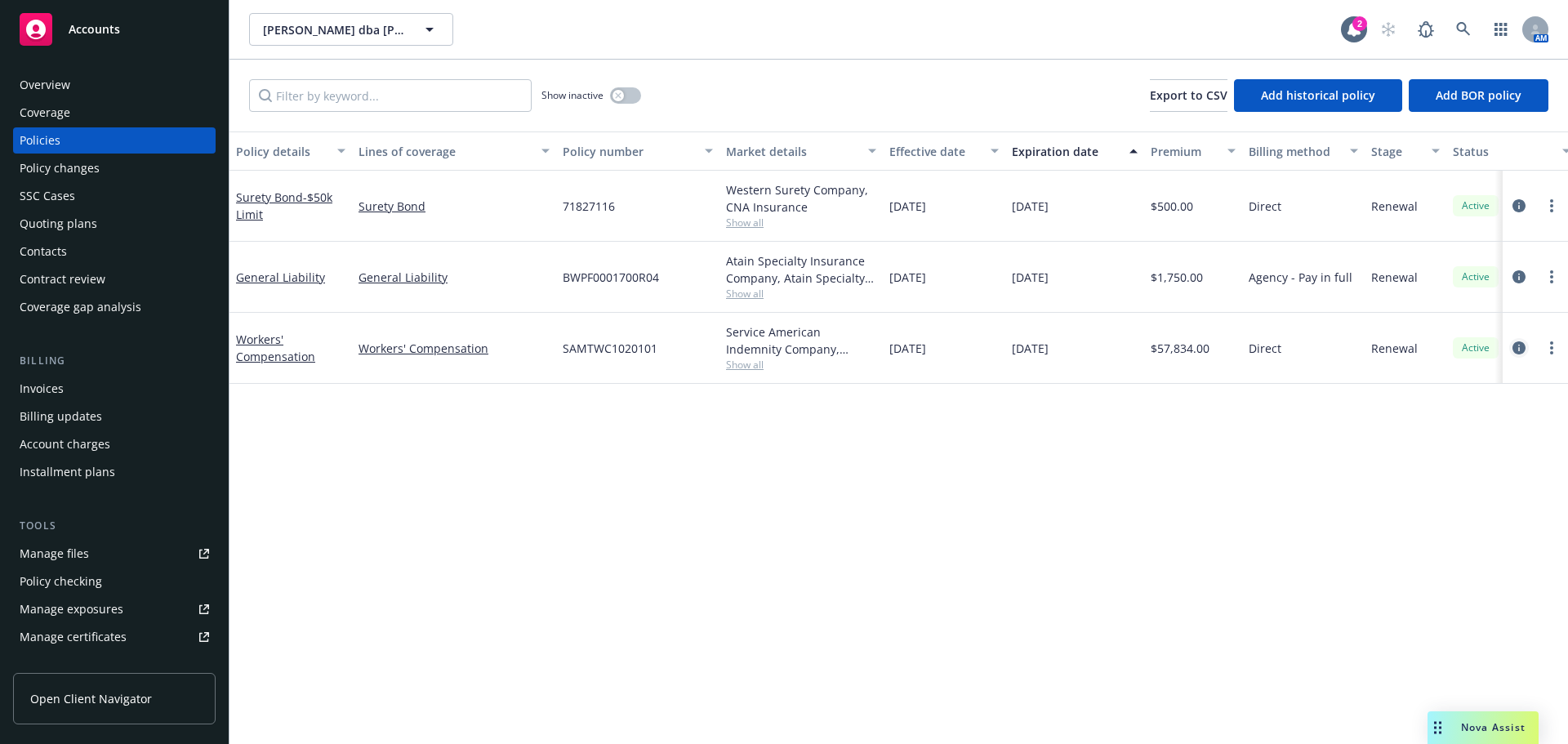
click at [1523, 350] on link "circleInformation" at bounding box center [1518, 347] width 19 height 19
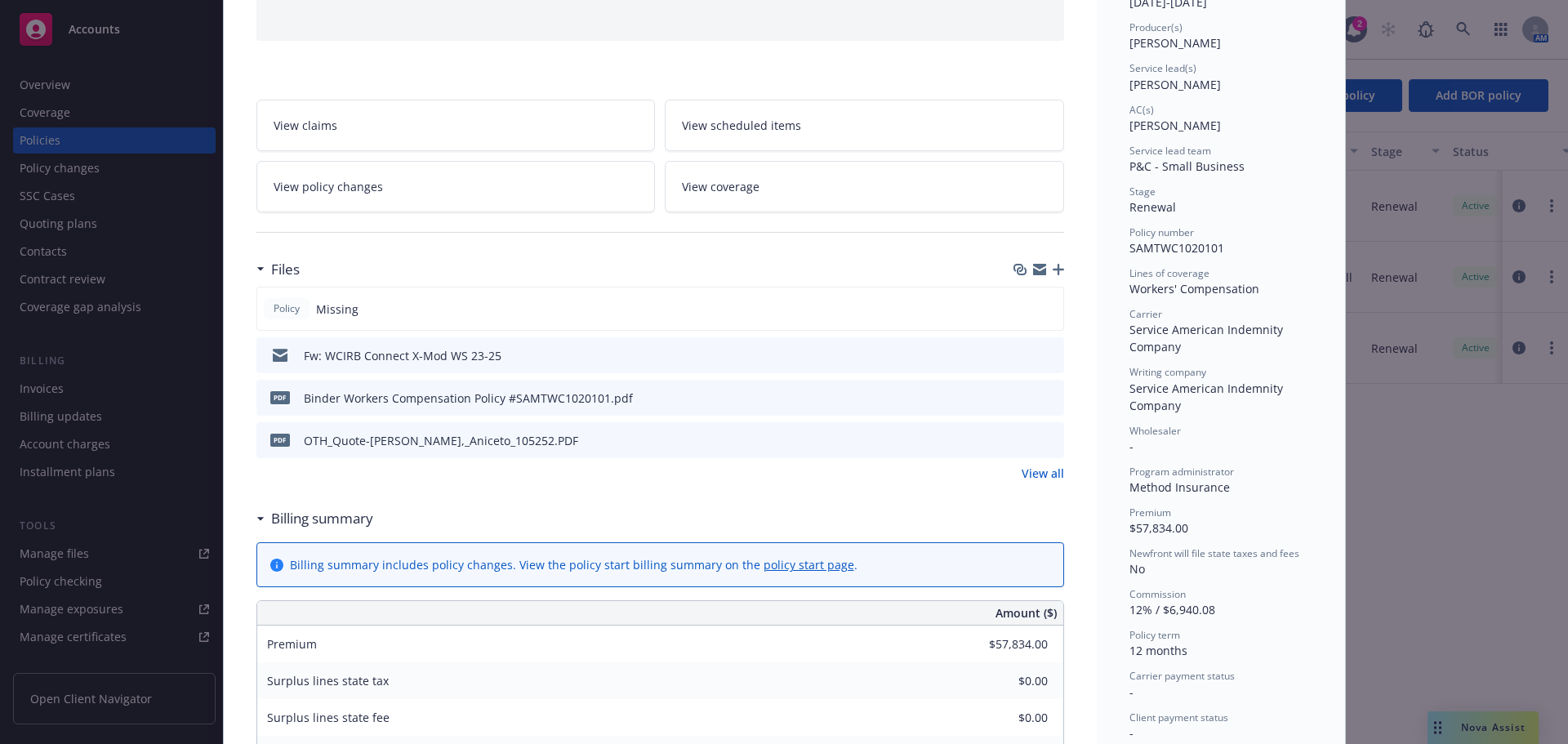
scroll to position [490, 0]
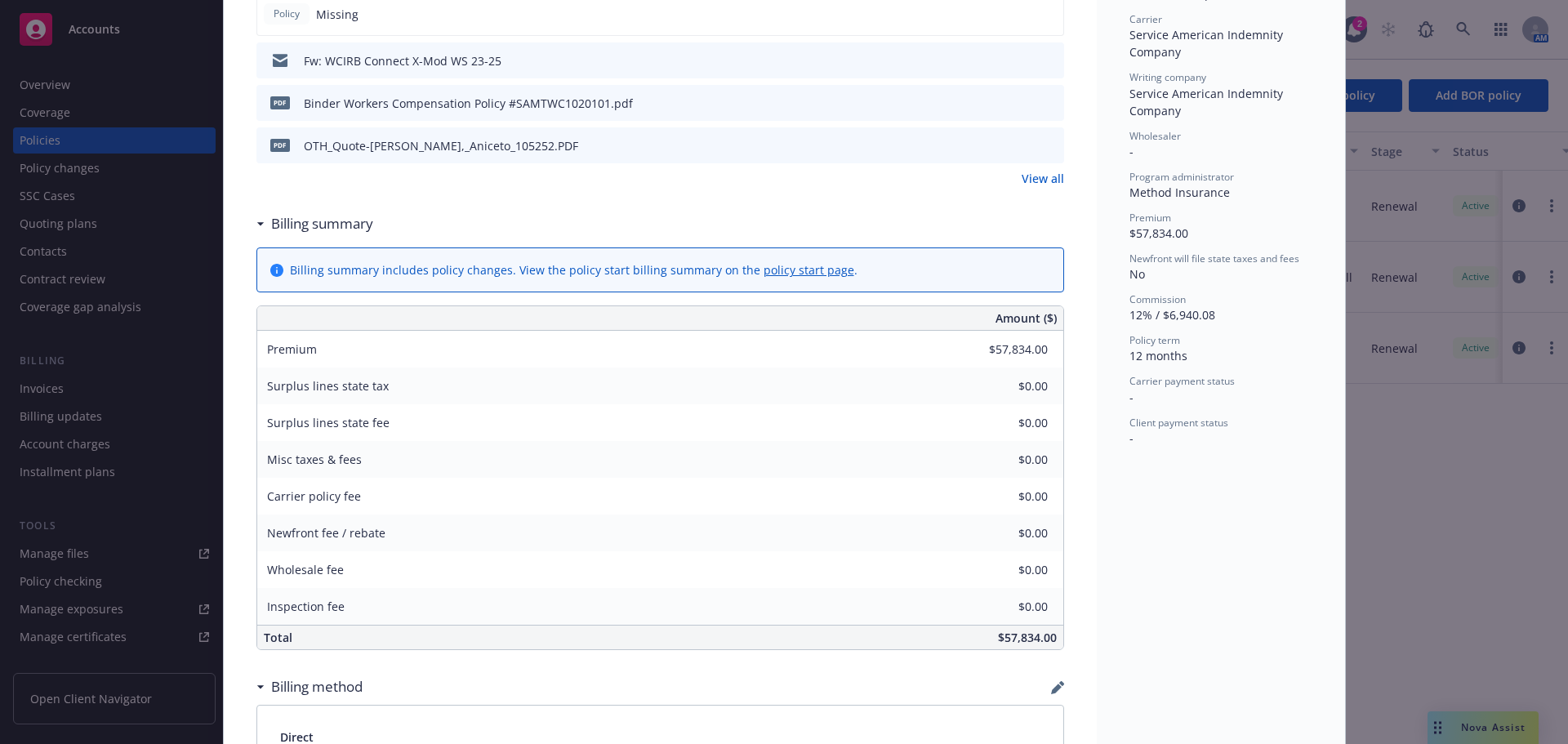
click at [1185, 453] on div "Status Active Effective dates 10/28/2024 - 10/28/2025 Producer(s) Mike Bone Ser…" at bounding box center [1221, 367] width 248 height 1526
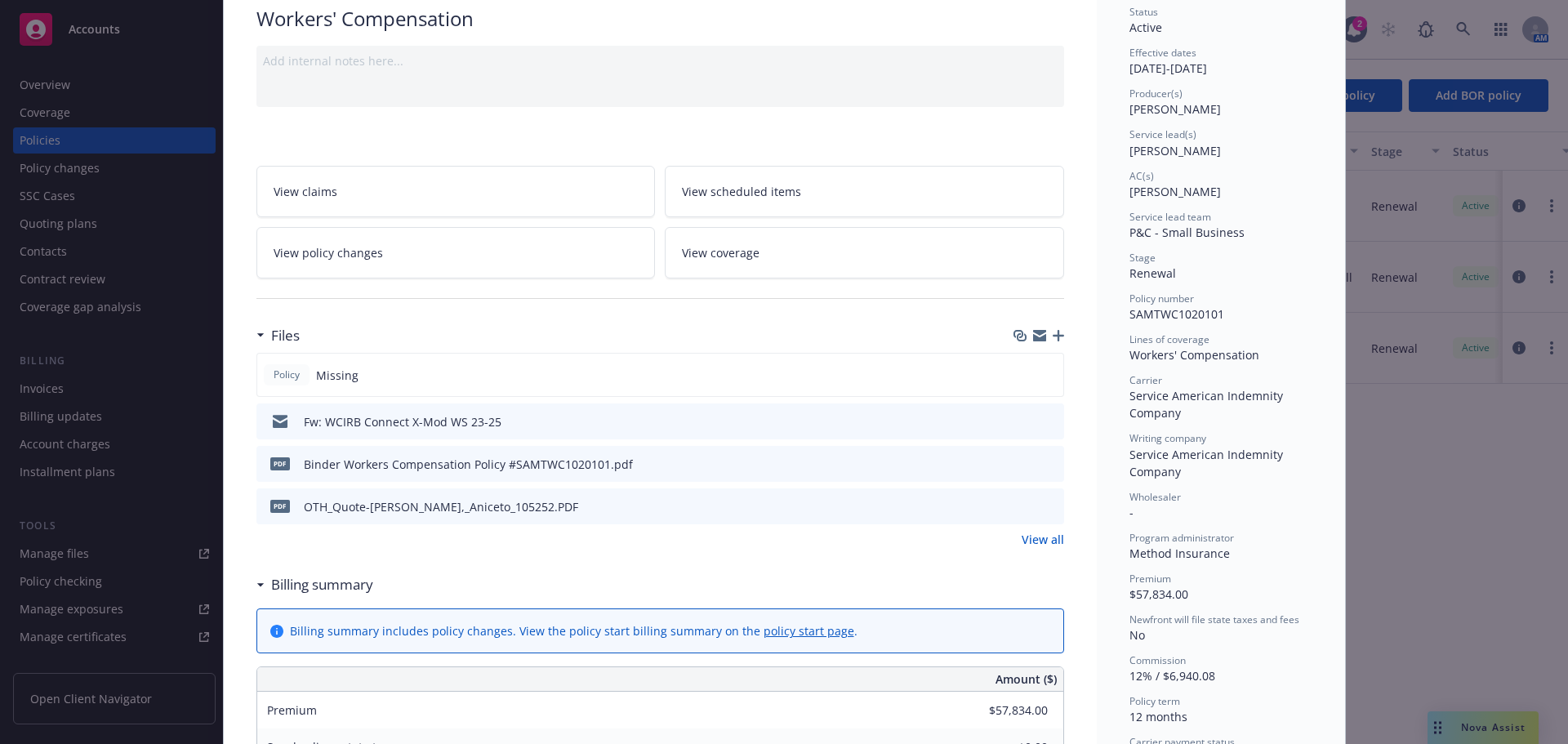
scroll to position [0, 0]
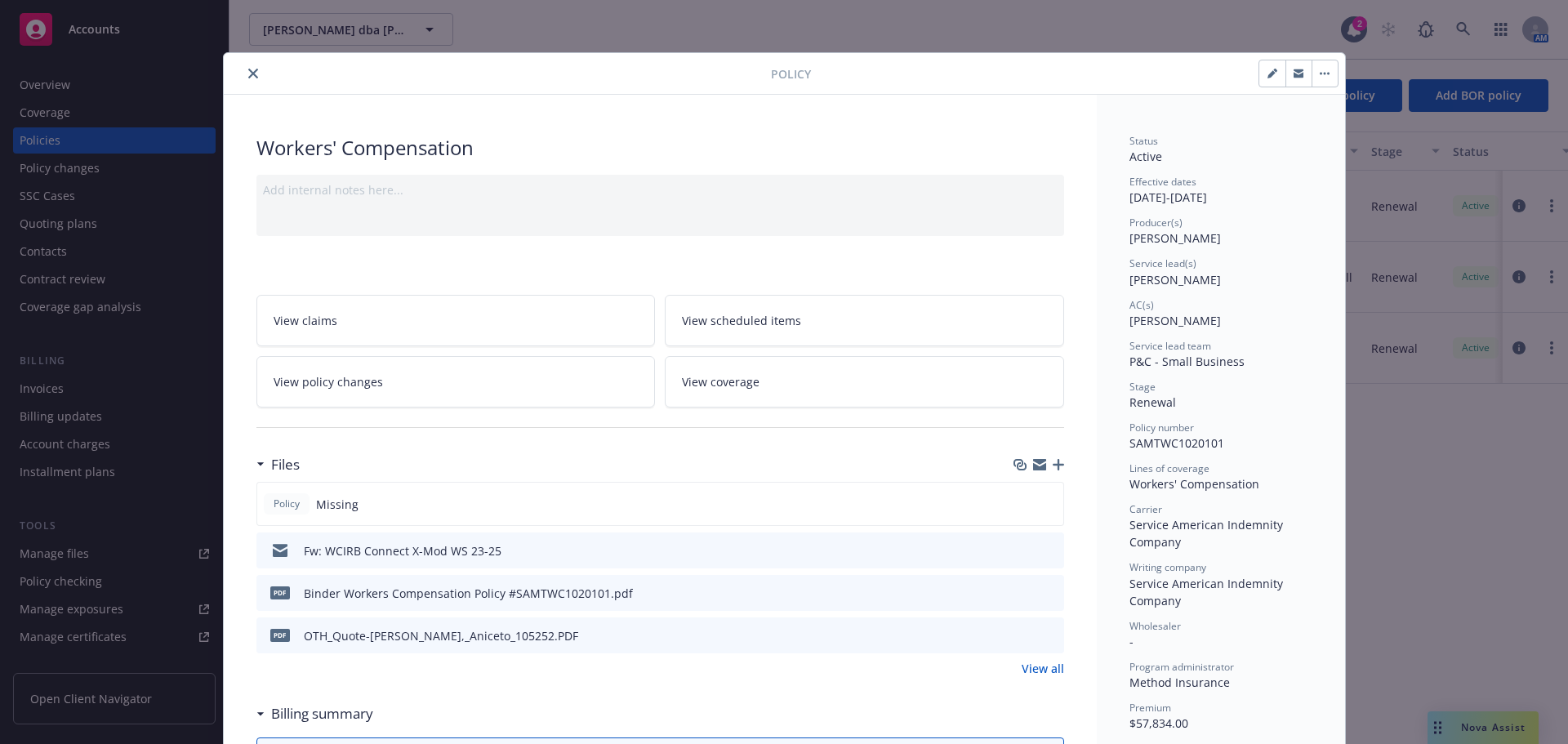
click at [248, 78] on icon "close" at bounding box center [253, 73] width 10 height 10
